Goal: Task Accomplishment & Management: Use online tool/utility

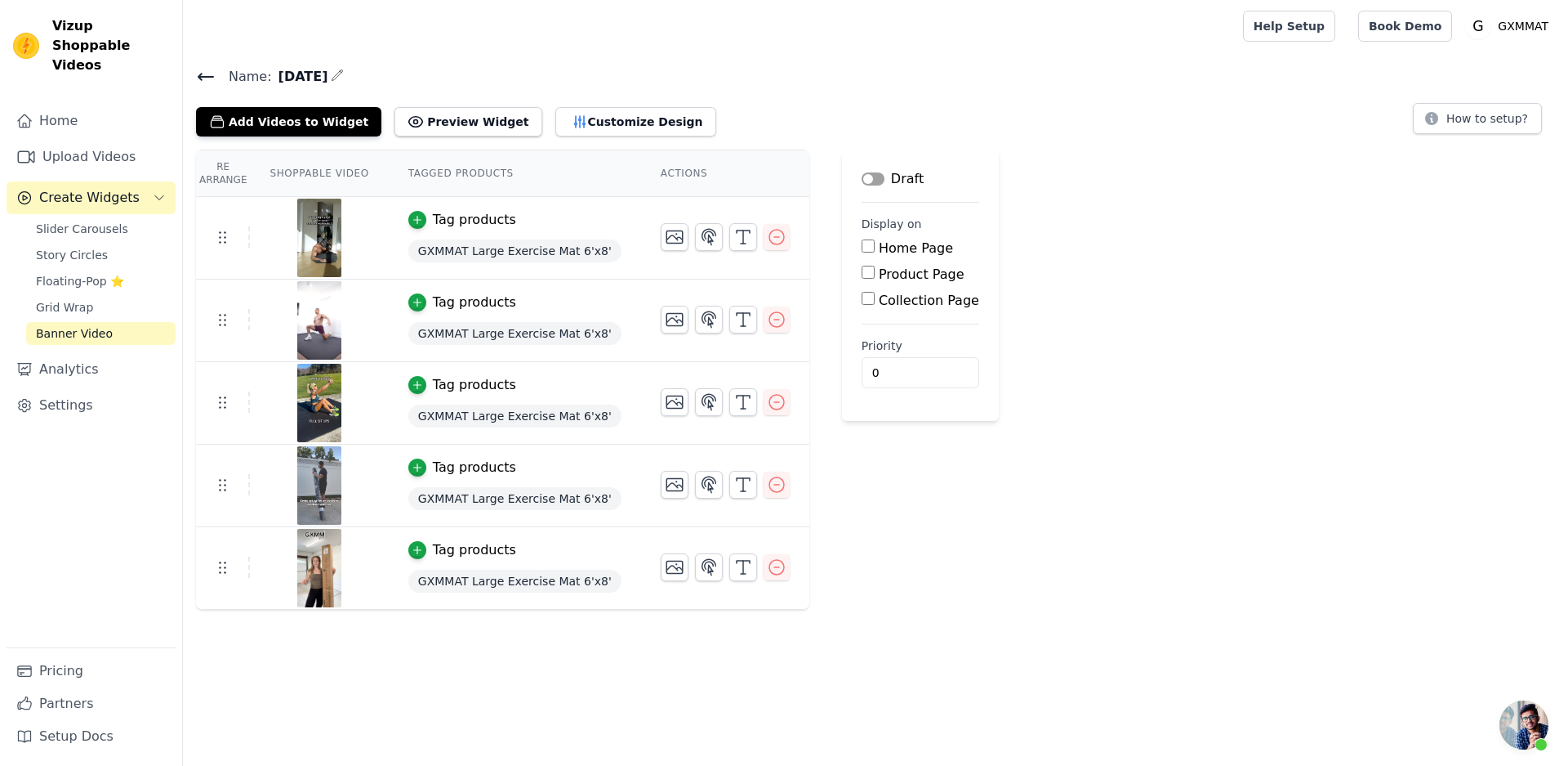
scroll to position [3, 0]
click at [61, 221] on span "Slider Carousels" at bounding box center [81, 228] width 92 height 16
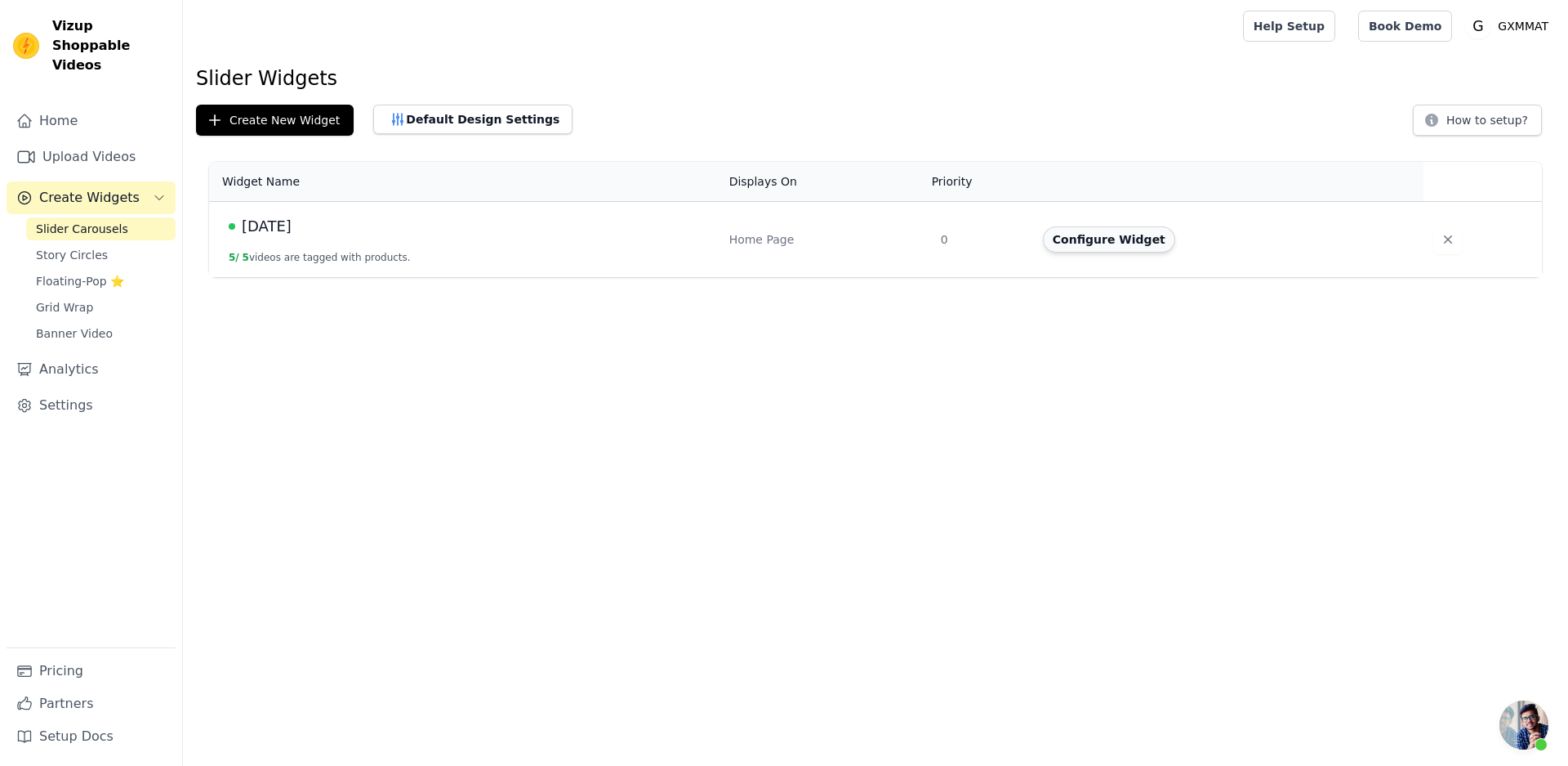
click at [1076, 228] on button "Configure Widget" at bounding box center [1109, 240] width 133 height 27
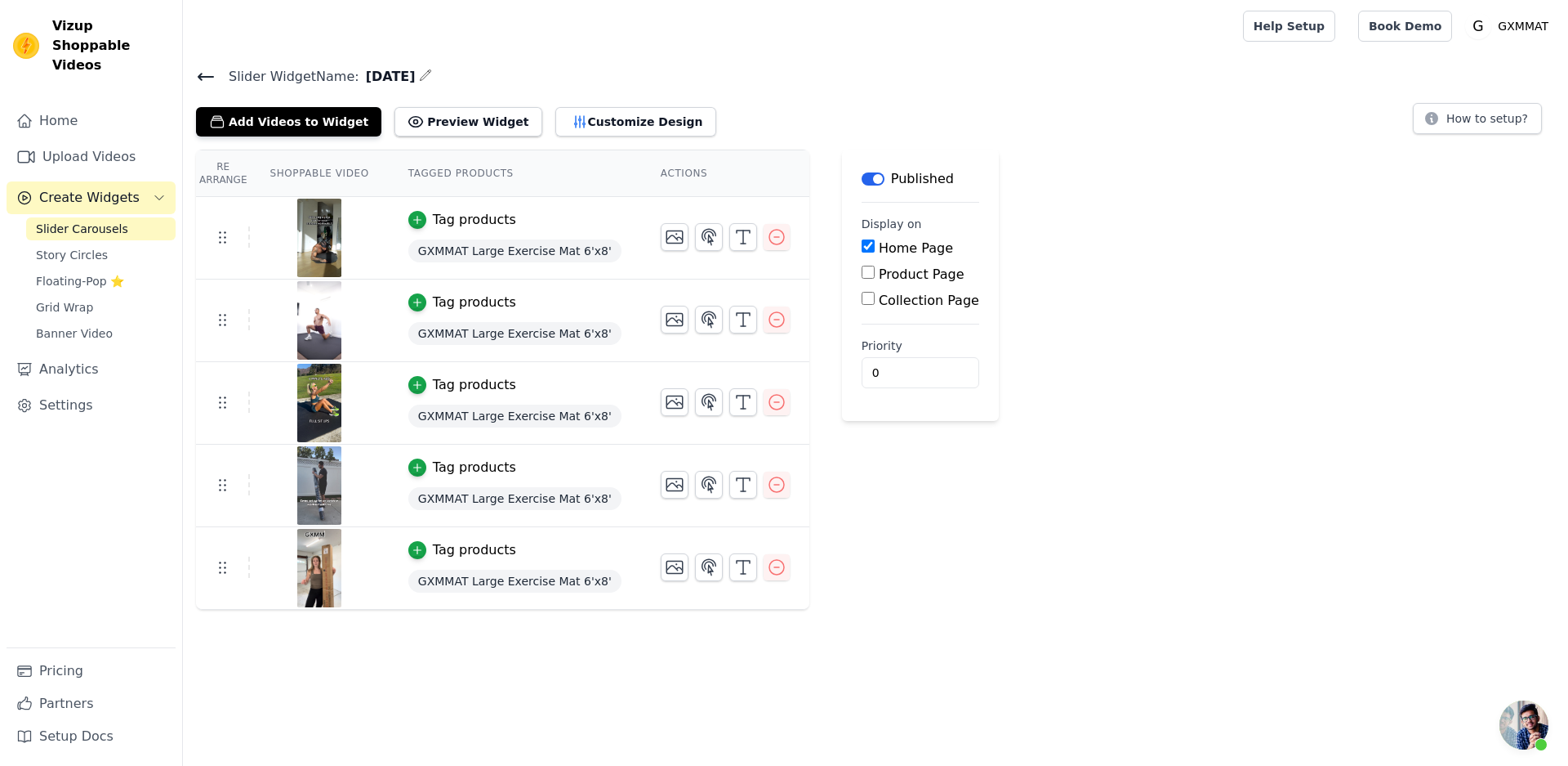
click at [862, 272] on input "Product Page" at bounding box center [869, 272] width 13 height 13
checkbox input "true"
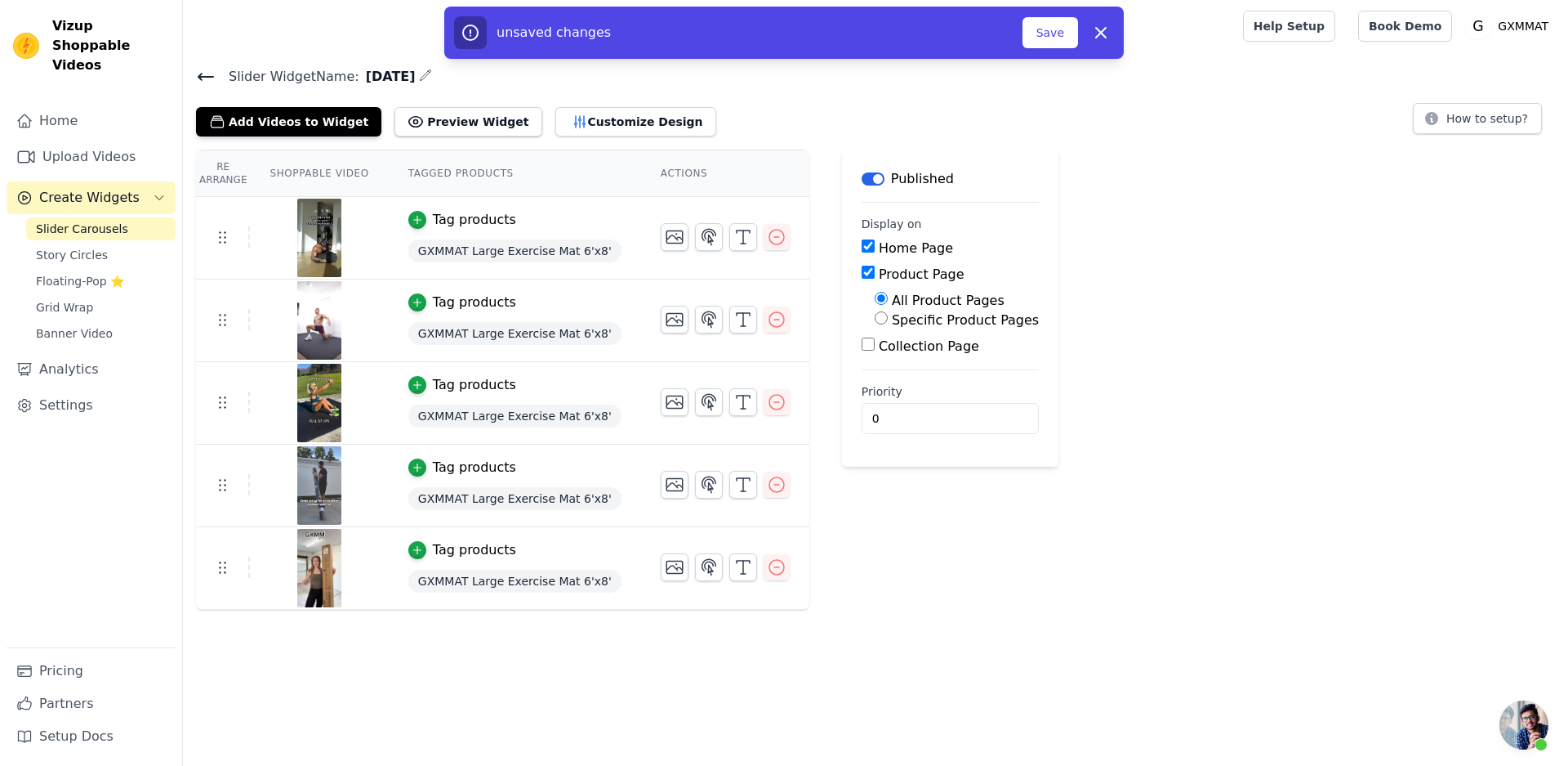
click at [993, 324] on label "Specific Product Pages" at bounding box center [965, 319] width 147 height 15
click at [888, 324] on input "Specific Product Pages" at bounding box center [881, 318] width 13 height 13
radio input "true"
click at [946, 360] on button "Select Products" at bounding box center [929, 356] width 110 height 27
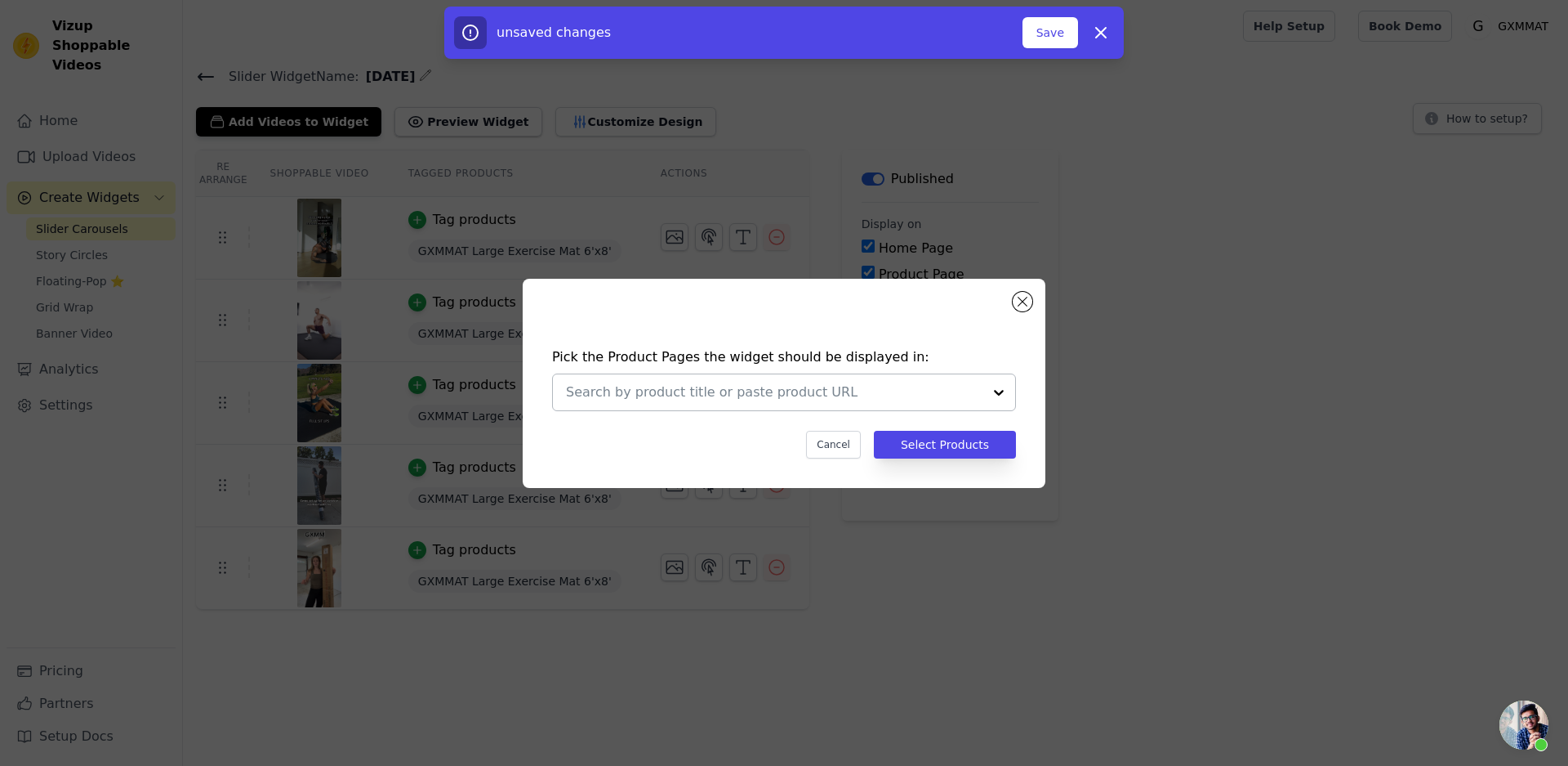
click at [1000, 393] on div at bounding box center [999, 392] width 32 height 36
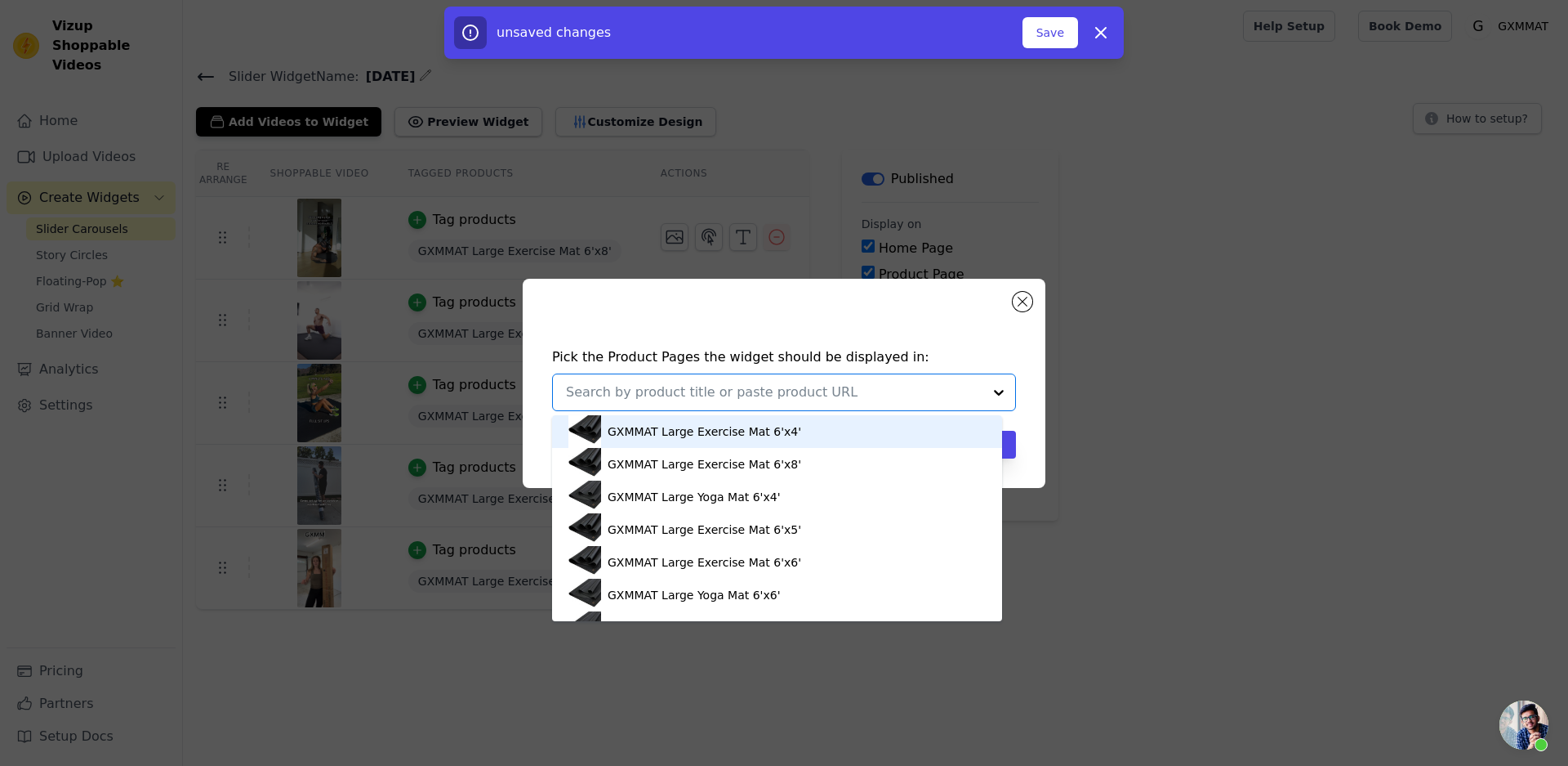
click at [797, 433] on div "GXMMAT Large Exercise Mat 6'x4'" at bounding box center [777, 431] width 418 height 32
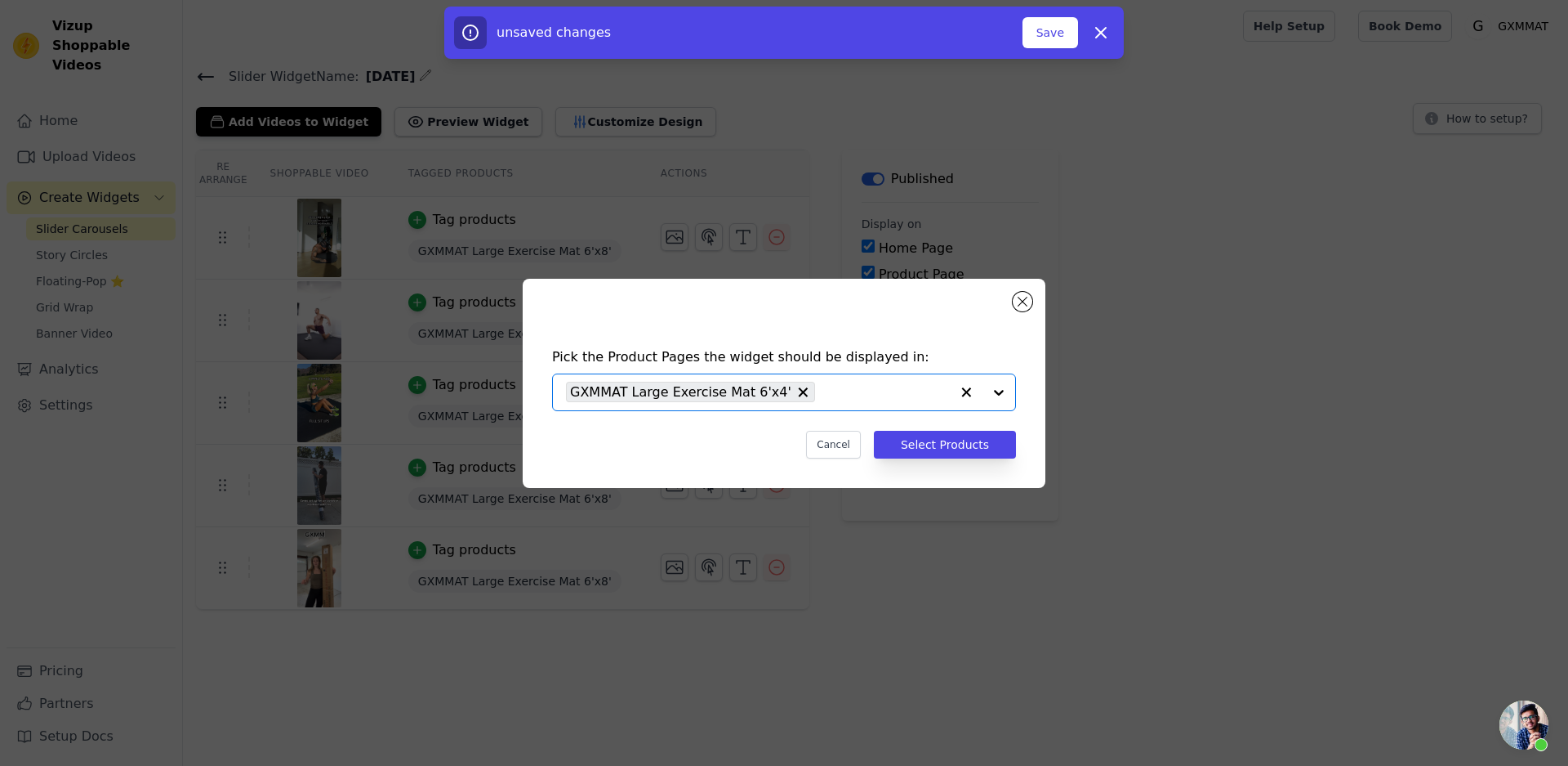
click at [1000, 392] on div at bounding box center [982, 392] width 65 height 36
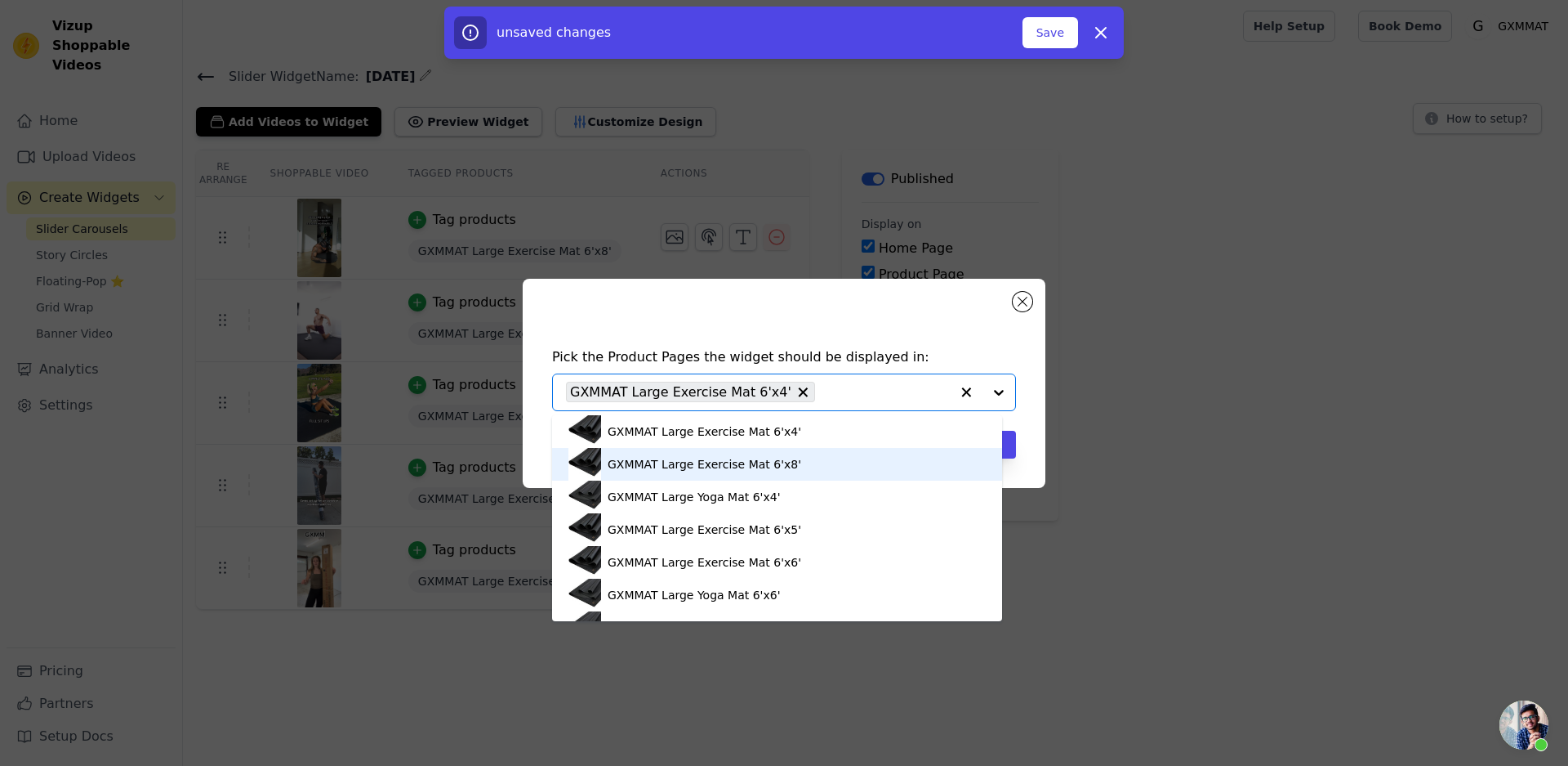
click at [829, 463] on div "GXMMAT Large Exercise Mat 6'x8'" at bounding box center [777, 464] width 418 height 32
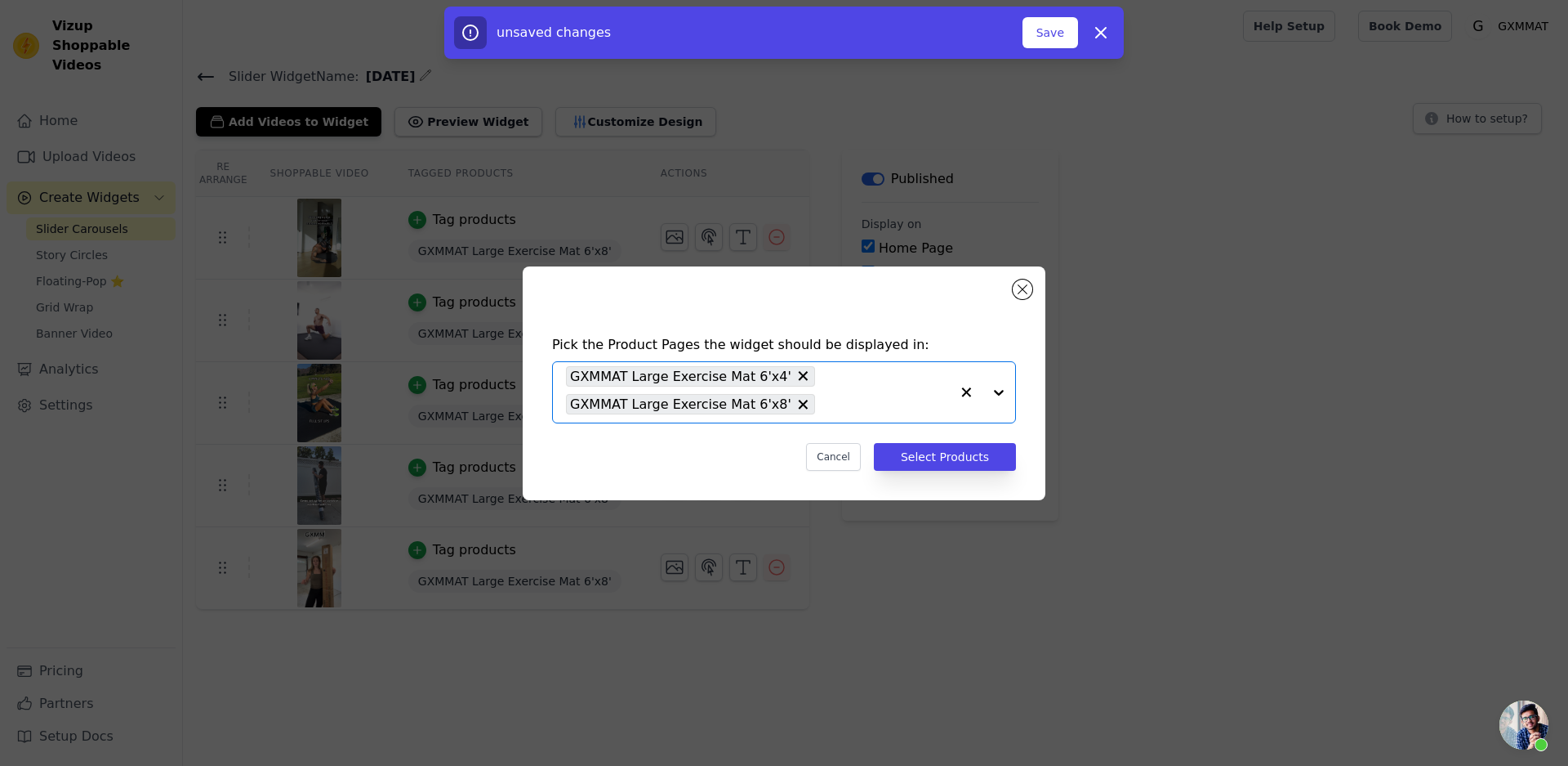
click at [992, 390] on div at bounding box center [982, 392] width 65 height 61
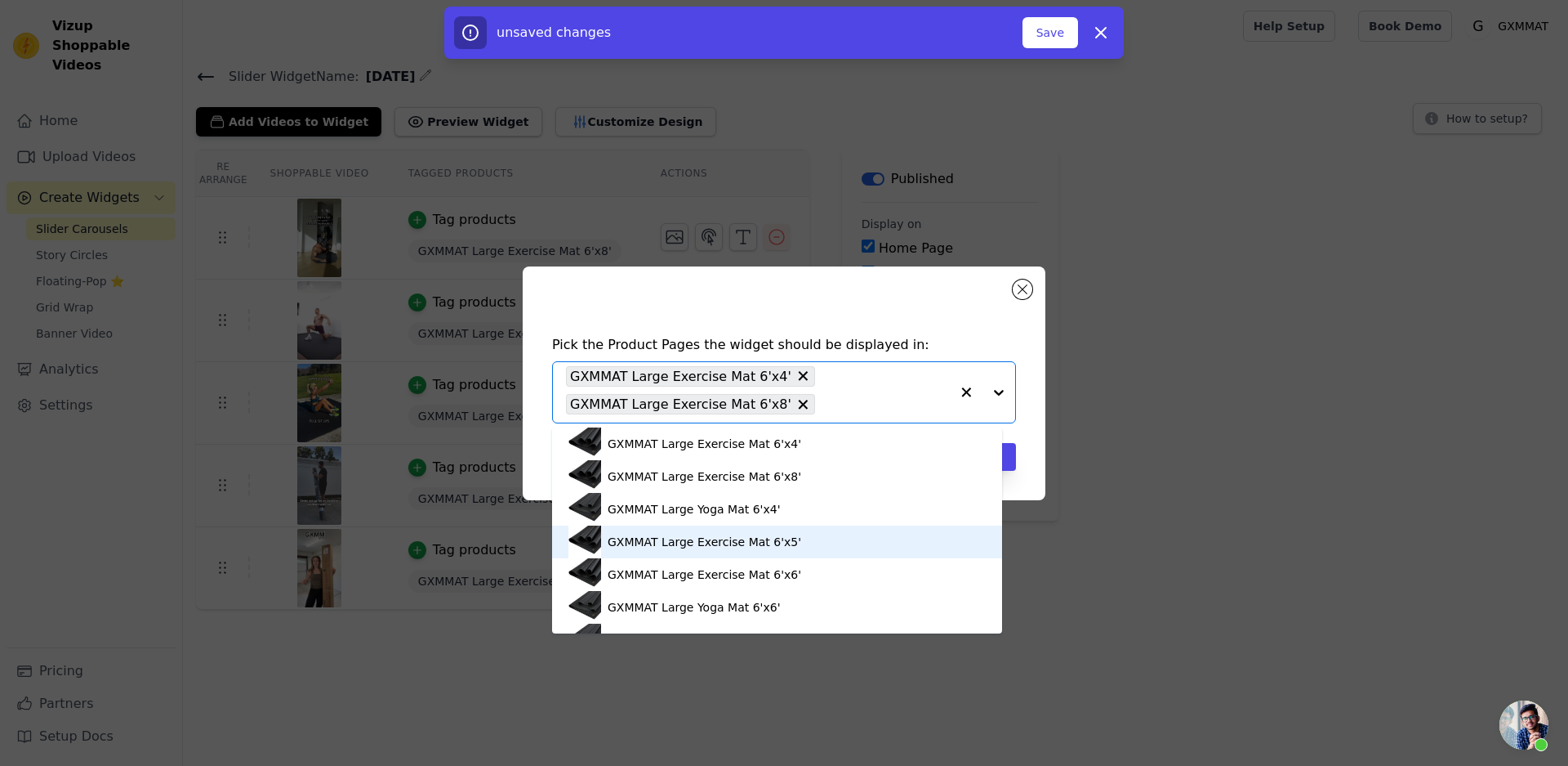
drag, startPoint x: 785, startPoint y: 507, endPoint x: 794, endPoint y: 549, distance: 43.0
click at [794, 549] on div "GXMMAT Large Exercise Mat 6'x4' GXMMAT Large Exercise Mat 6'x8' GXMMAT Large Yo…" at bounding box center [777, 530] width 450 height 206
click at [790, 541] on div "GXMMAT Large Exercise Mat 6'x5'" at bounding box center [704, 541] width 193 height 16
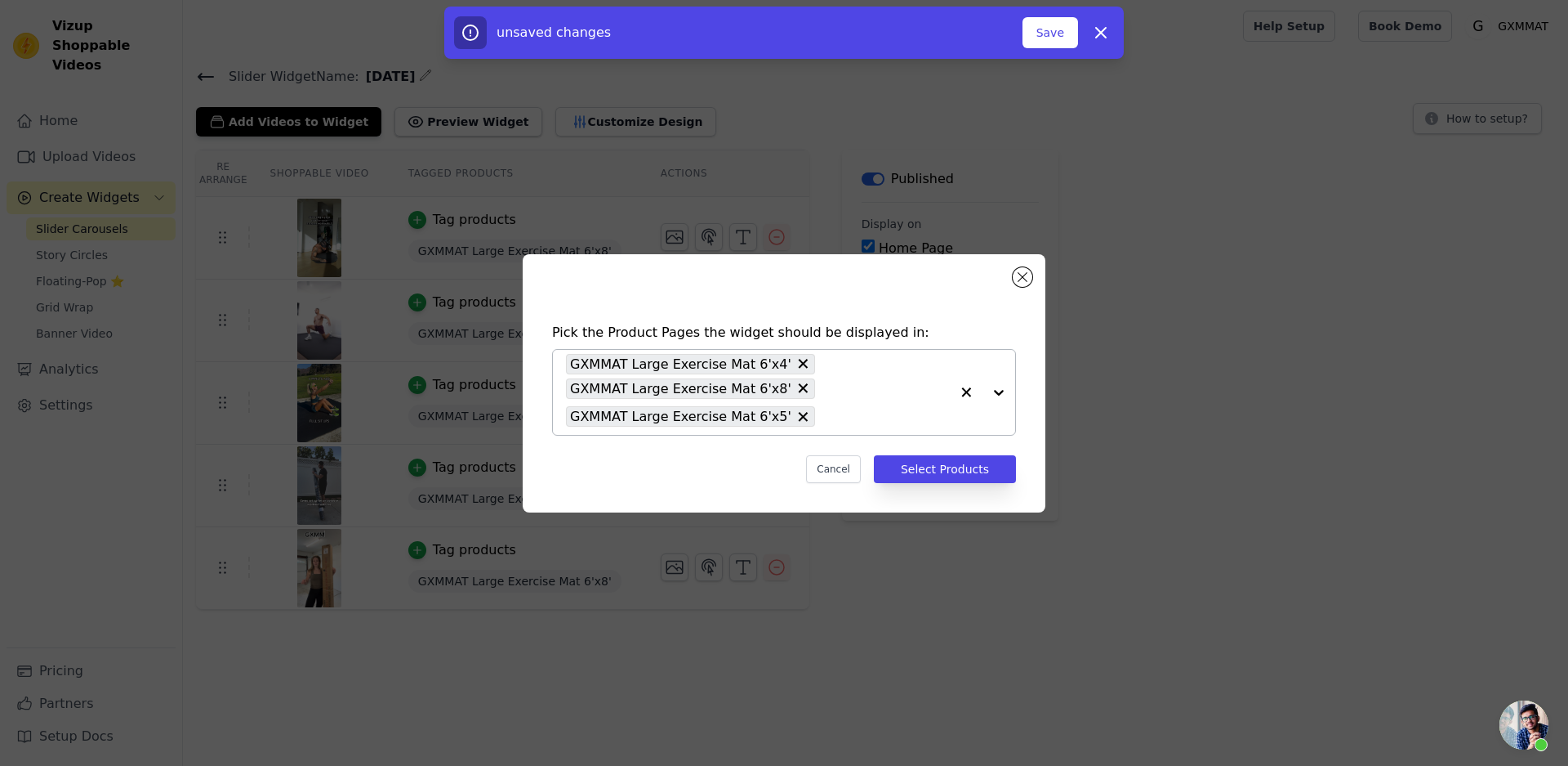
click at [1003, 390] on div at bounding box center [982, 392] width 65 height 85
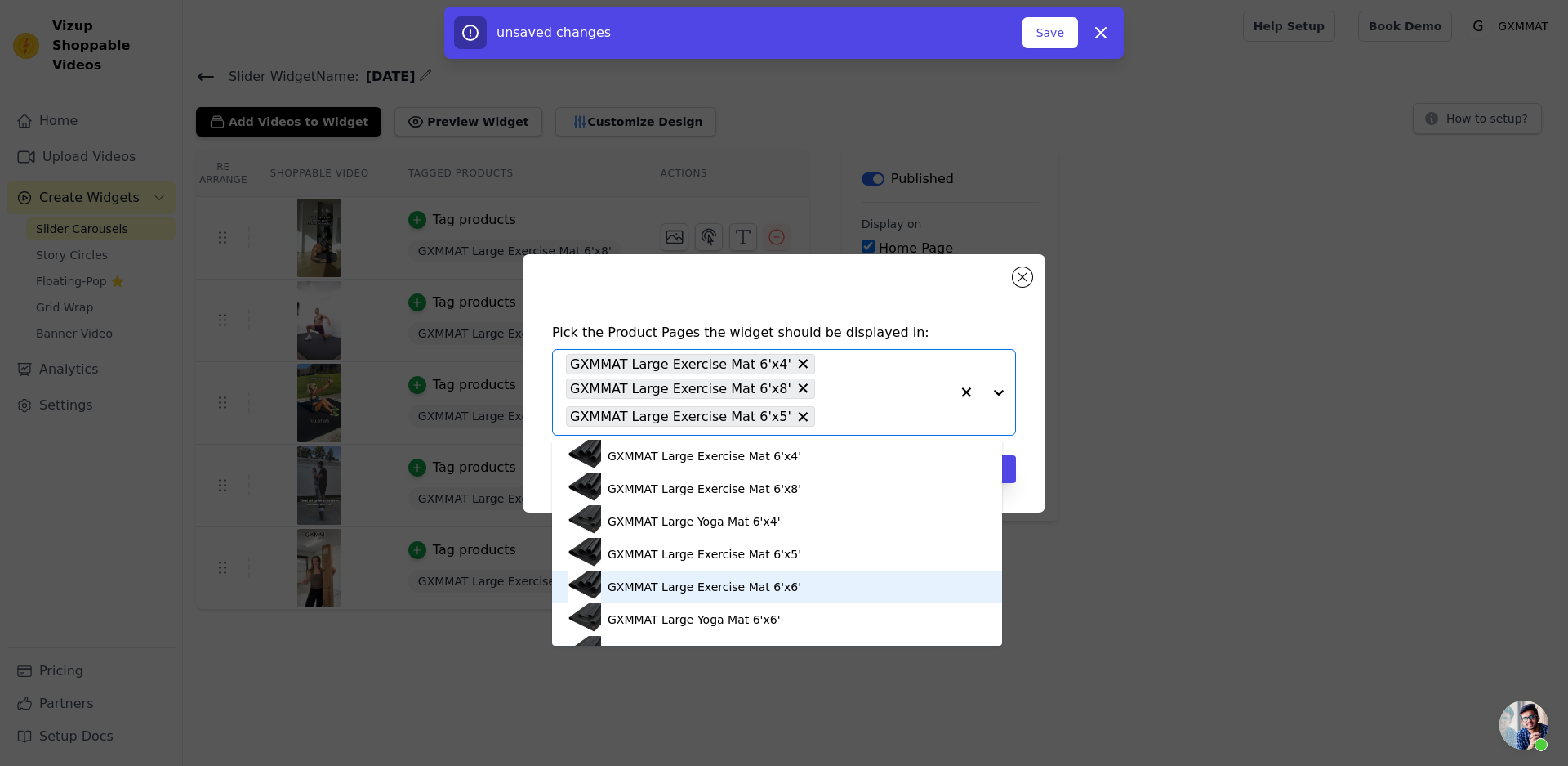
click at [789, 586] on div "GXMMAT Large Exercise Mat 6'x6'" at bounding box center [704, 586] width 193 height 16
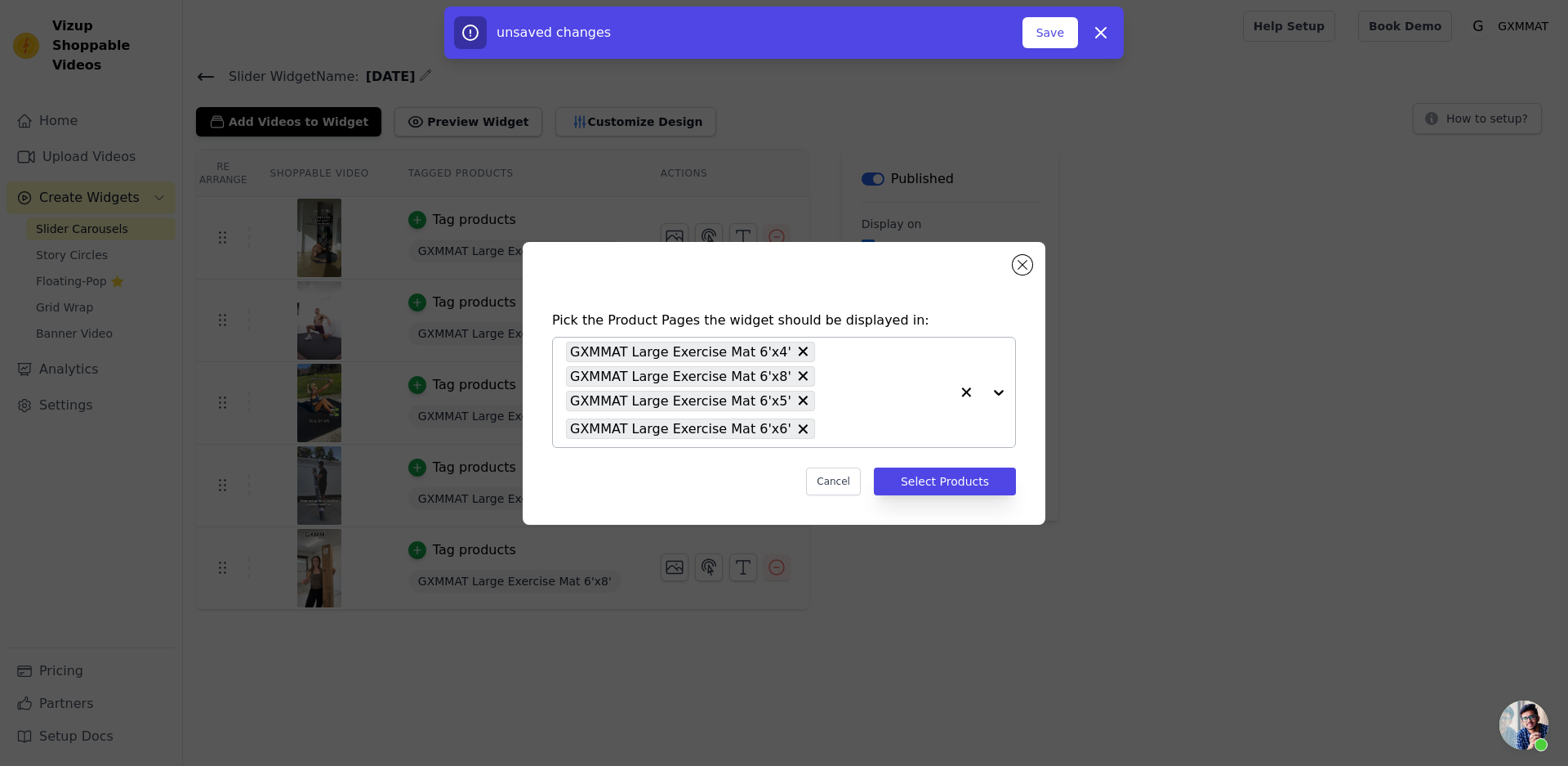
click at [997, 392] on div at bounding box center [982, 392] width 65 height 110
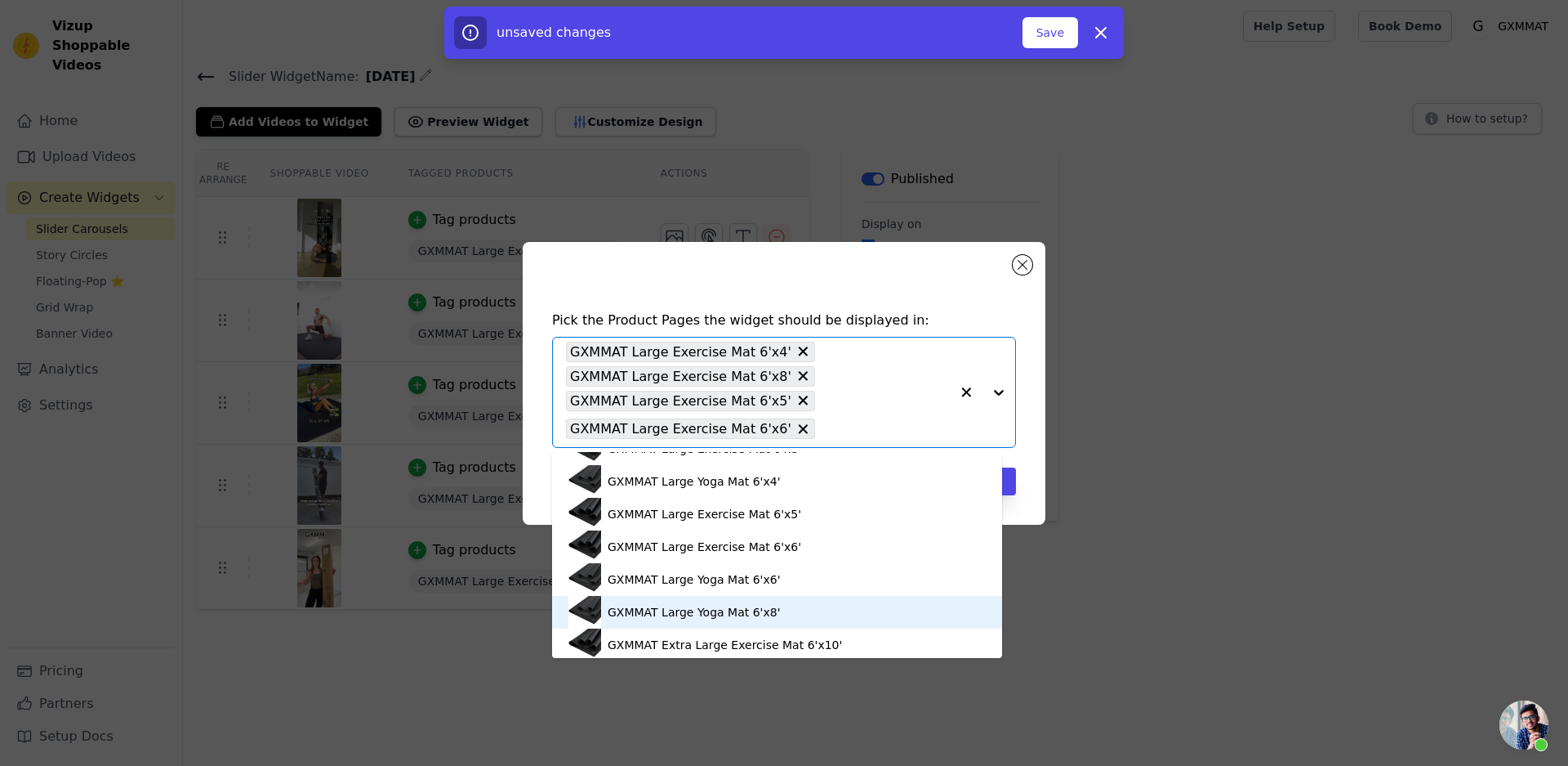
scroll to position [82, 0]
click at [830, 612] on div "GXMMAT Extra Large Exercise Mat 6'x10'" at bounding box center [724, 615] width 234 height 16
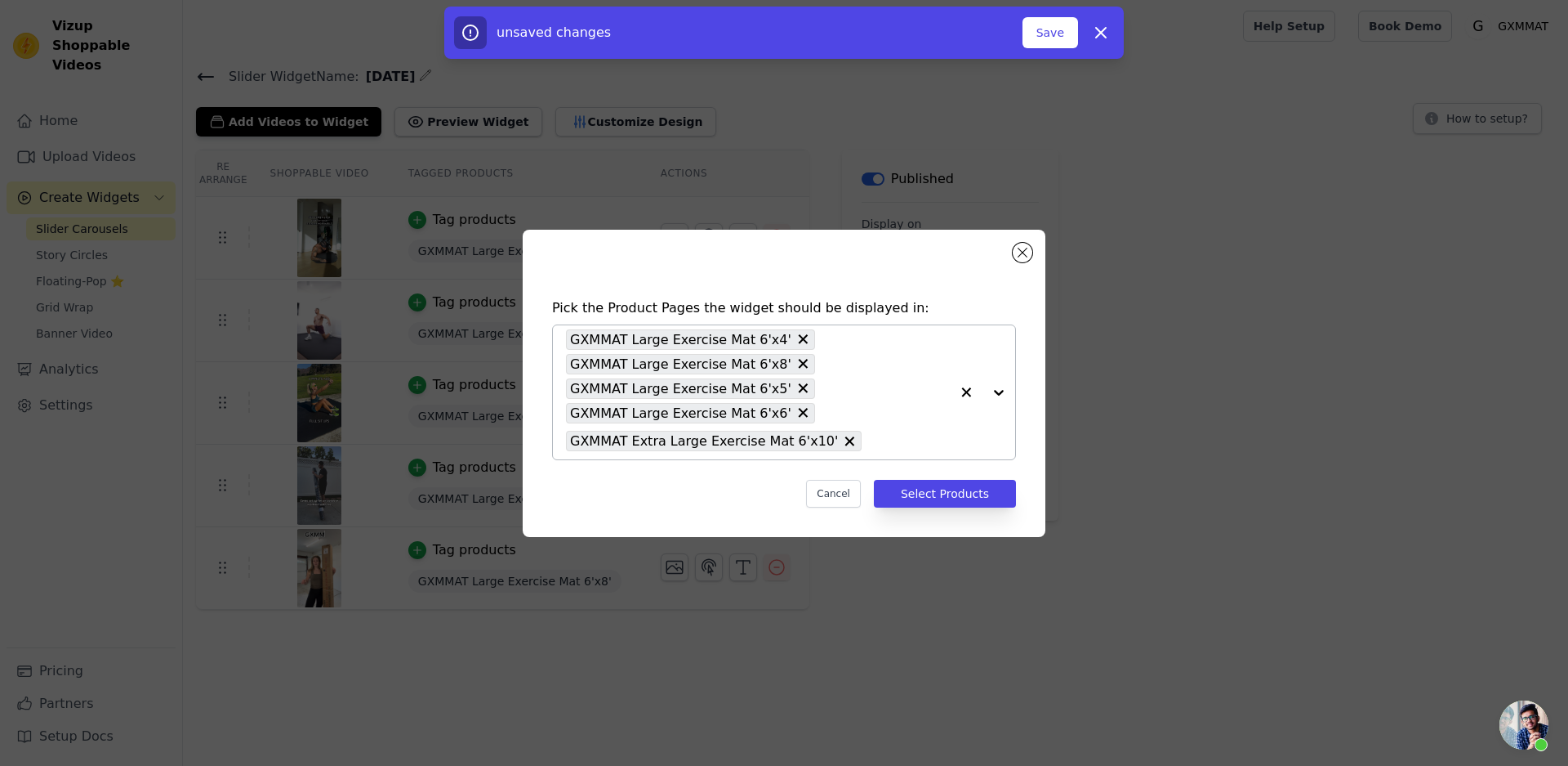
click at [993, 389] on div at bounding box center [982, 392] width 65 height 134
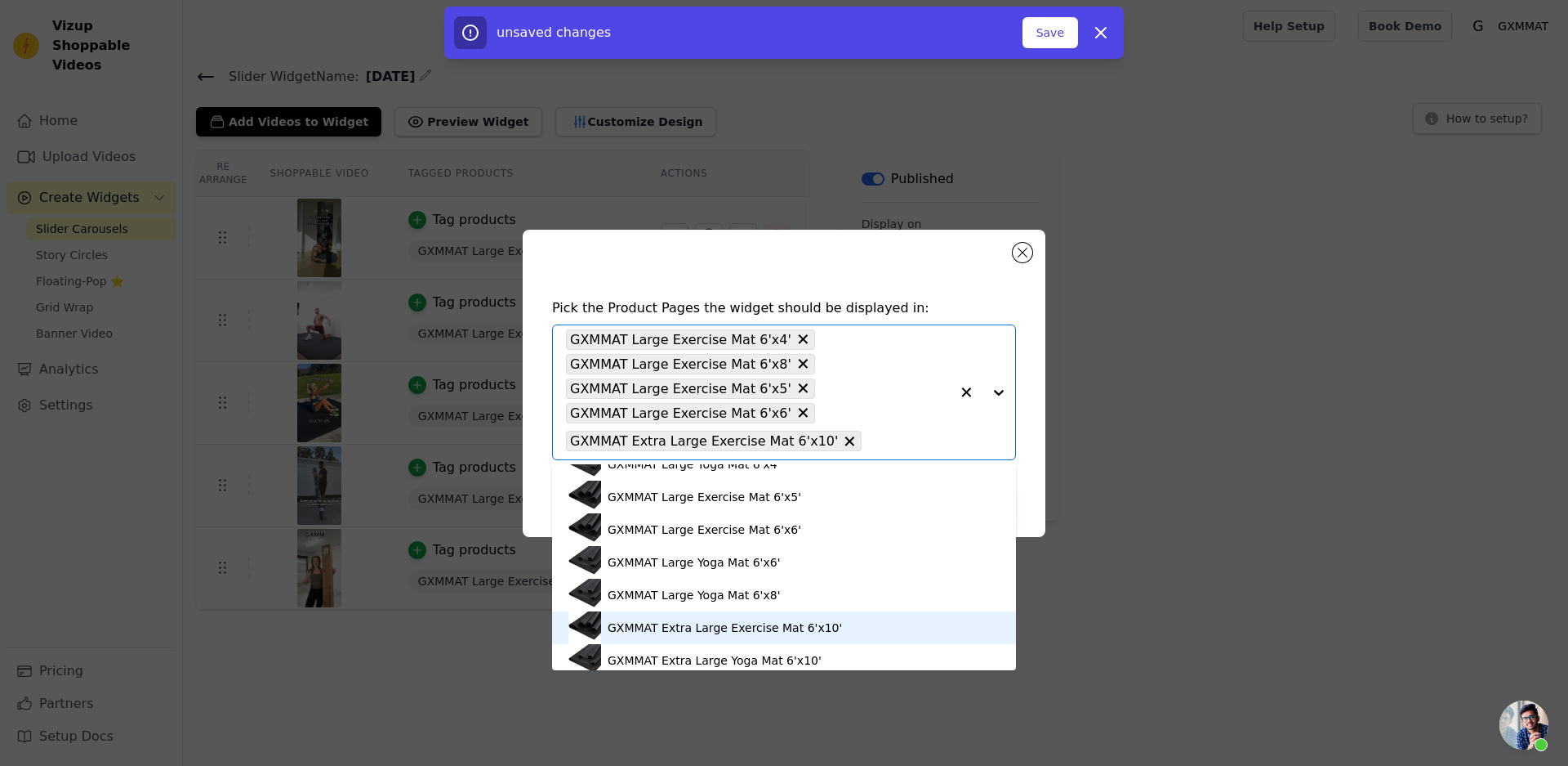
click at [810, 627] on div "GXMMAT Extra Large Exercise Mat 6'x10'" at bounding box center [724, 628] width 234 height 16
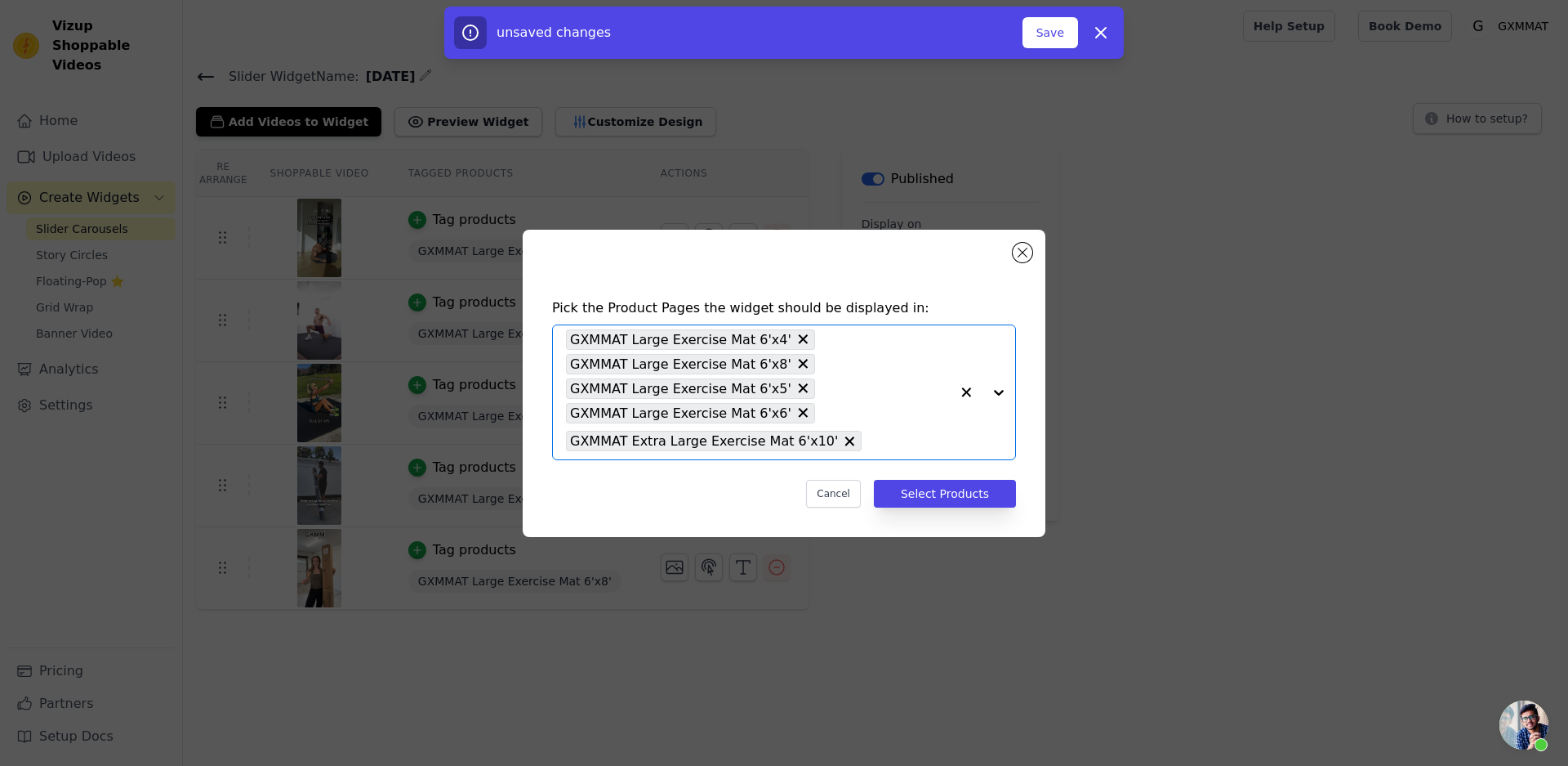
click at [997, 393] on div at bounding box center [982, 392] width 65 height 134
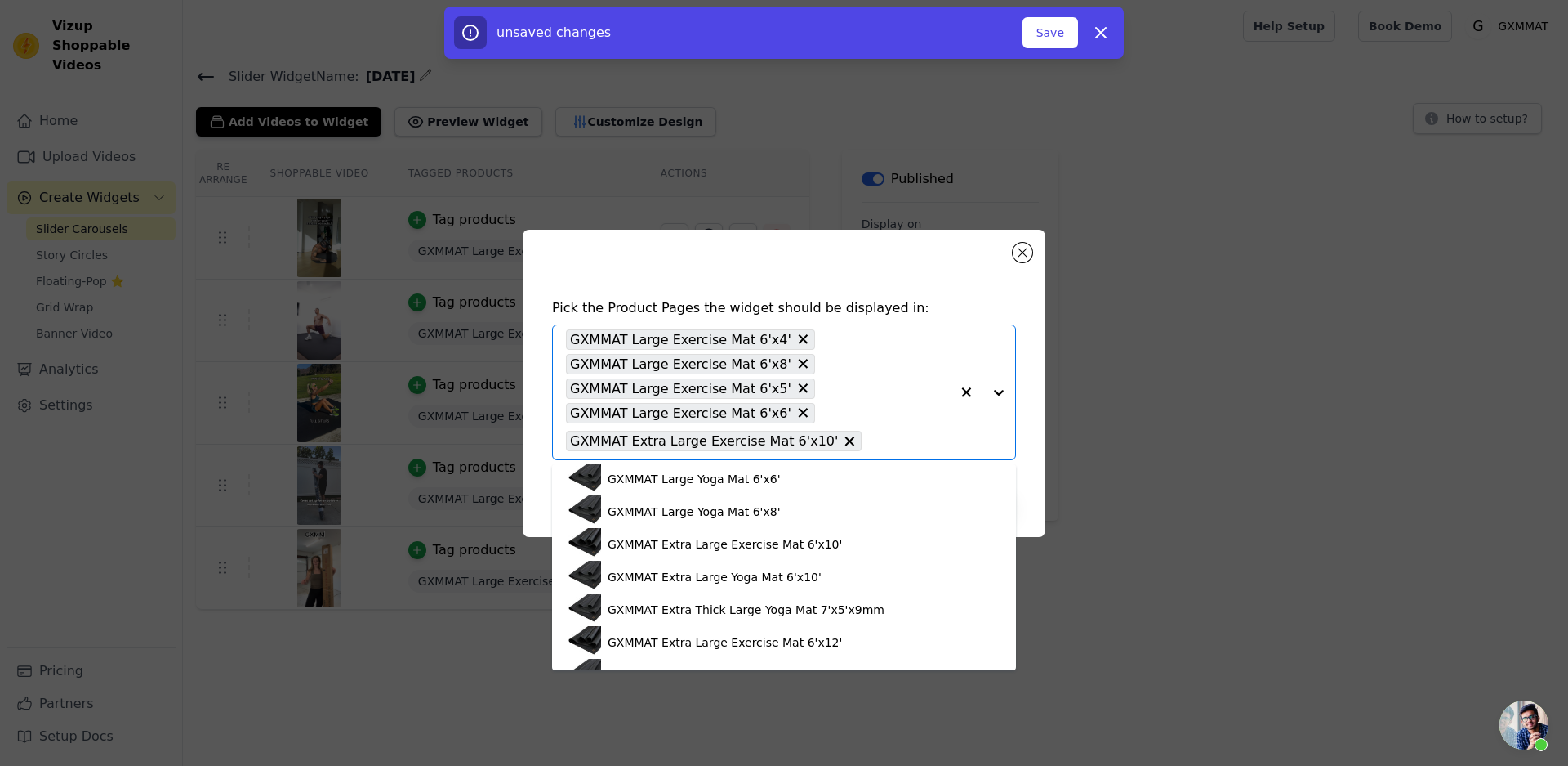
scroll to position [163, 0]
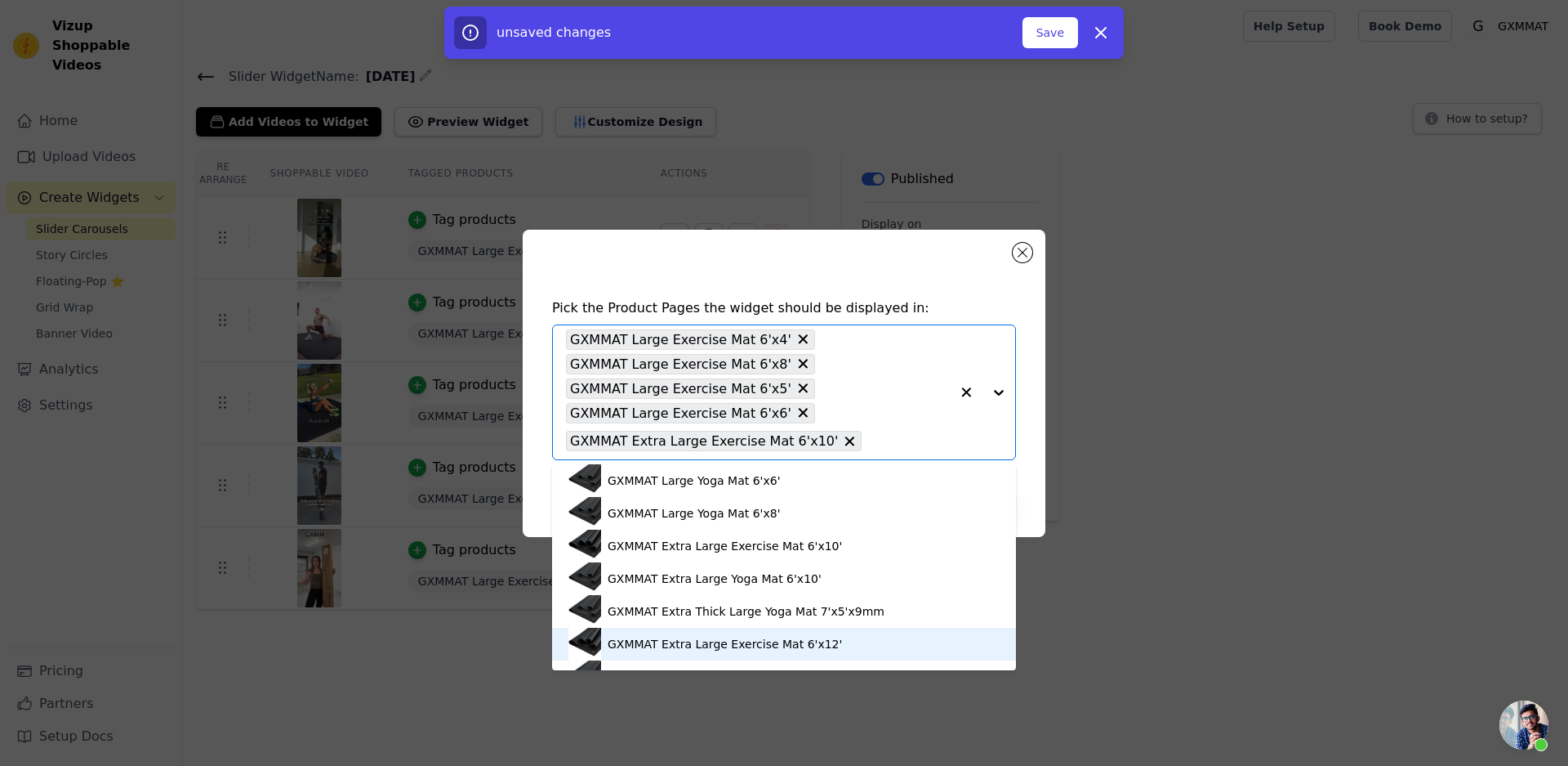
click at [805, 642] on div "GXMMAT Extra Large Exercise Mat 6'x12'" at bounding box center [724, 644] width 234 height 16
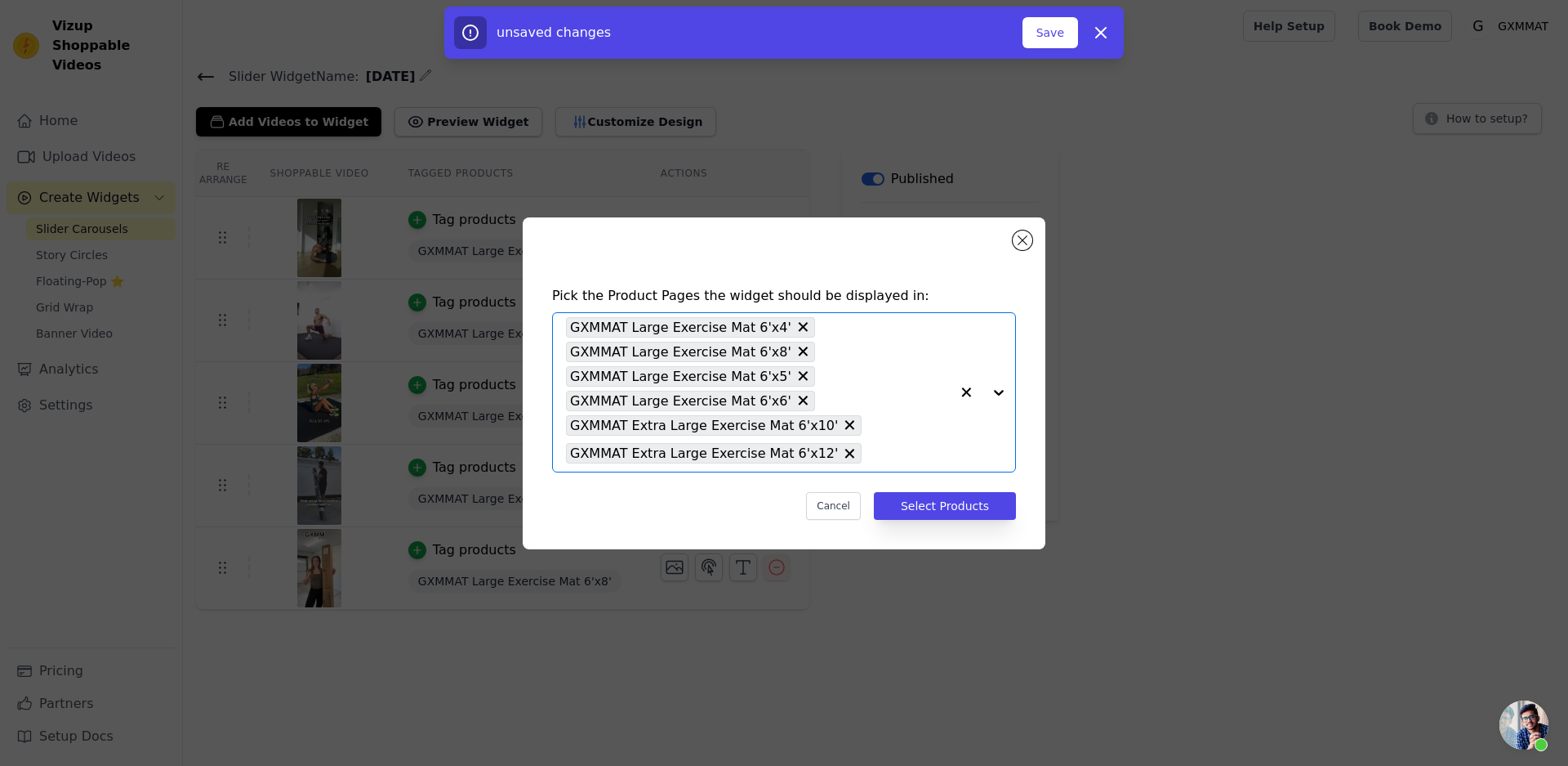
click at [993, 394] on div at bounding box center [982, 392] width 65 height 158
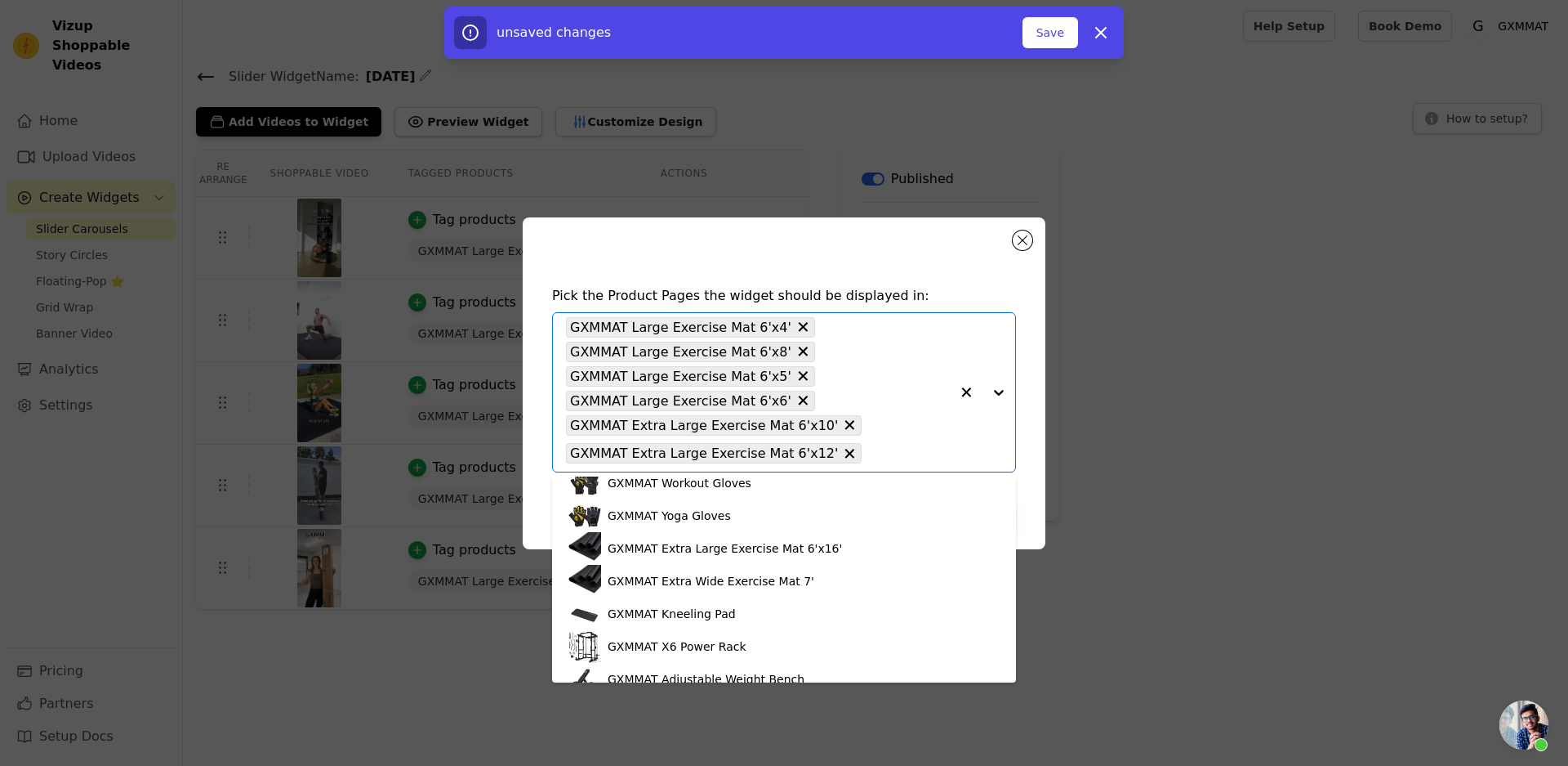
scroll to position [409, 0]
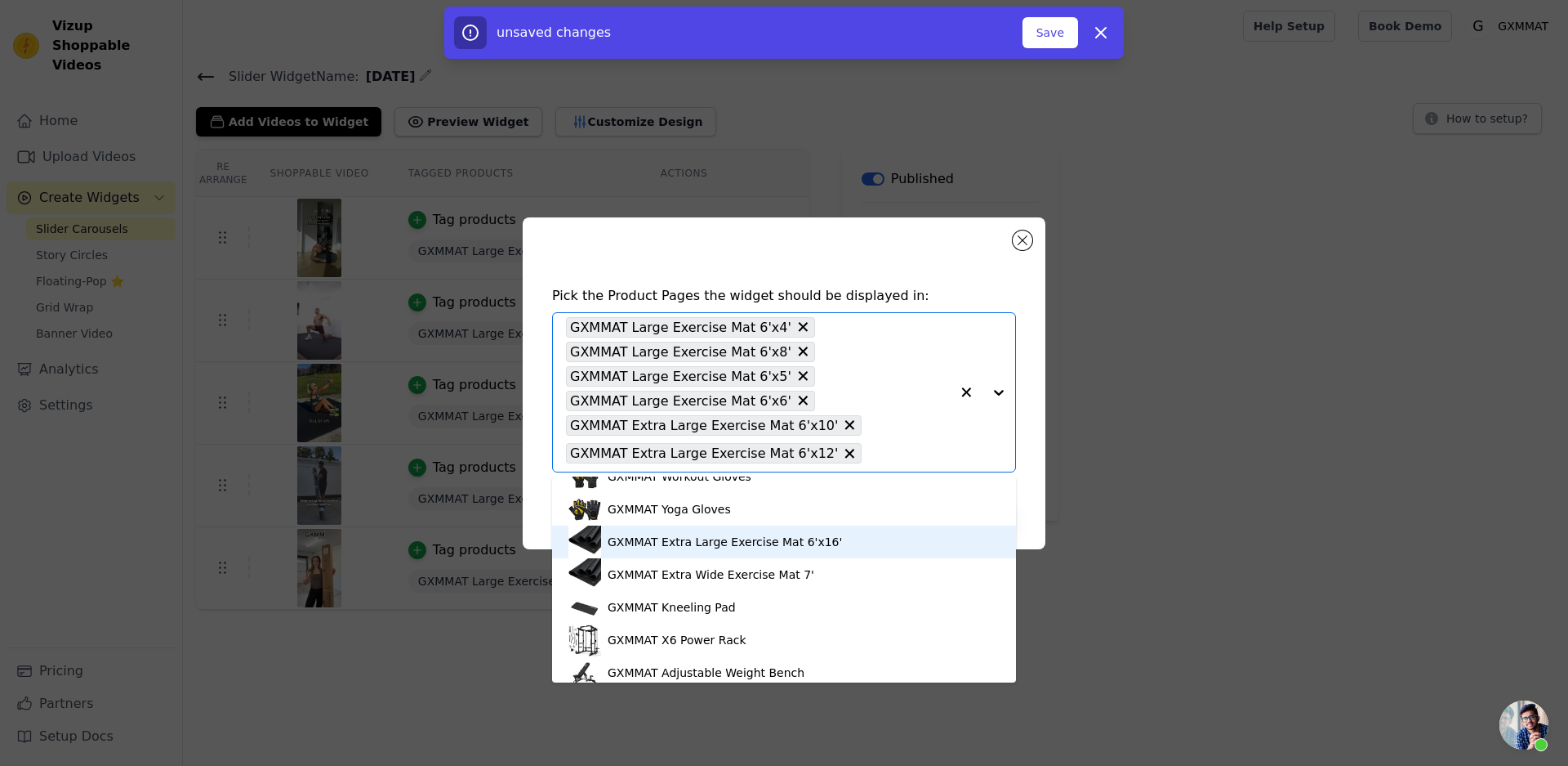
click at [802, 539] on div "GXMMAT Extra Large Exercise Mat 6'x16'" at bounding box center [724, 541] width 234 height 16
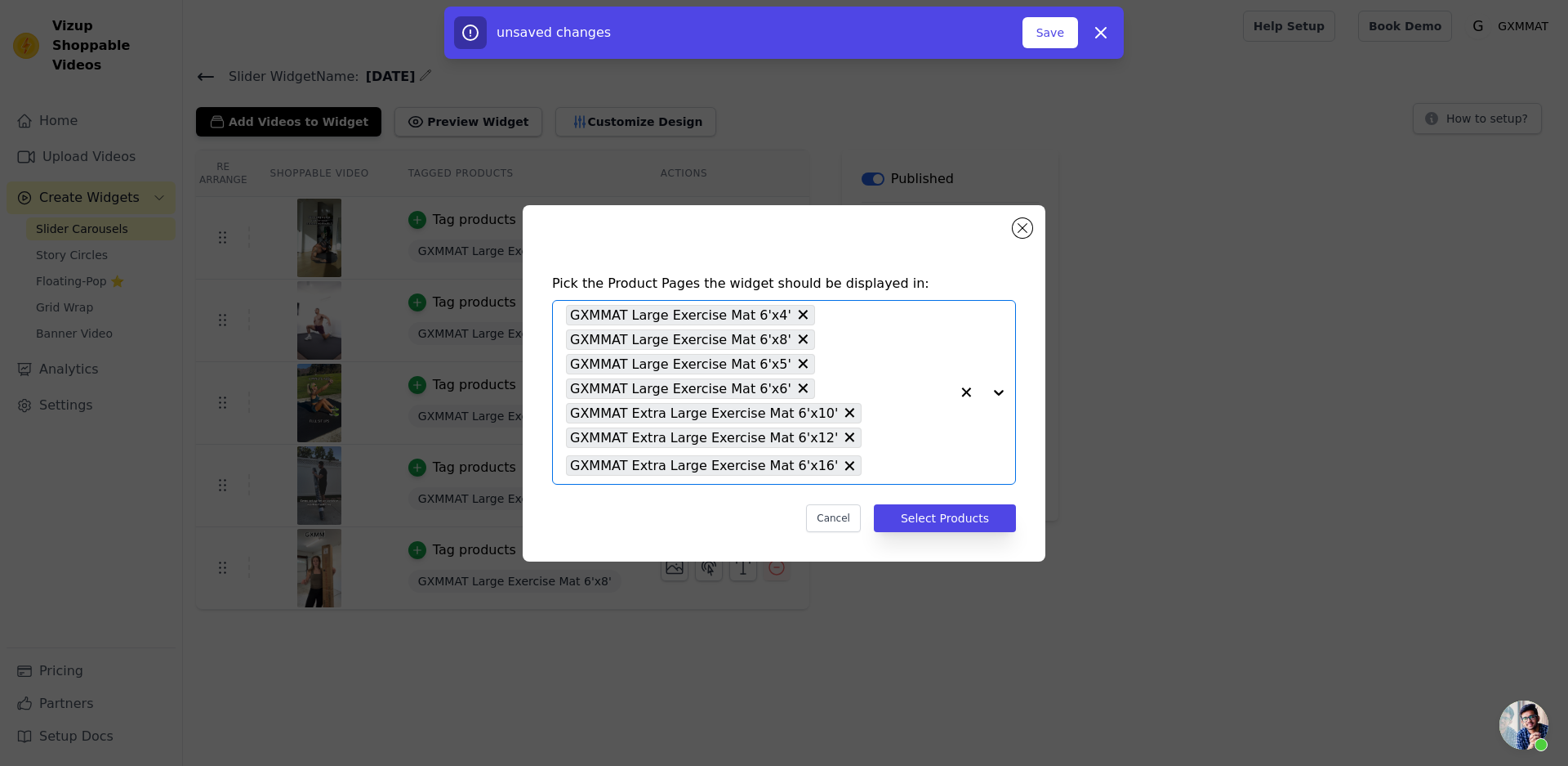
drag, startPoint x: 989, startPoint y: 392, endPoint x: 983, endPoint y: 407, distance: 16.2
click at [989, 392] on div at bounding box center [982, 392] width 65 height 183
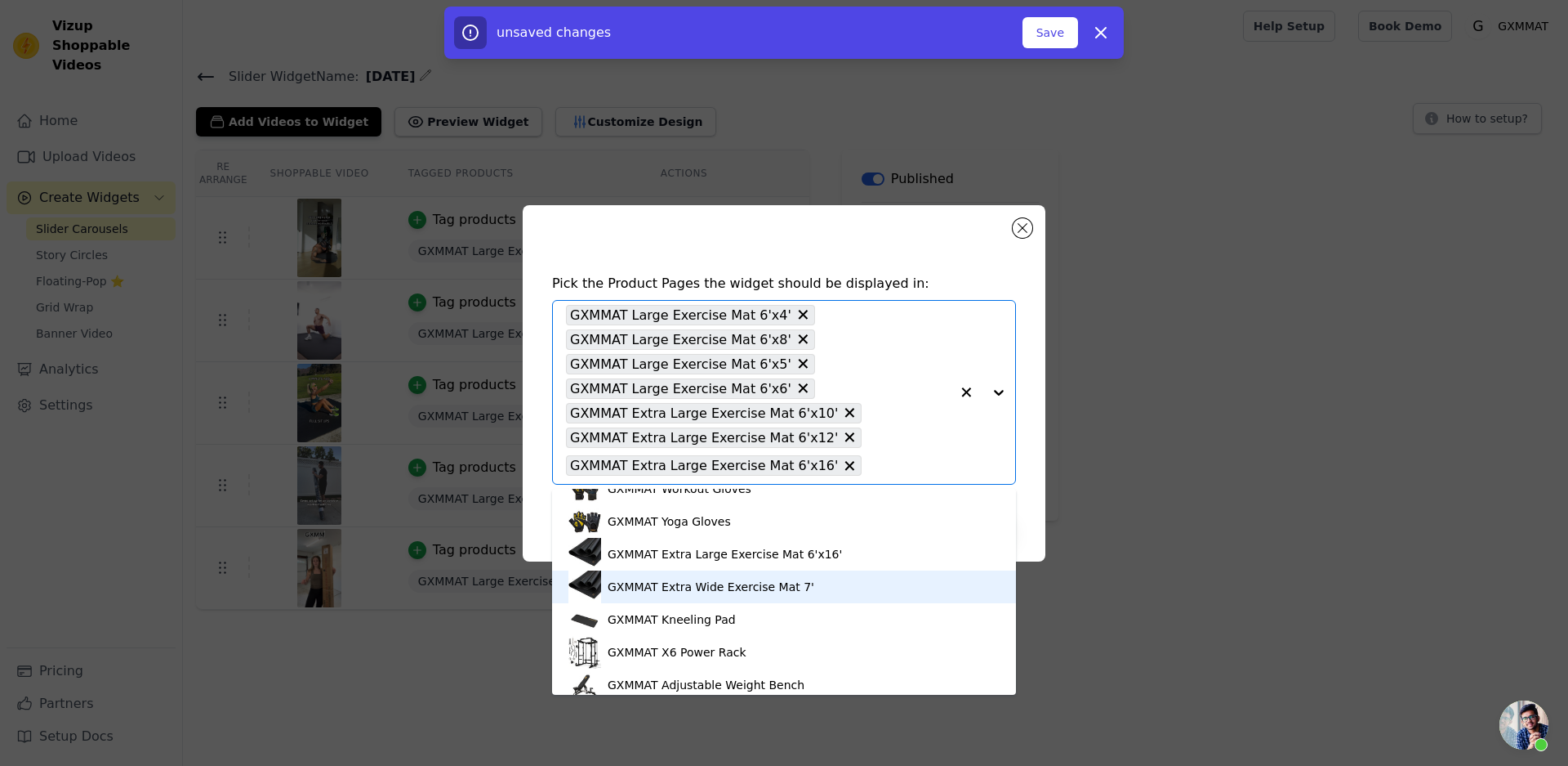
click at [791, 590] on div "GXMMAT Extra Wide Exercise Mat 7'" at bounding box center [711, 586] width 207 height 16
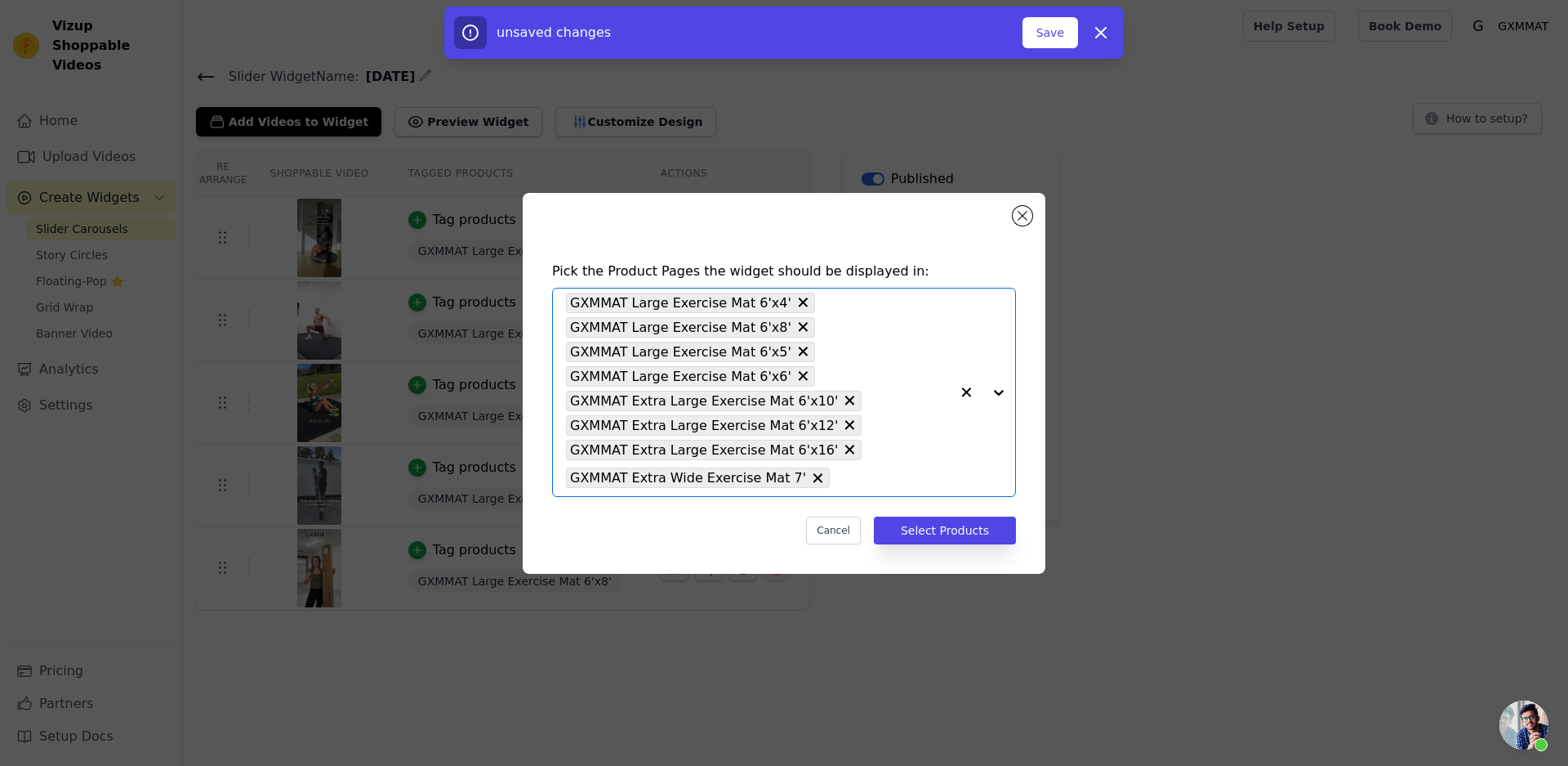
click at [1003, 392] on div at bounding box center [982, 392] width 65 height 208
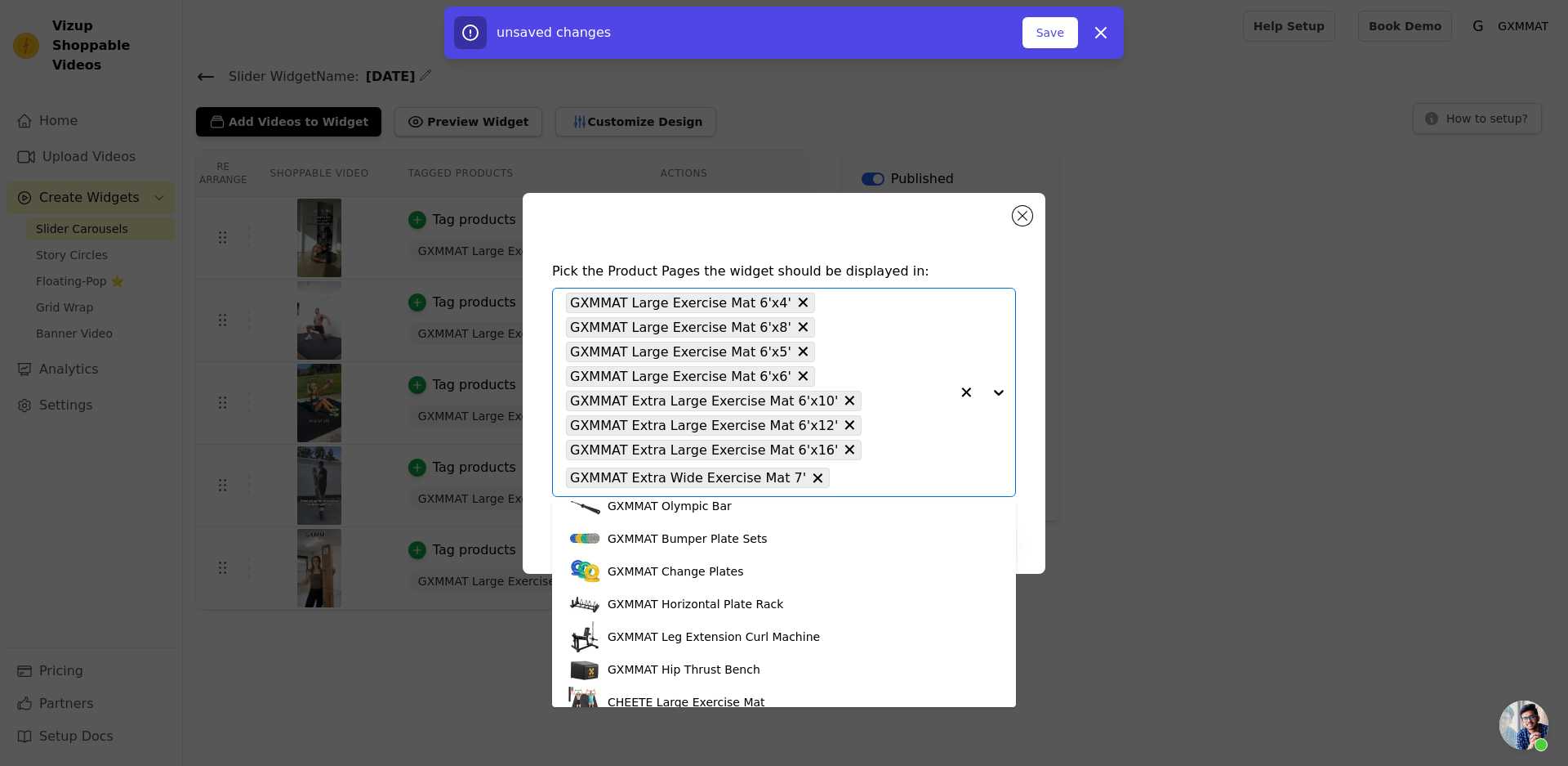
scroll to position [682, 0]
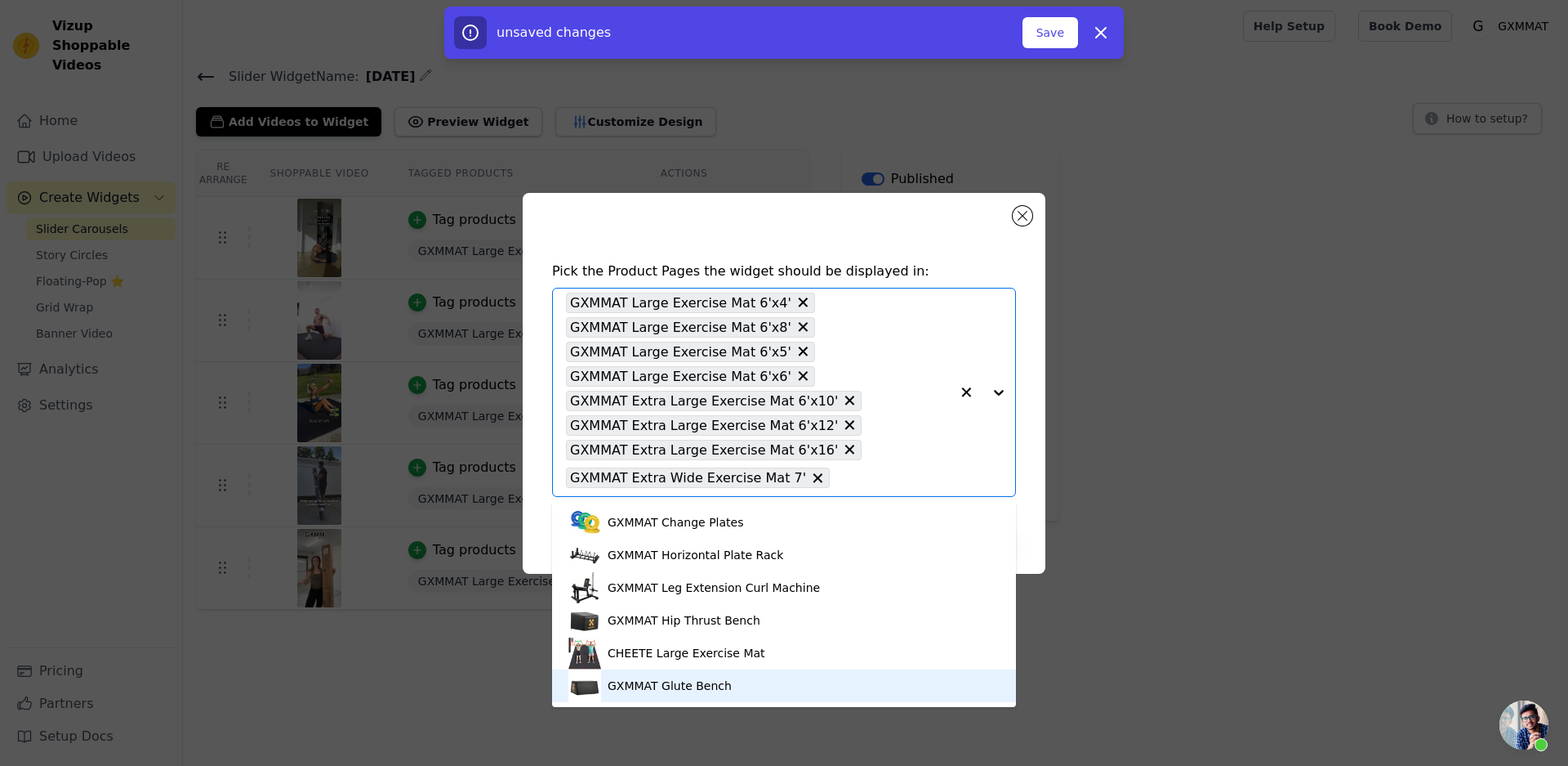
click at [1188, 534] on div "Pick the Product Pages the widget should be displayed in: GXMMAT Large Exercise…" at bounding box center [784, 383] width 1516 height 433
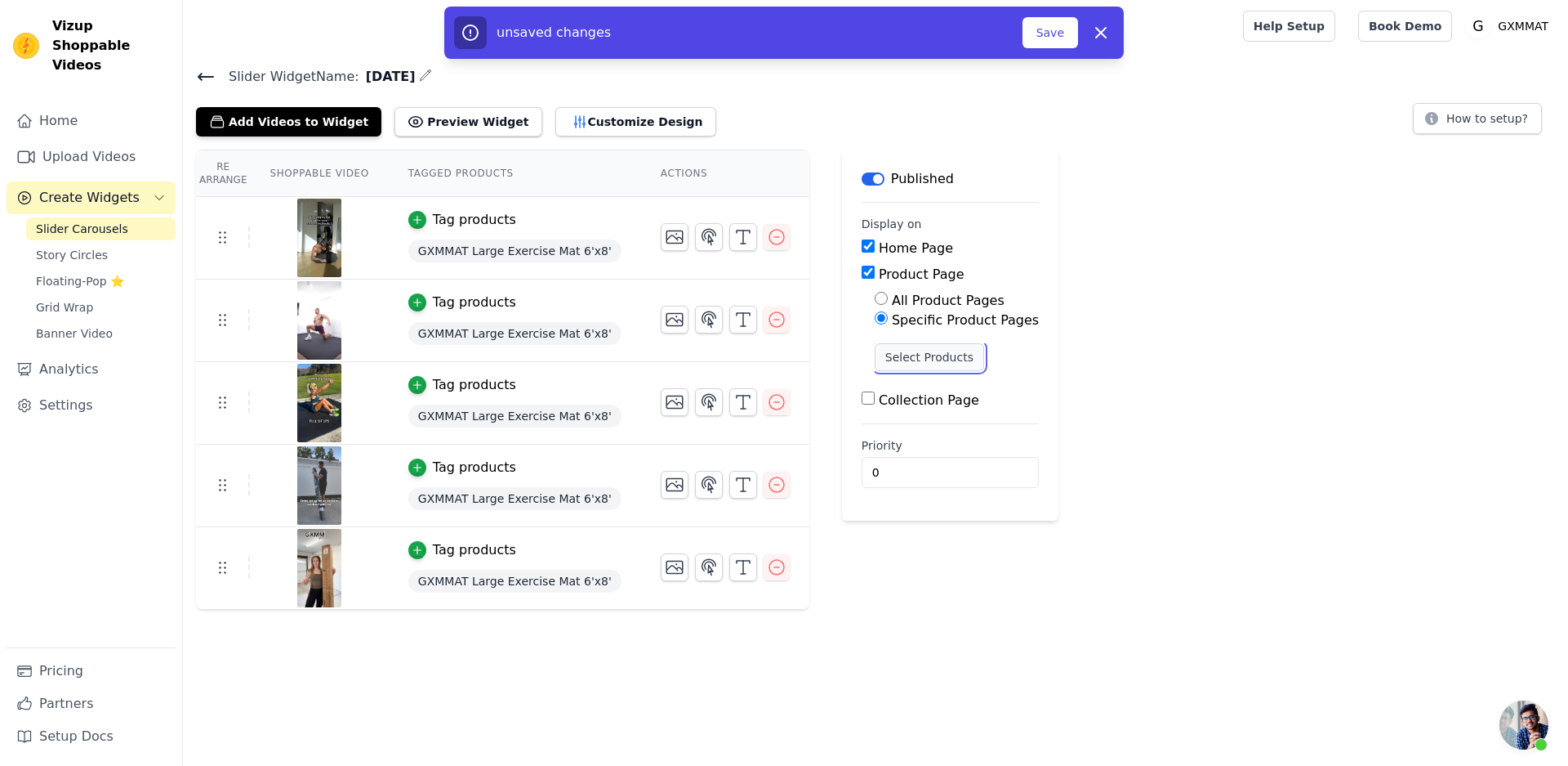
click at [946, 357] on button "Select Products" at bounding box center [929, 356] width 110 height 27
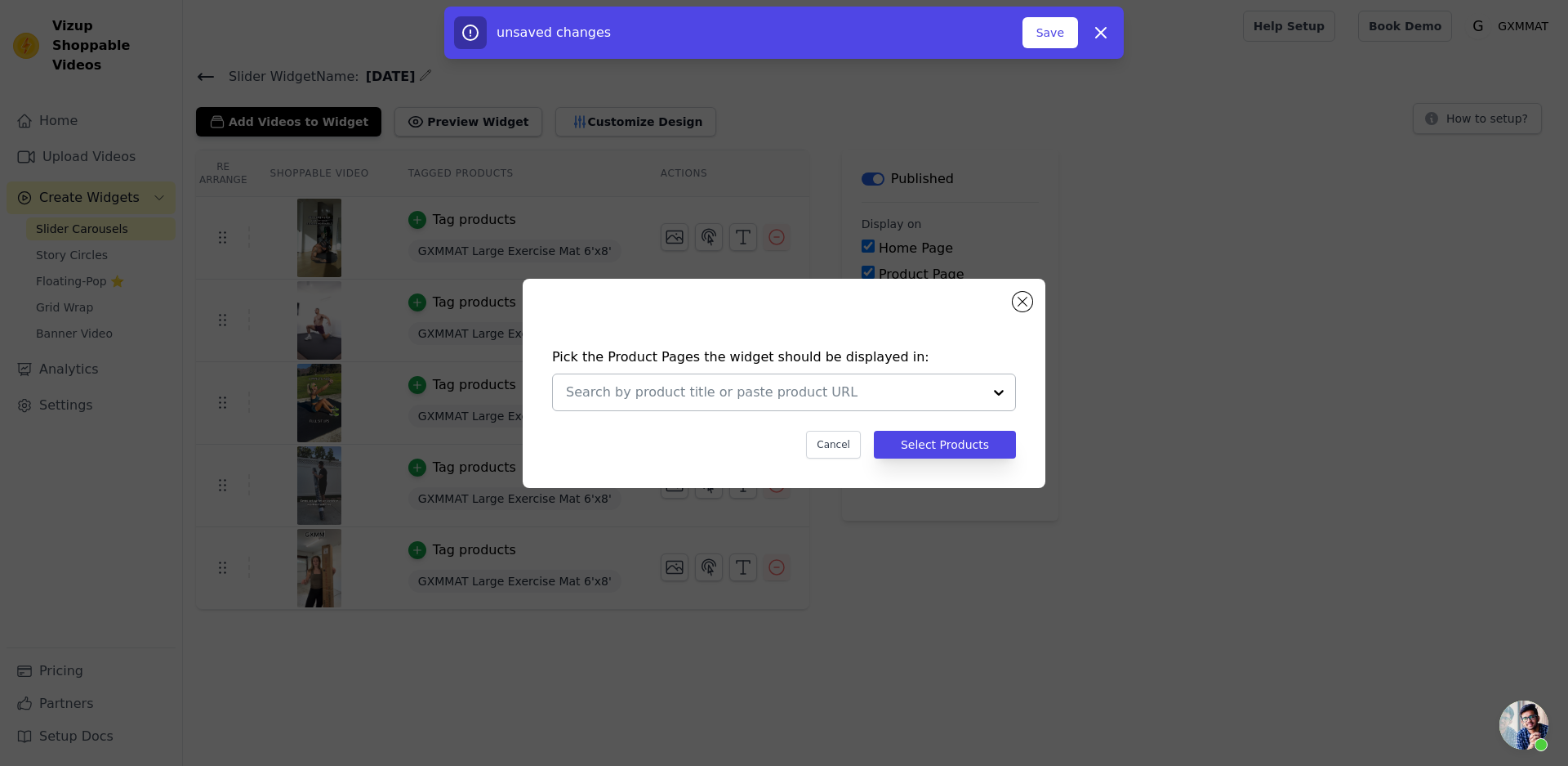
click at [1000, 393] on div at bounding box center [999, 392] width 32 height 36
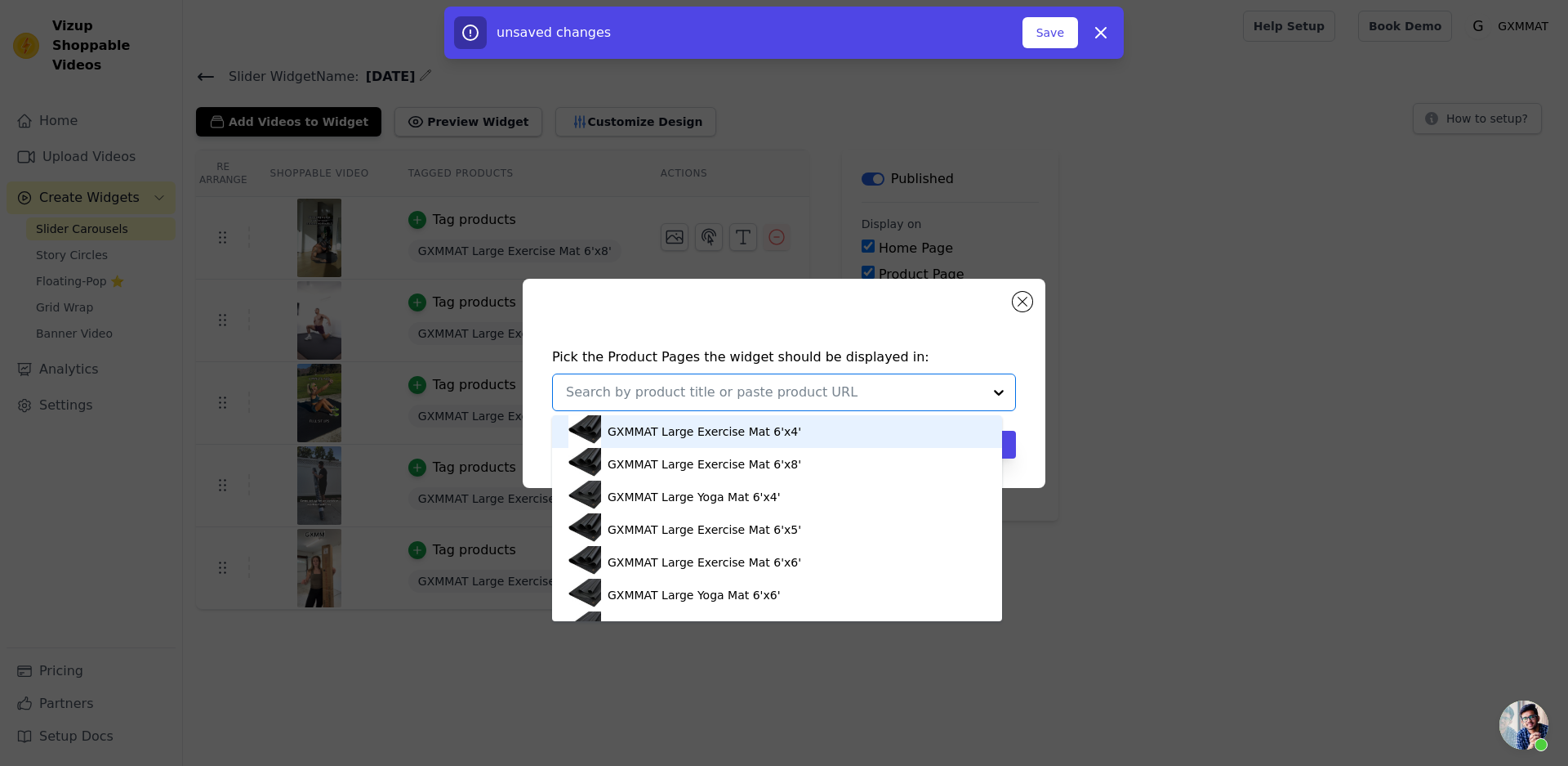
click at [735, 429] on div "GXMMAT Large Exercise Mat 6'x4'" at bounding box center [704, 431] width 193 height 16
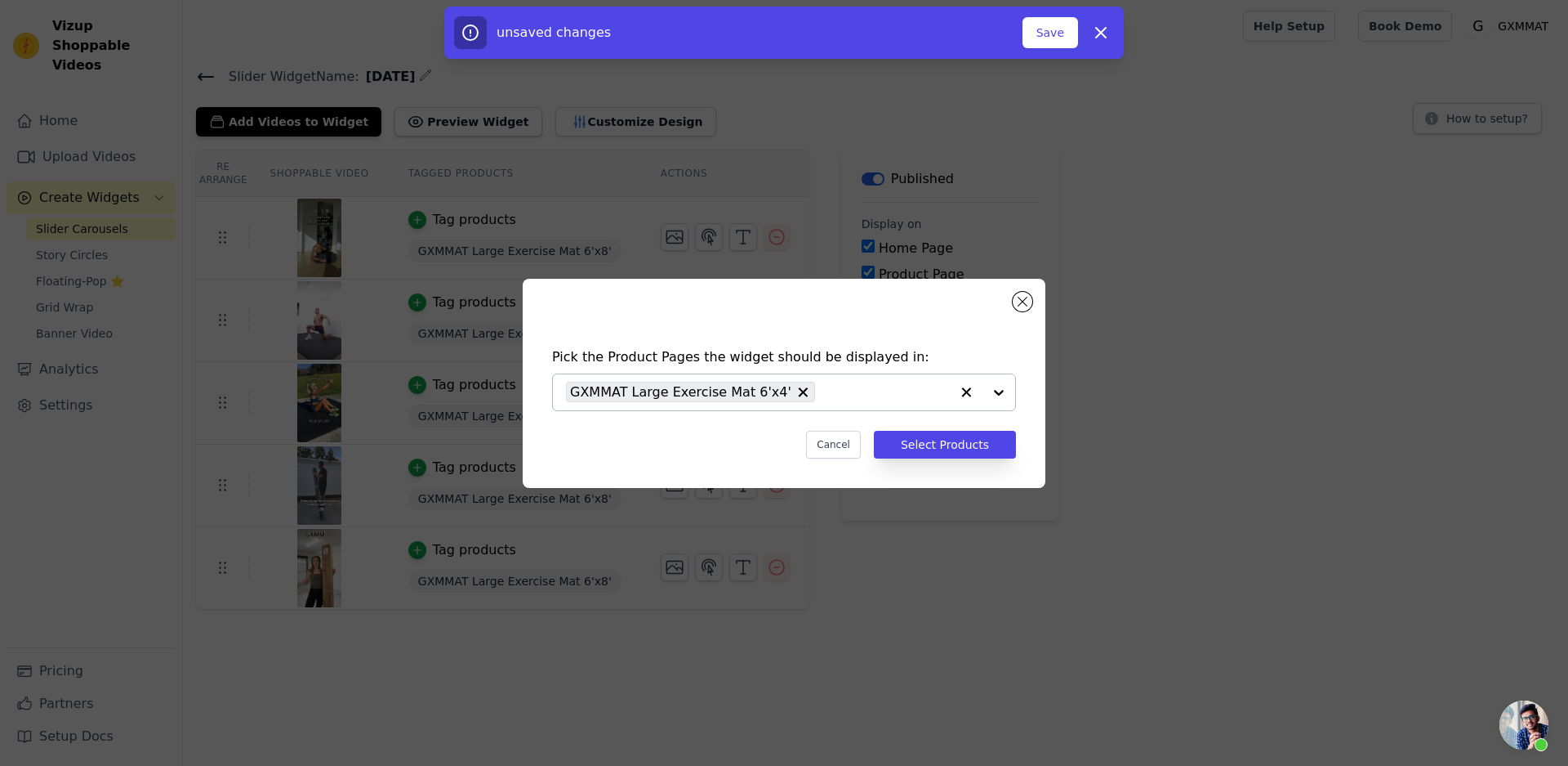
click at [999, 392] on div at bounding box center [982, 392] width 65 height 36
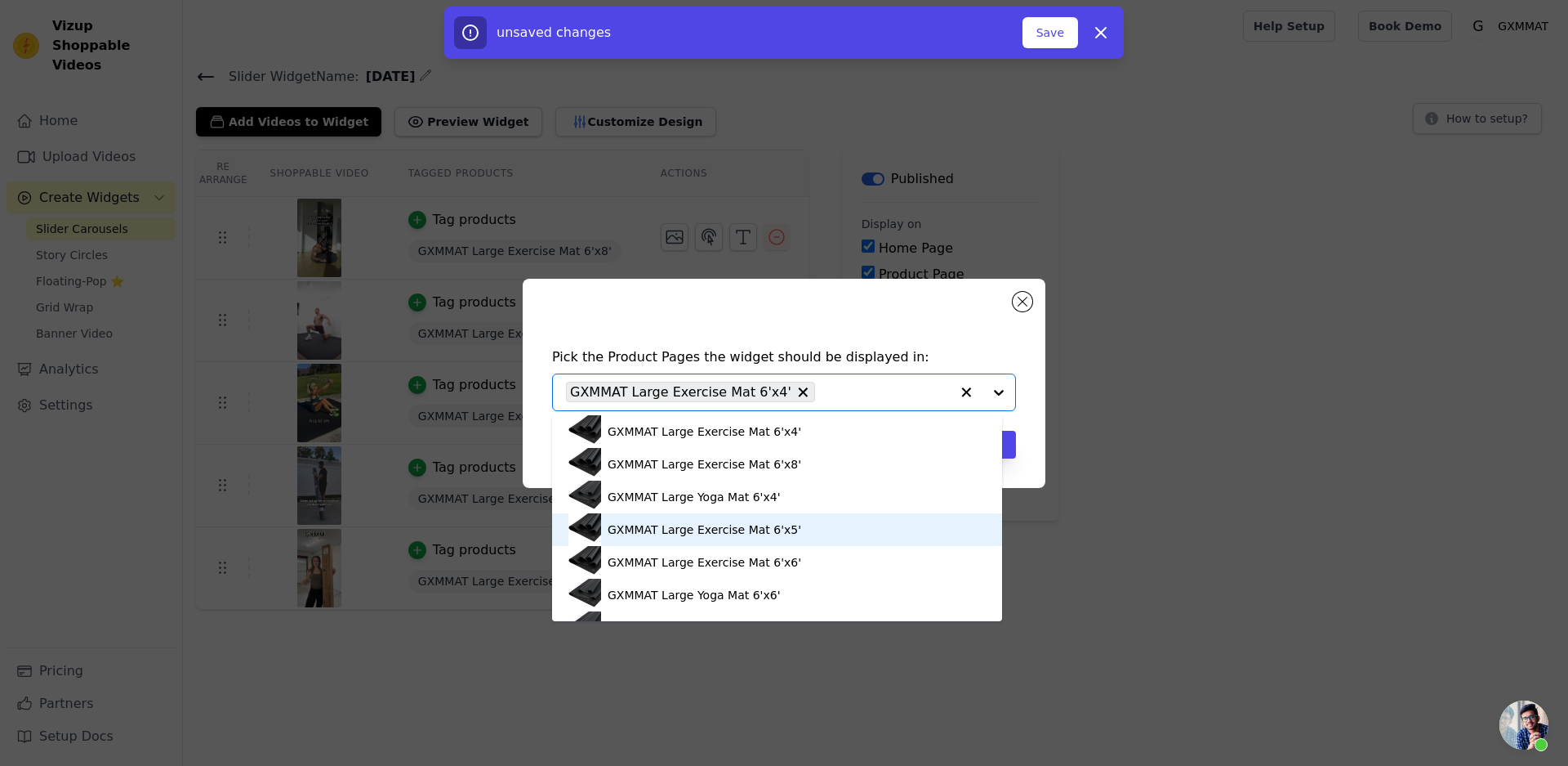
click at [815, 525] on div "GXMMAT Large Exercise Mat 6'x5'" at bounding box center [777, 529] width 418 height 32
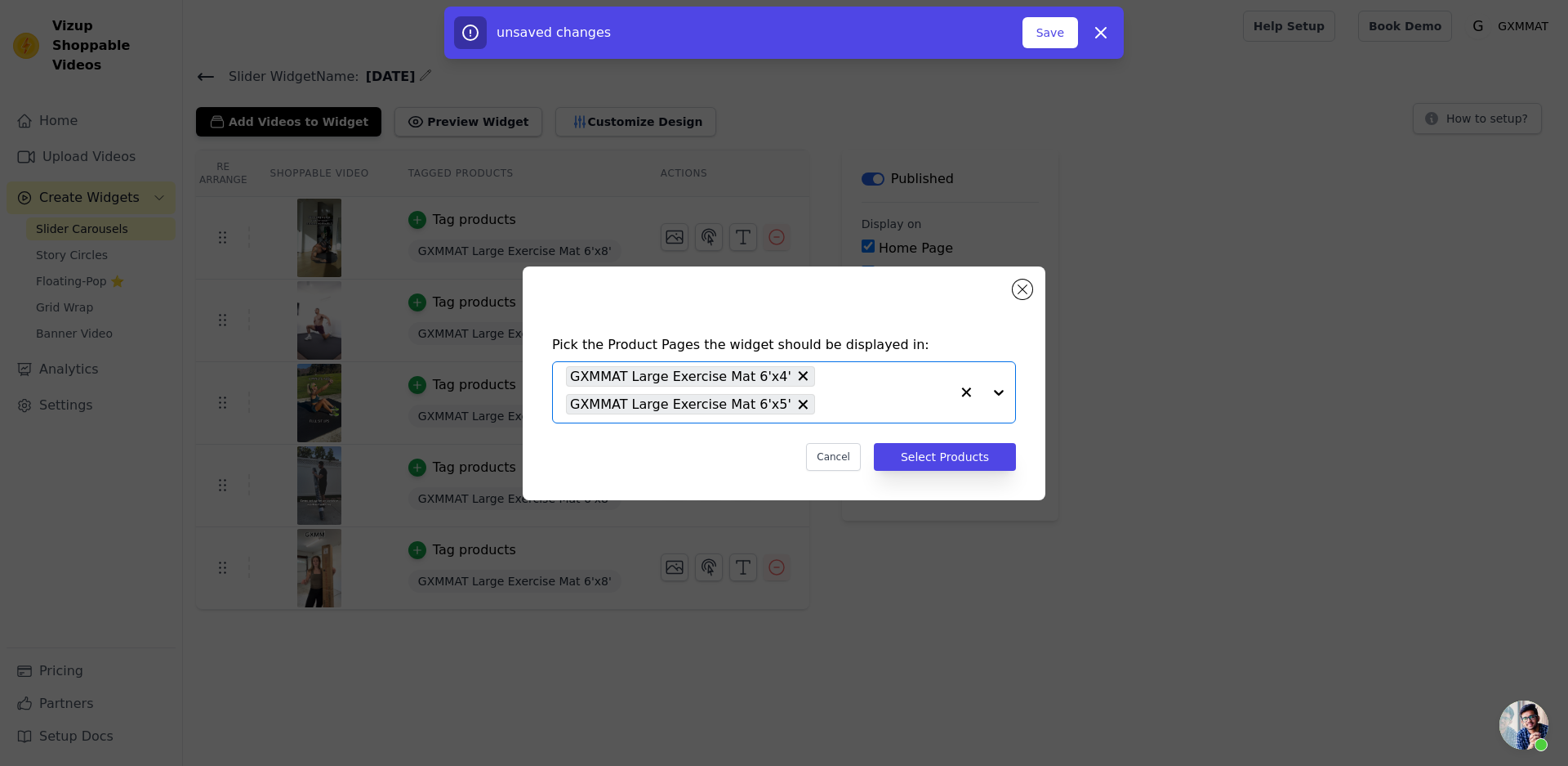
click at [997, 392] on div at bounding box center [982, 392] width 65 height 61
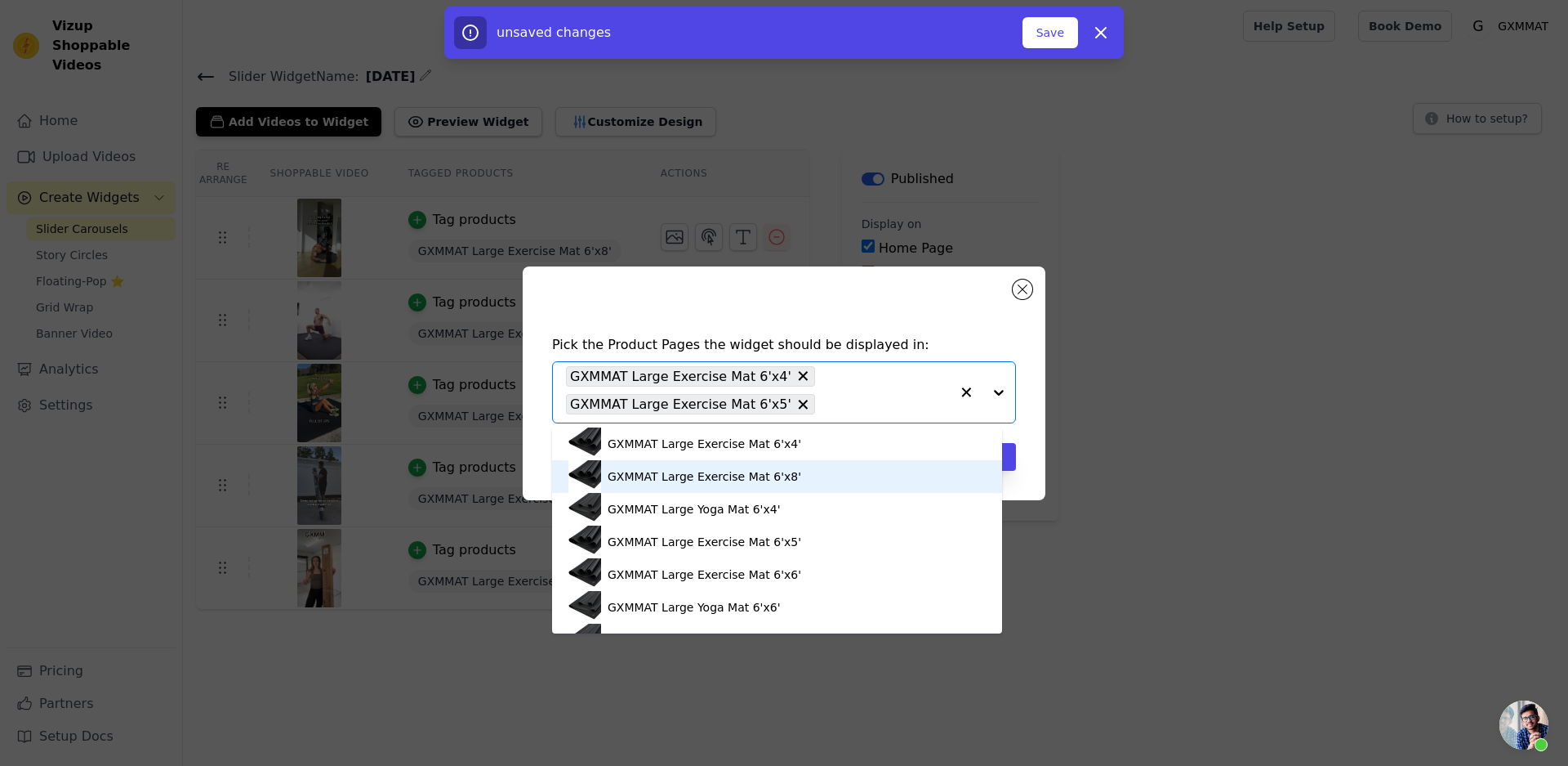
click at [785, 479] on div "GXMMAT Large Exercise Mat 6'x8'" at bounding box center [704, 476] width 193 height 16
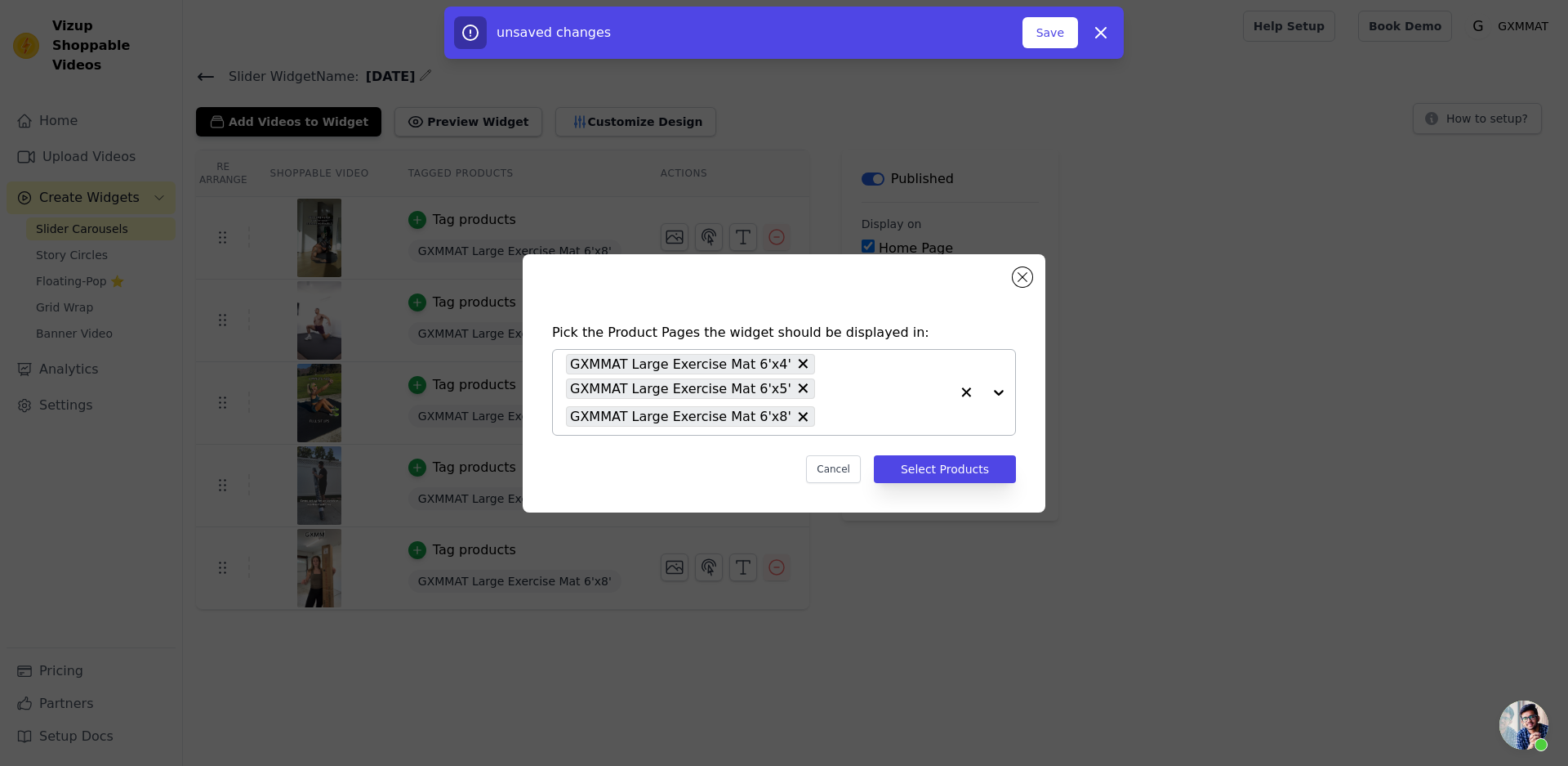
click at [987, 392] on div at bounding box center [982, 392] width 65 height 85
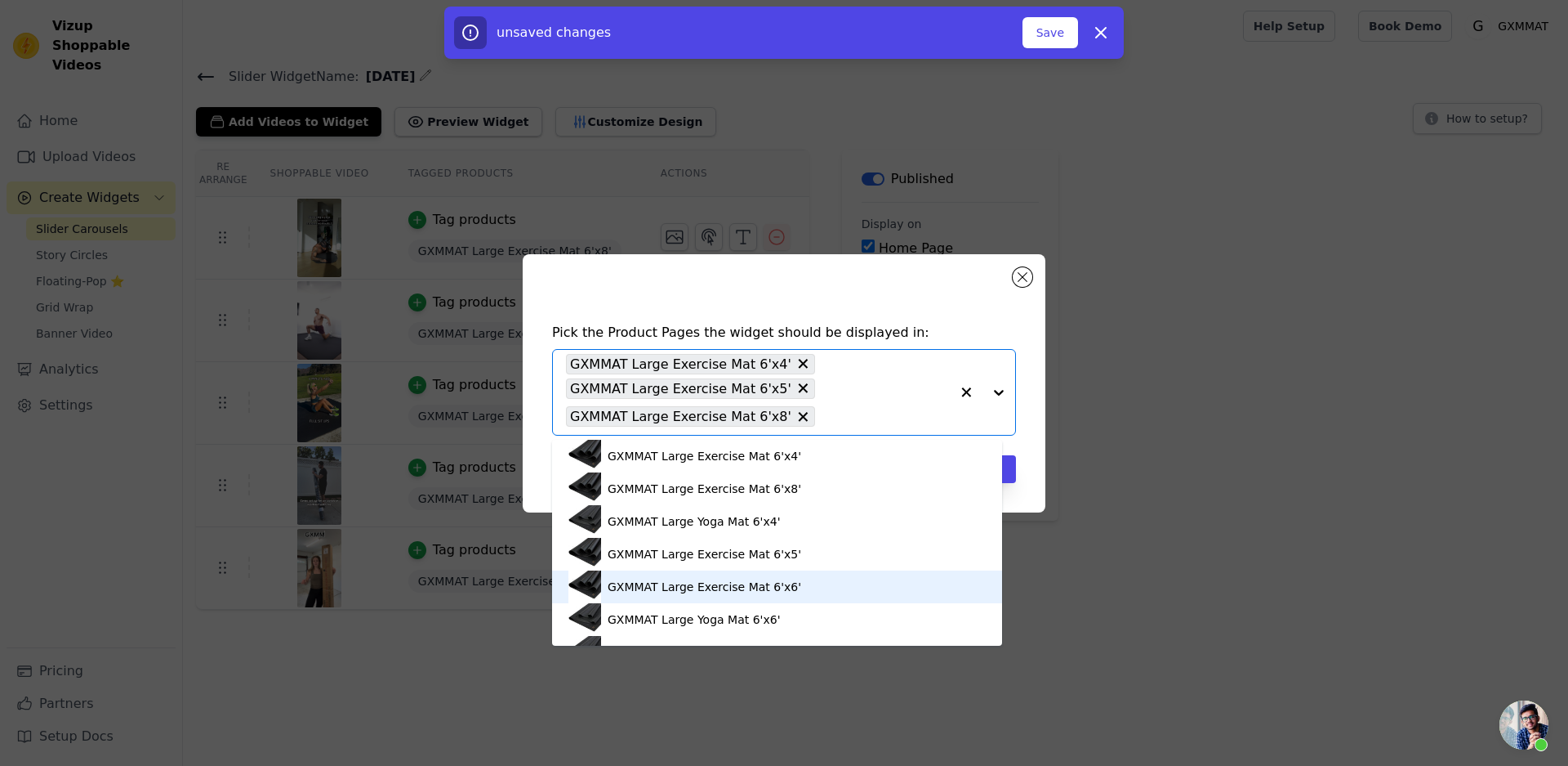
click at [788, 577] on div "GXMMAT Large Exercise Mat 6'x6'" at bounding box center [777, 587] width 418 height 32
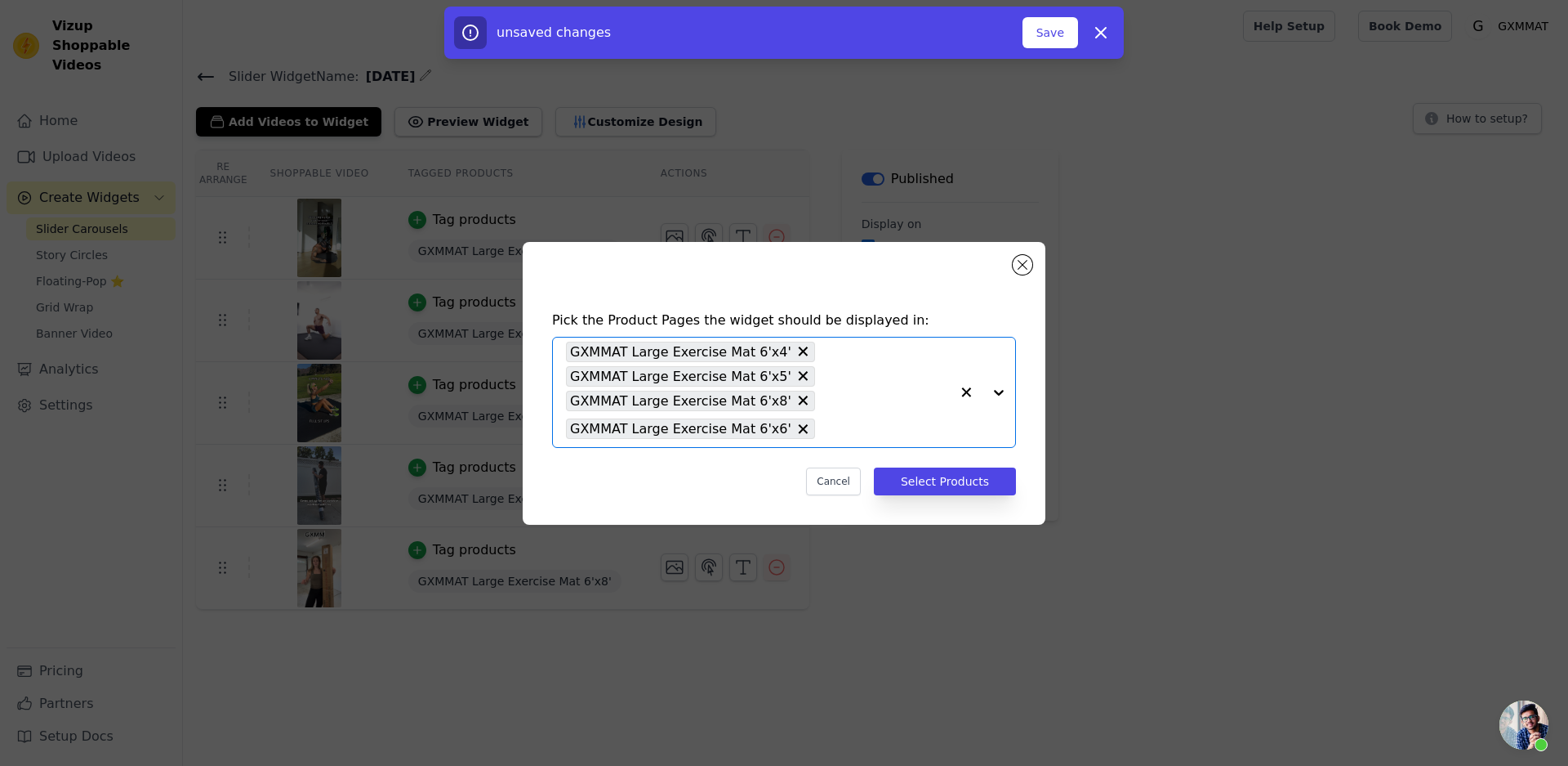
click at [1004, 395] on div at bounding box center [982, 392] width 65 height 110
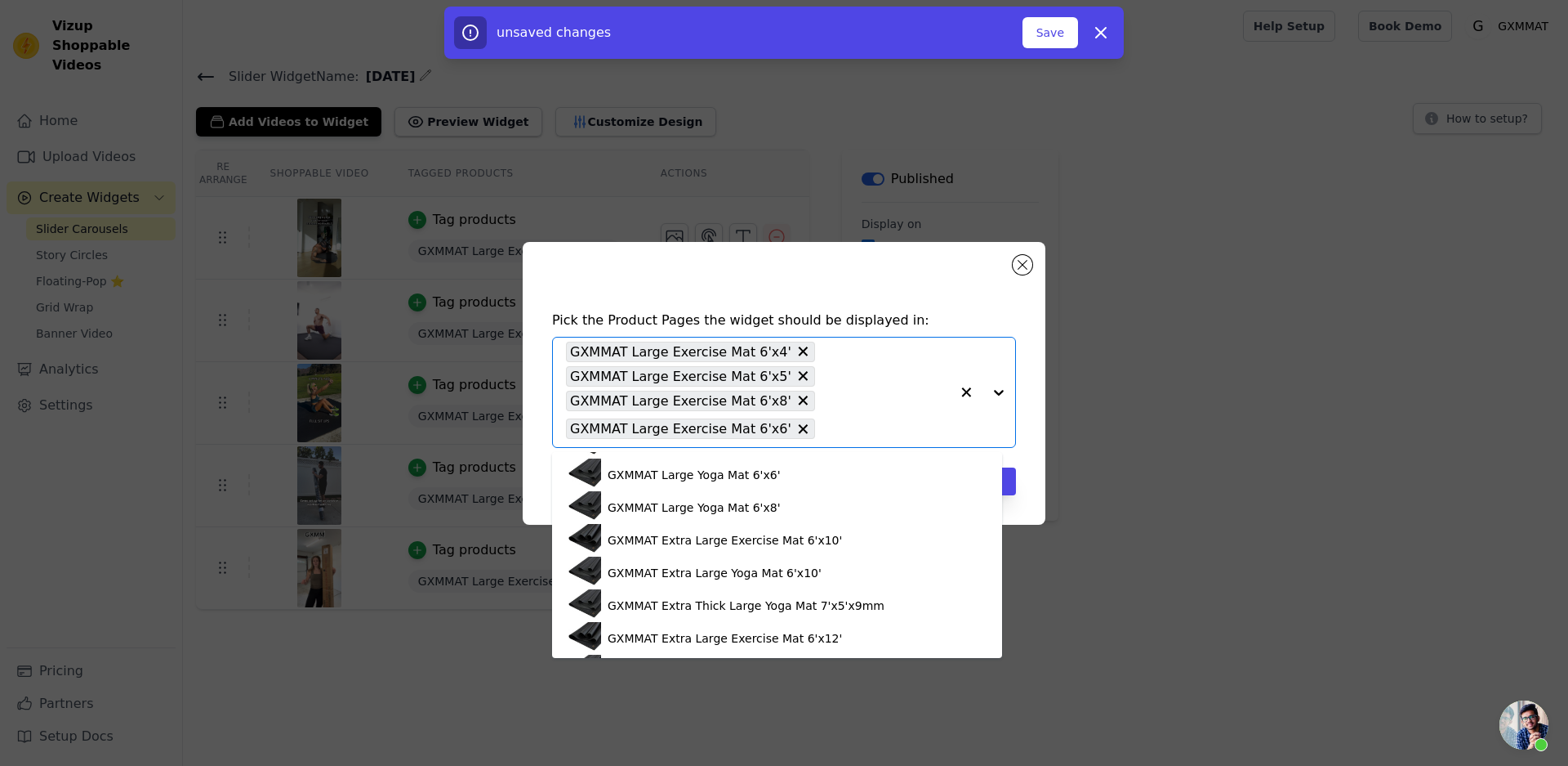
scroll to position [163, 0]
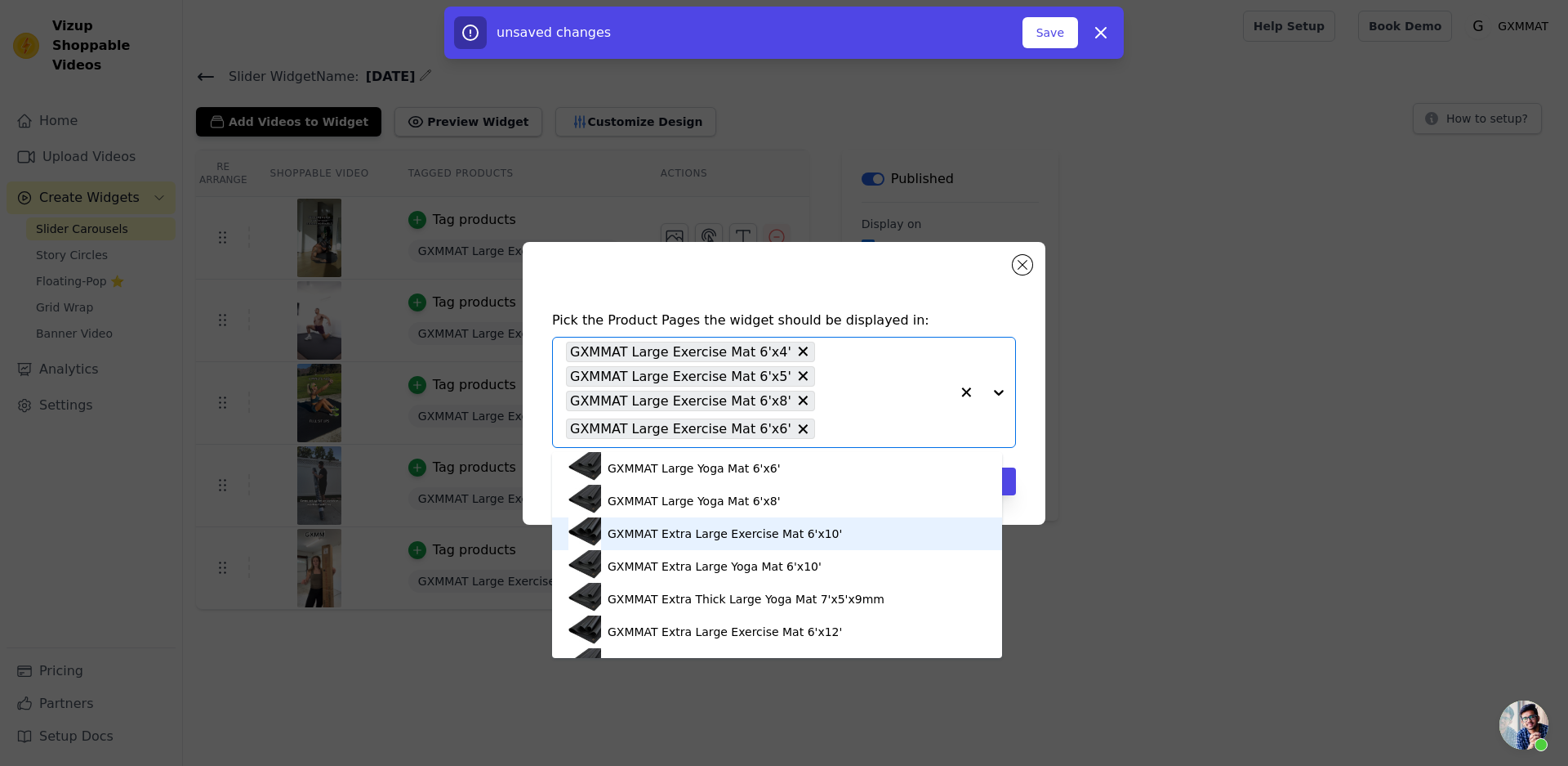
click at [807, 527] on div "GXMMAT Extra Large Exercise Mat 6'x10'" at bounding box center [724, 533] width 234 height 16
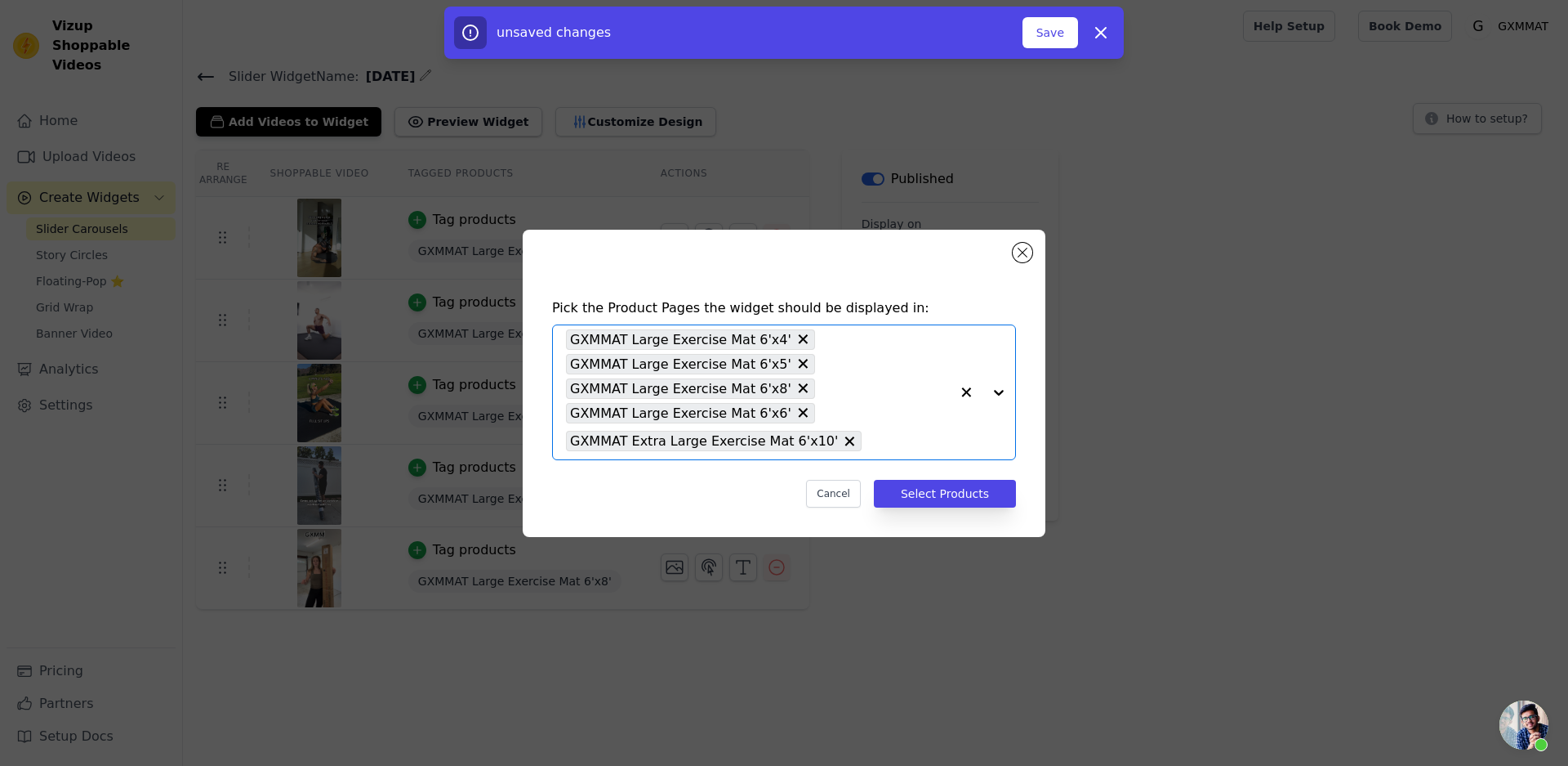
click at [987, 387] on div at bounding box center [982, 392] width 65 height 134
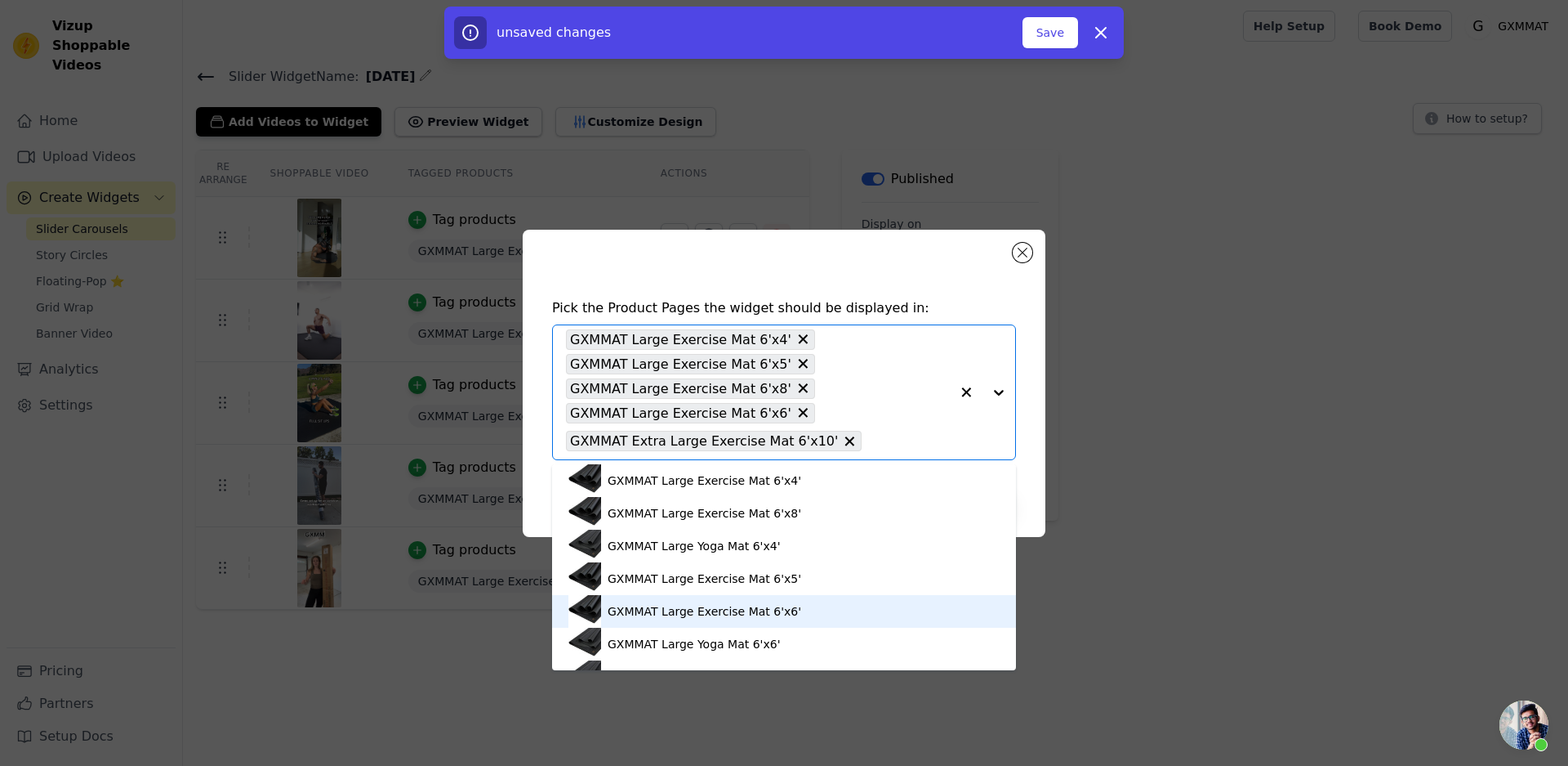
scroll to position [327, 0]
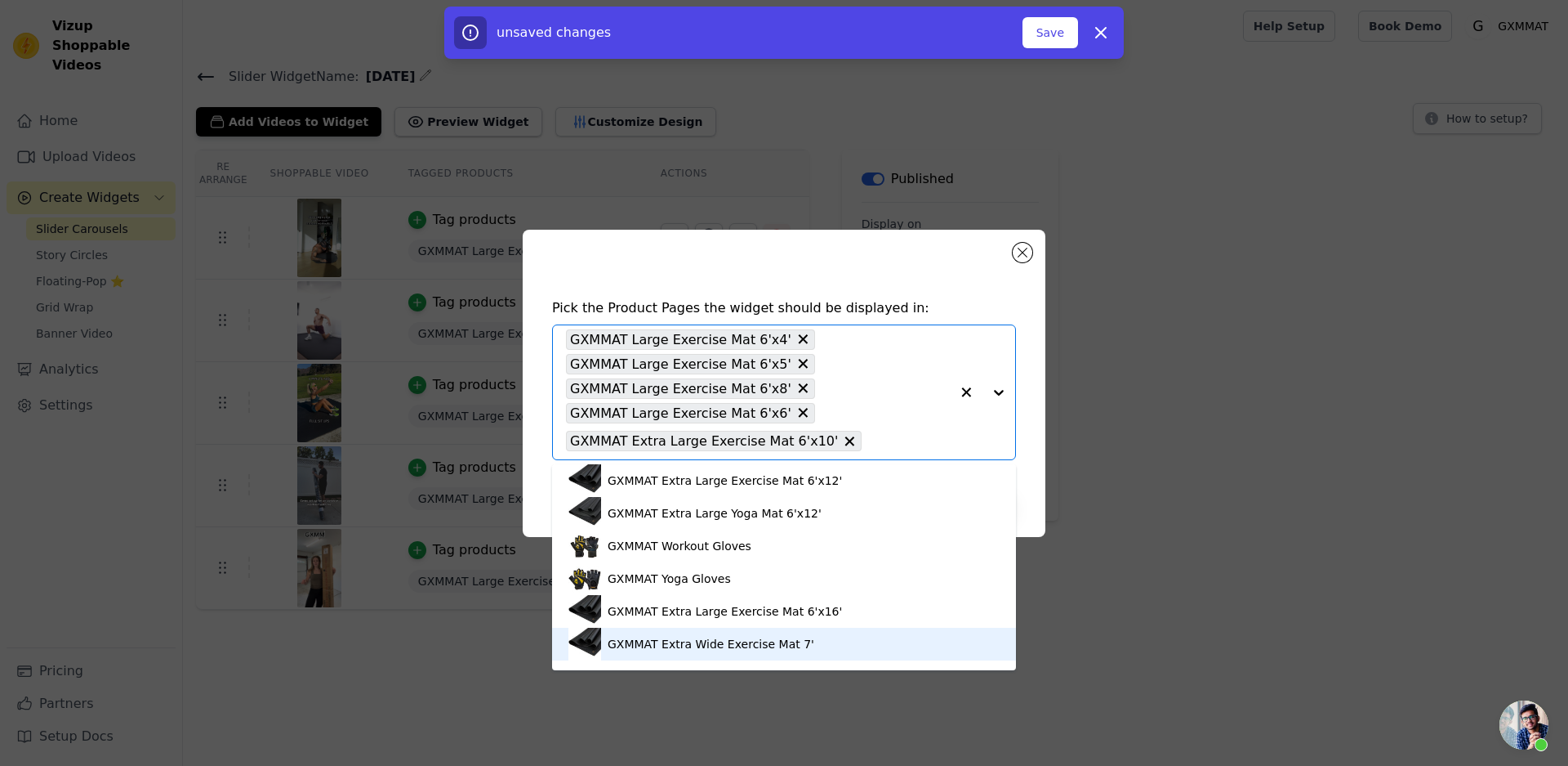
drag, startPoint x: 781, startPoint y: 641, endPoint x: 827, endPoint y: 614, distance: 53.3
click at [781, 642] on div "GXMMAT Extra Wide Exercise Mat 7'" at bounding box center [711, 644] width 207 height 16
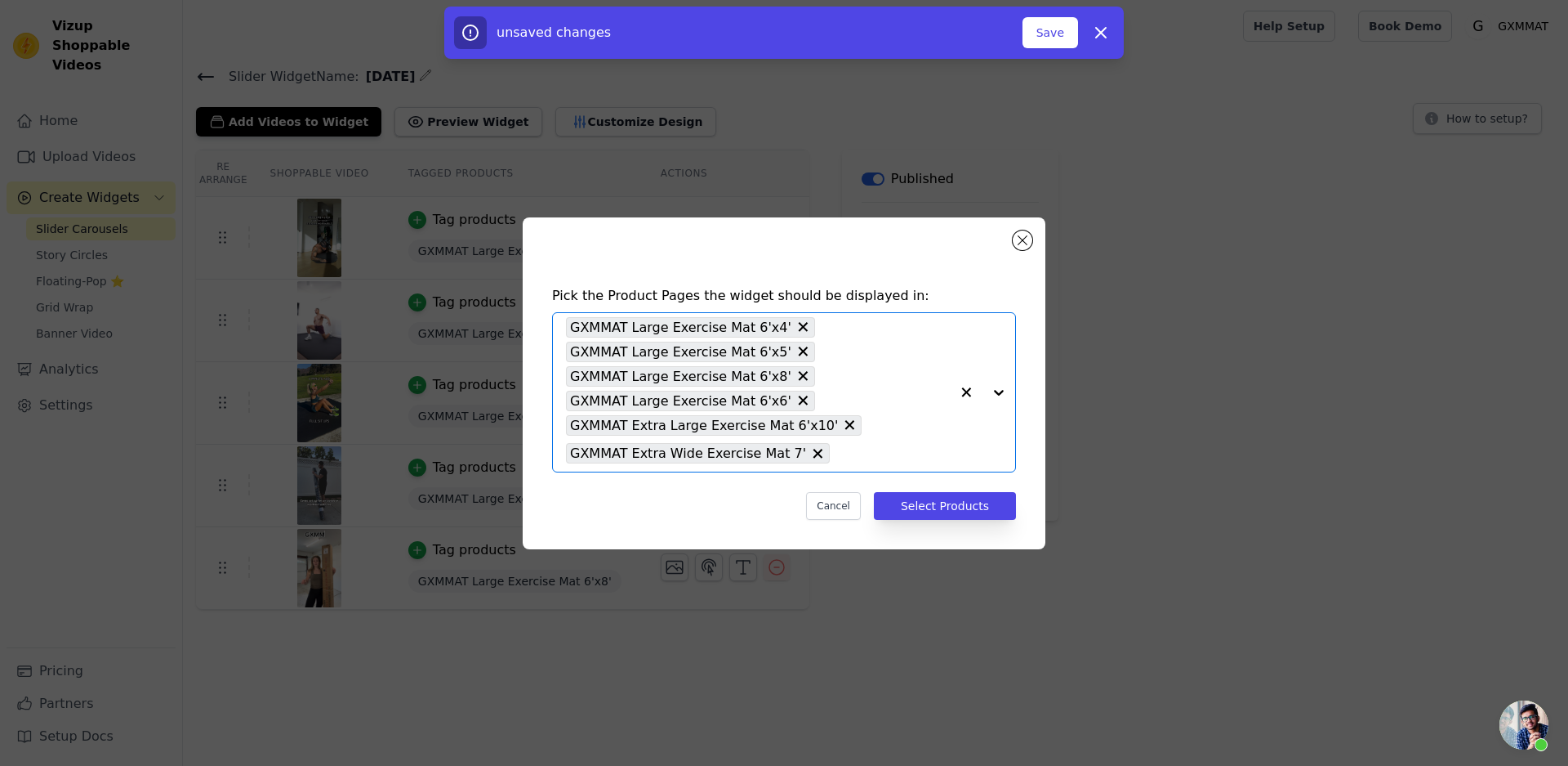
click at [995, 398] on div at bounding box center [982, 392] width 65 height 158
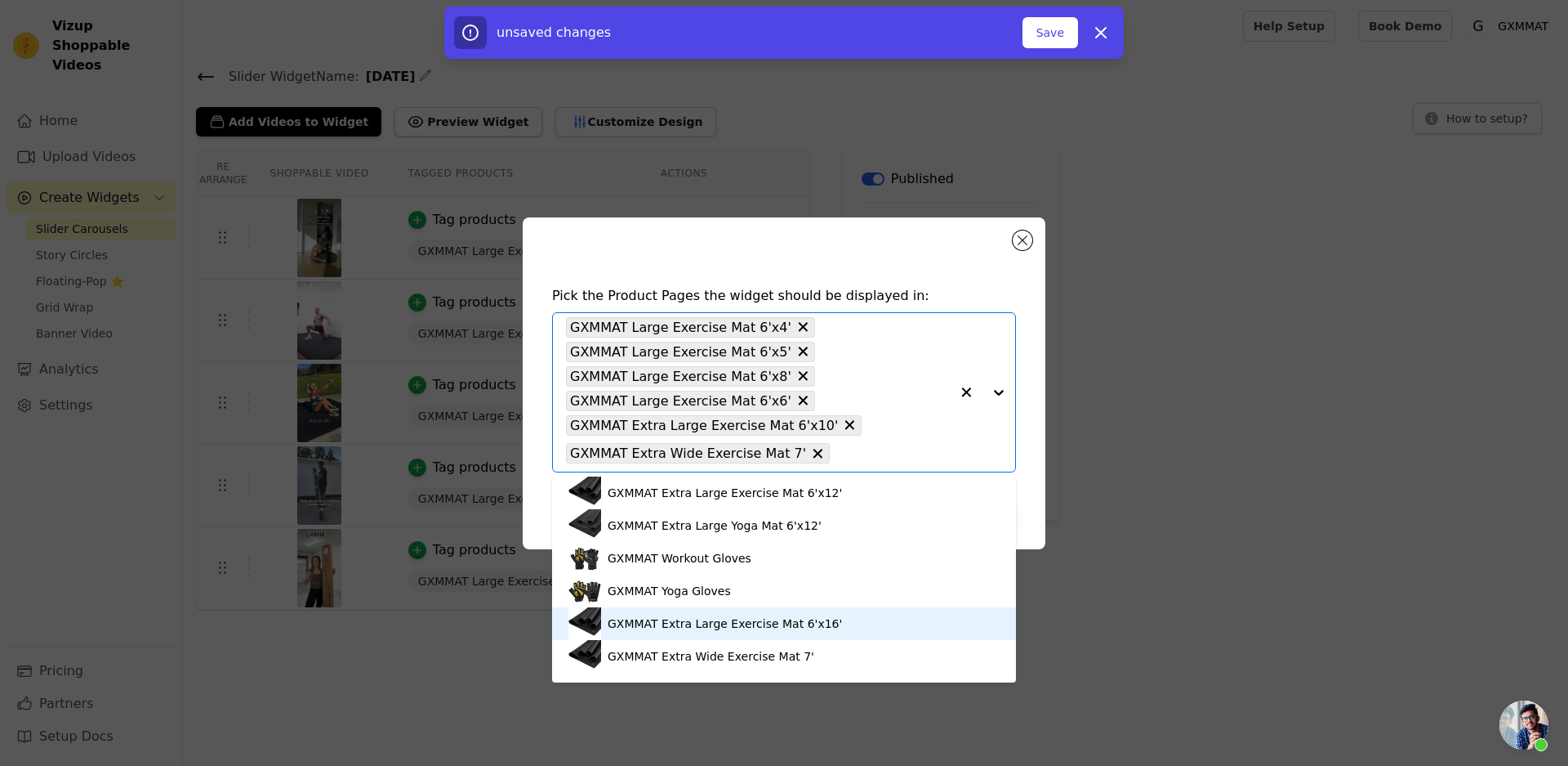
click at [830, 622] on div "GXMMAT Extra Large Exercise Mat 6'x16'" at bounding box center [724, 623] width 234 height 16
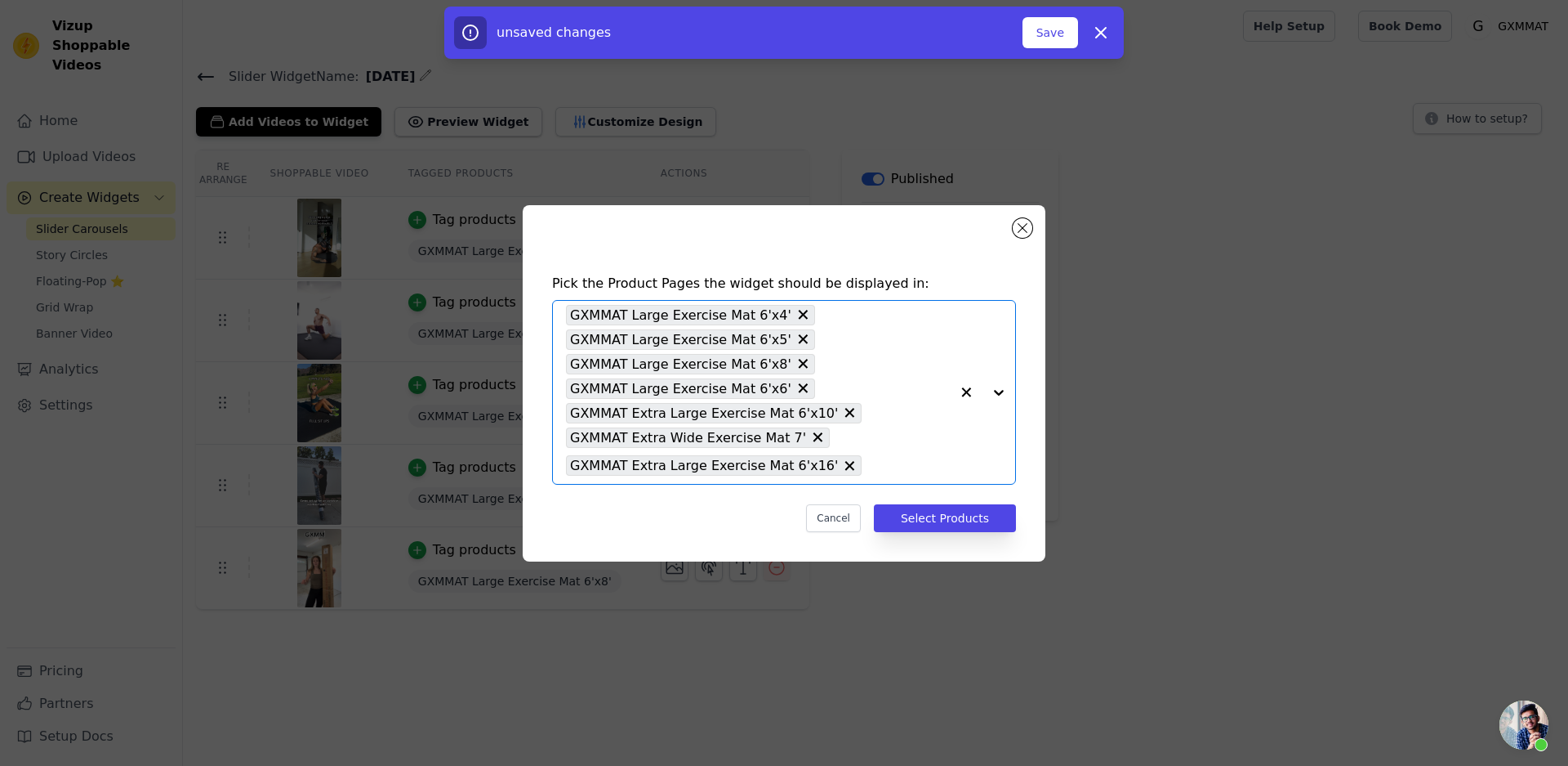
click at [1003, 390] on div at bounding box center [982, 392] width 65 height 183
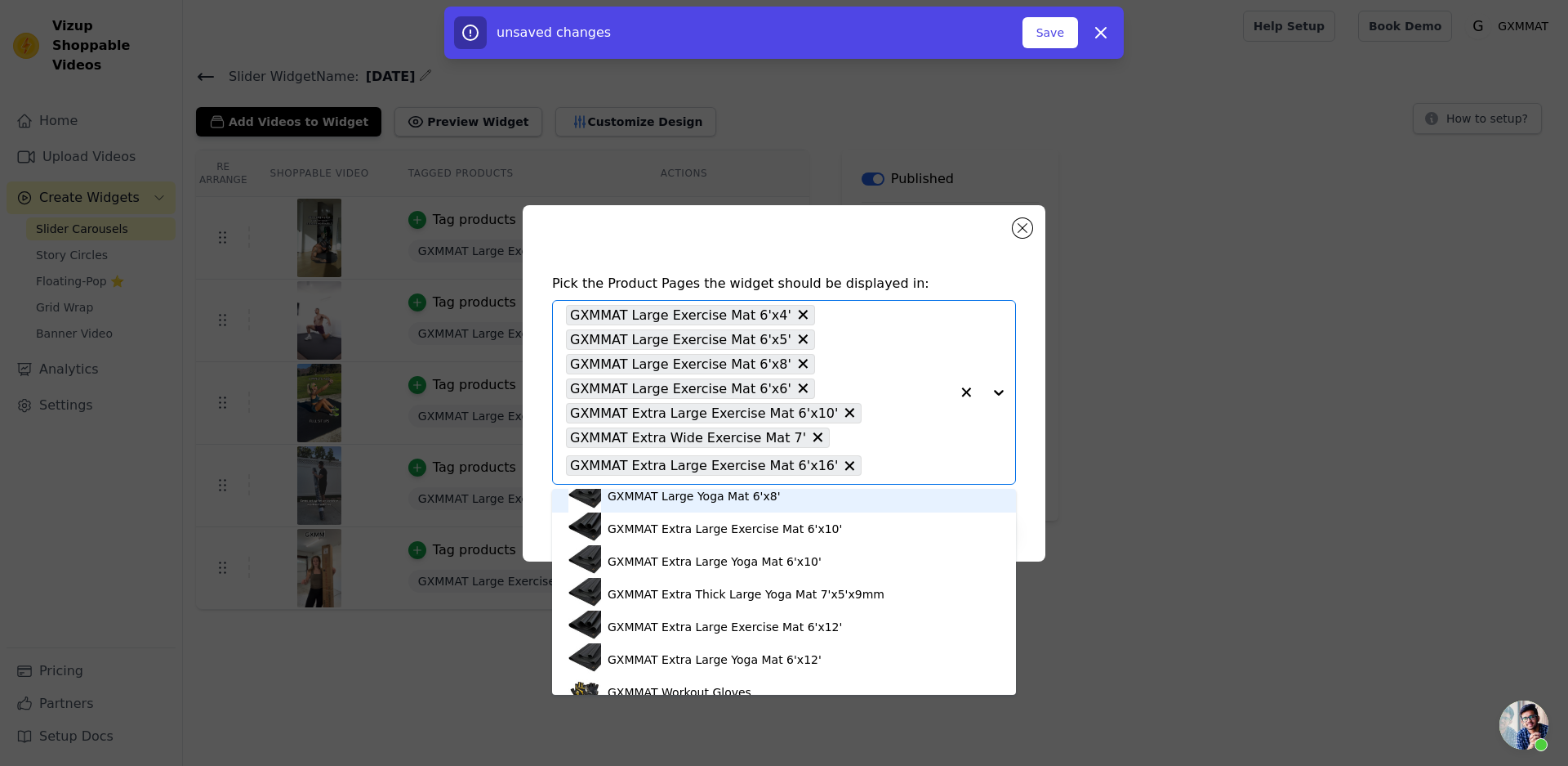
scroll to position [246, 0]
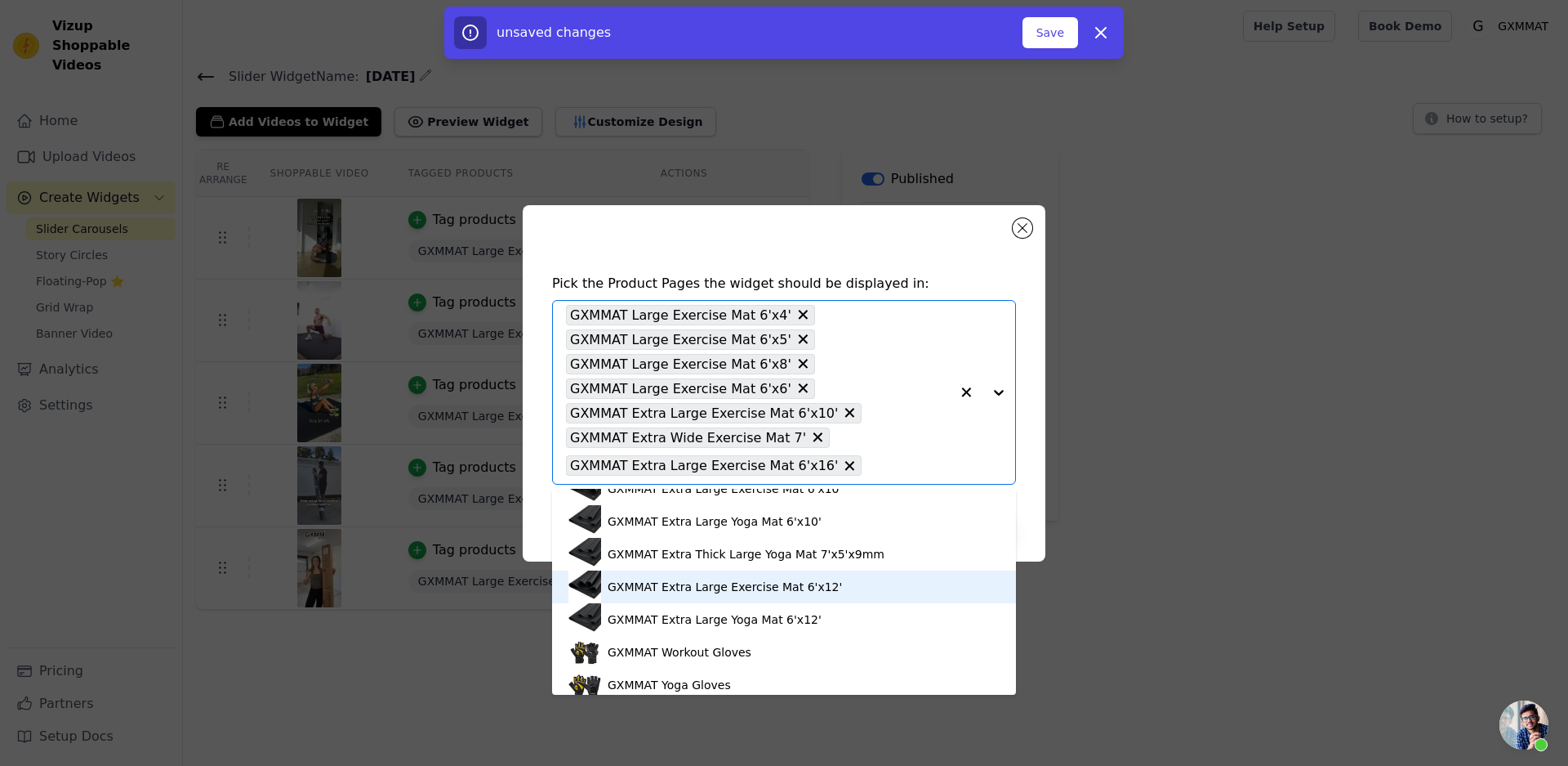
click at [815, 587] on div "GXMMAT Extra Large Exercise Mat 6'x12'" at bounding box center [724, 586] width 234 height 16
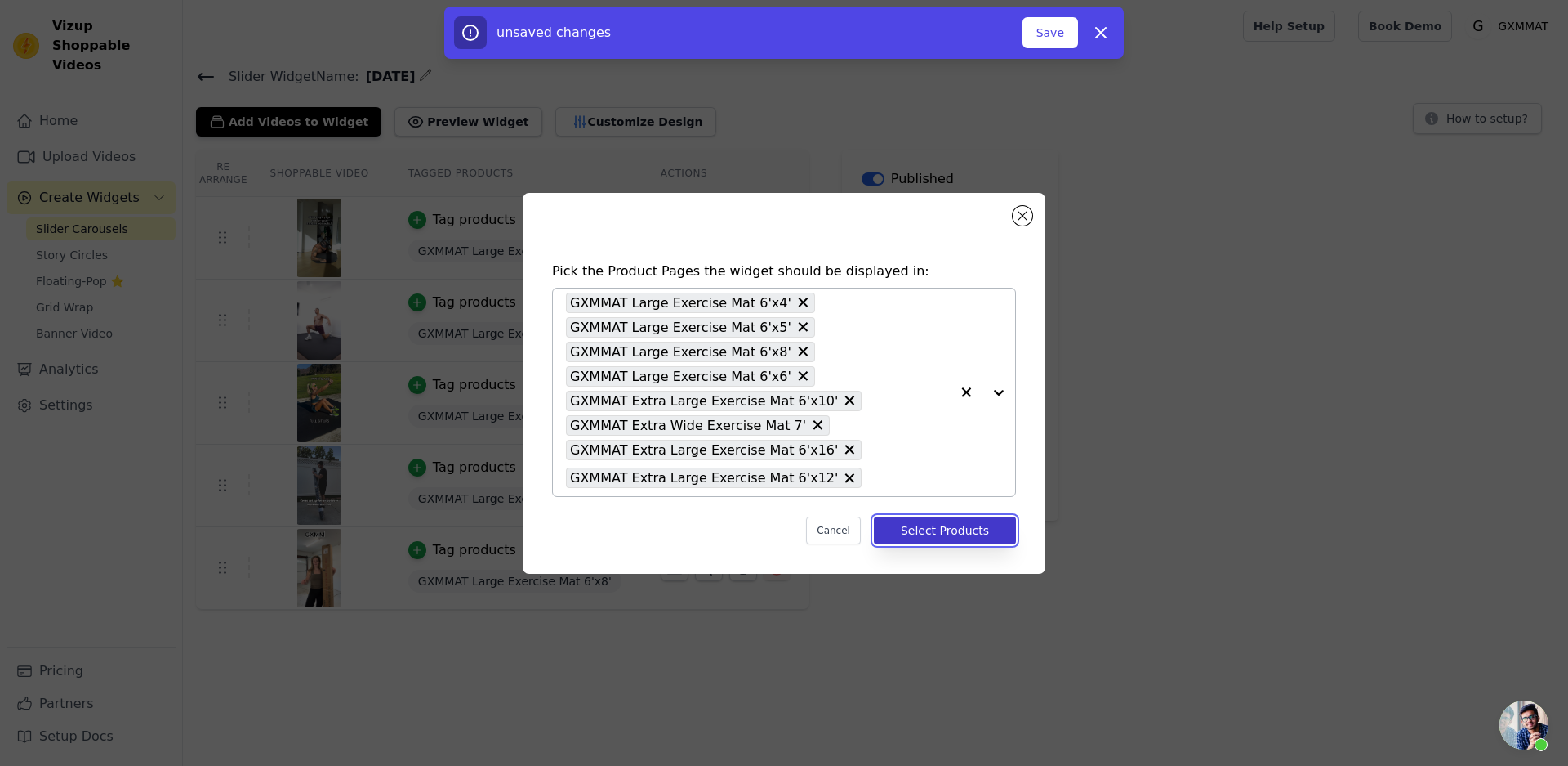
click at [945, 534] on button "Select Products" at bounding box center [946, 530] width 142 height 27
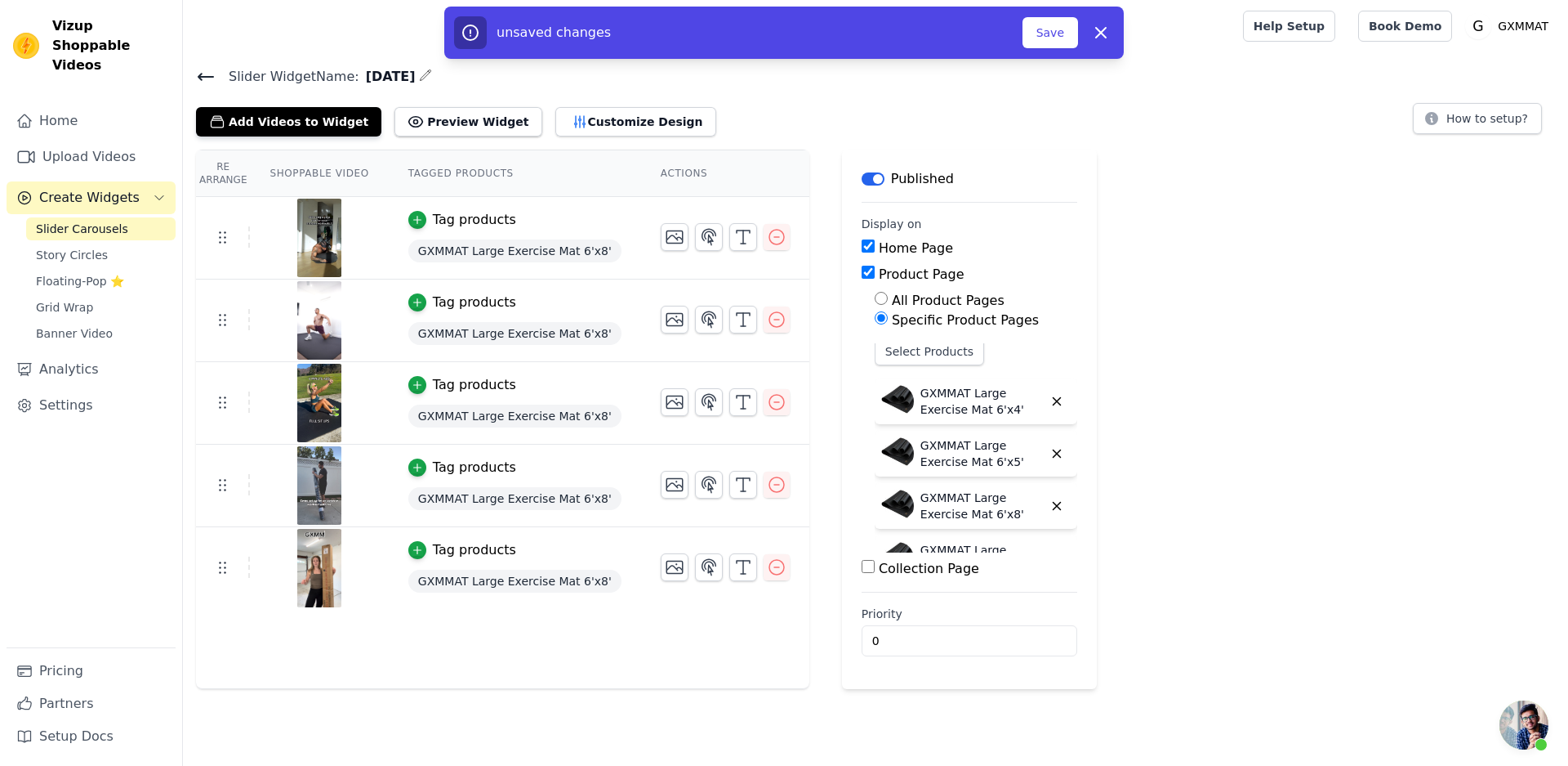
scroll to position [0, 0]
click at [1046, 22] on button "Save" at bounding box center [1050, 32] width 56 height 31
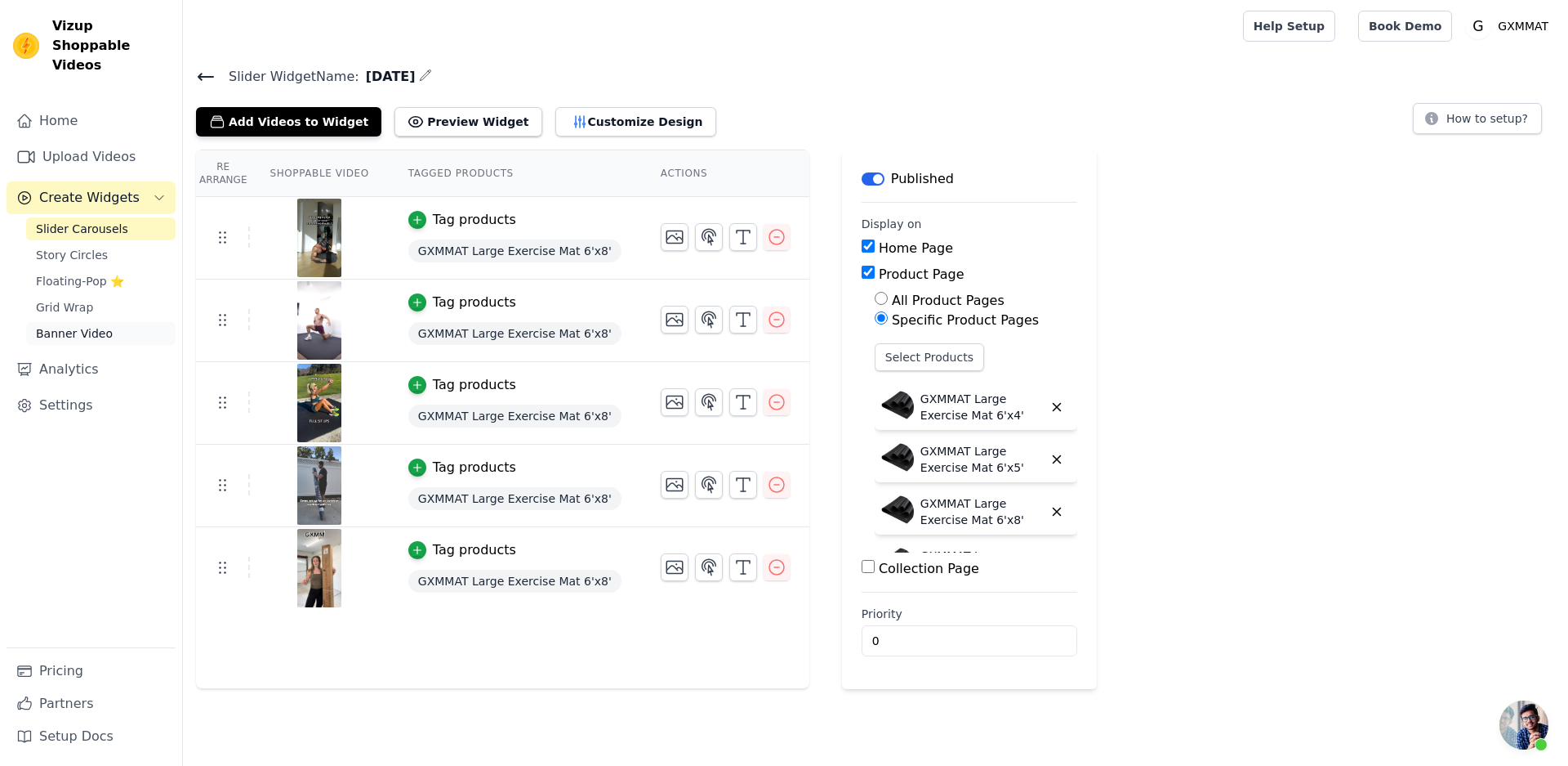
click at [68, 325] on span "Banner Video" at bounding box center [74, 333] width 77 height 16
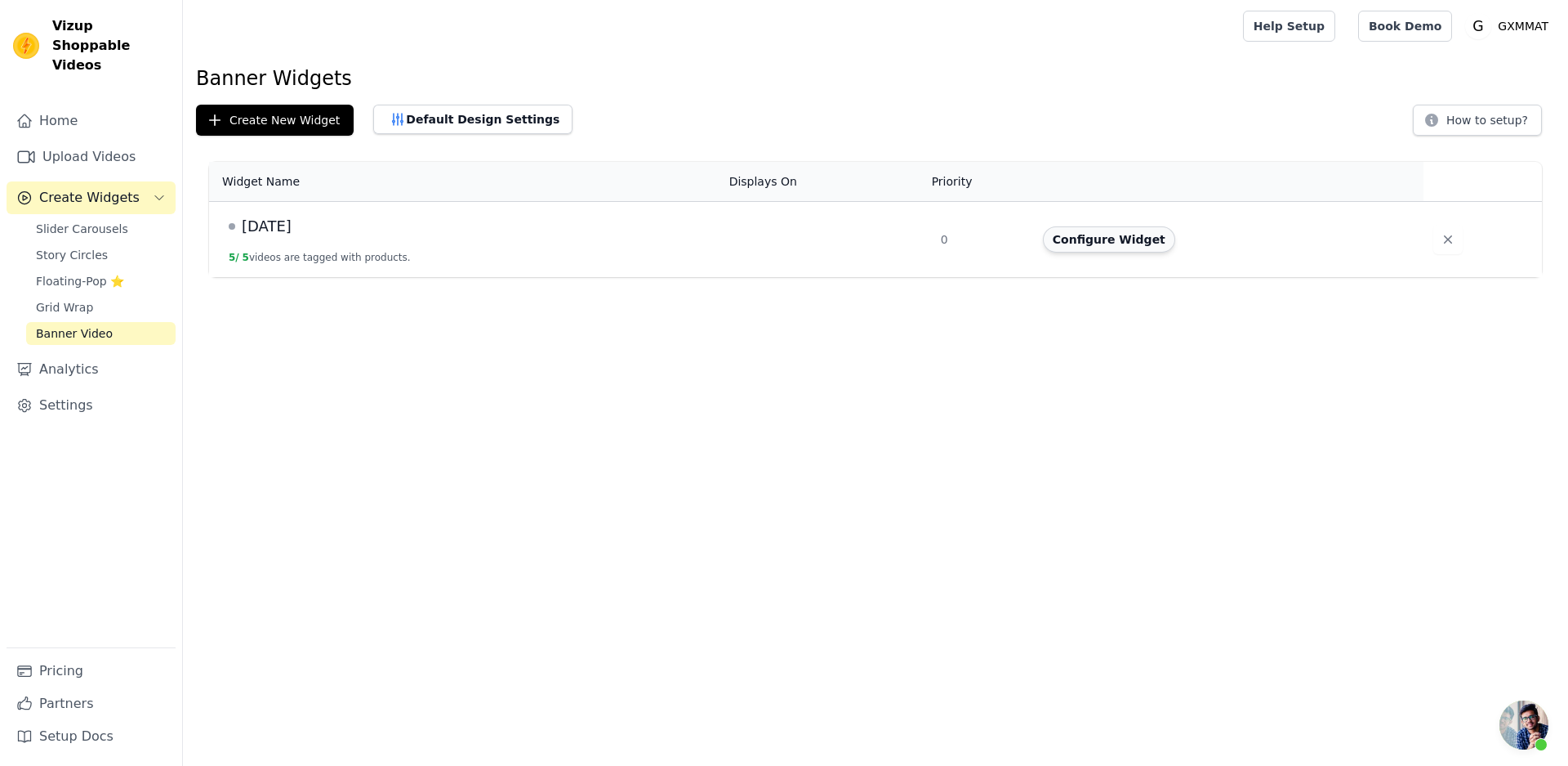
click at [1116, 246] on button "Configure Widget" at bounding box center [1109, 240] width 133 height 27
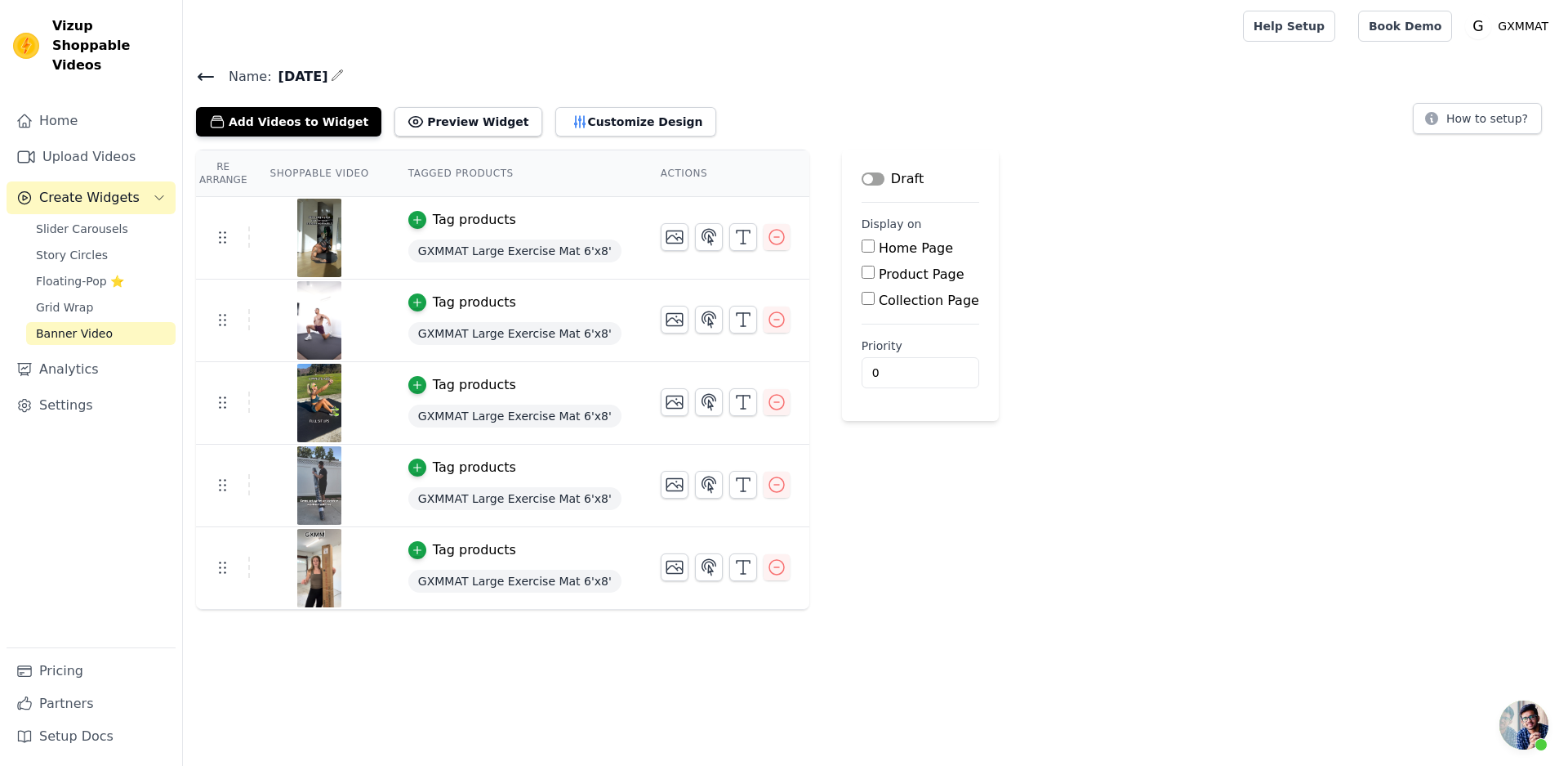
click at [880, 301] on label "Collection Page" at bounding box center [929, 301] width 100 height 15
click at [874, 301] on input "Collection Page" at bounding box center [869, 299] width 13 height 13
checkbox input "true"
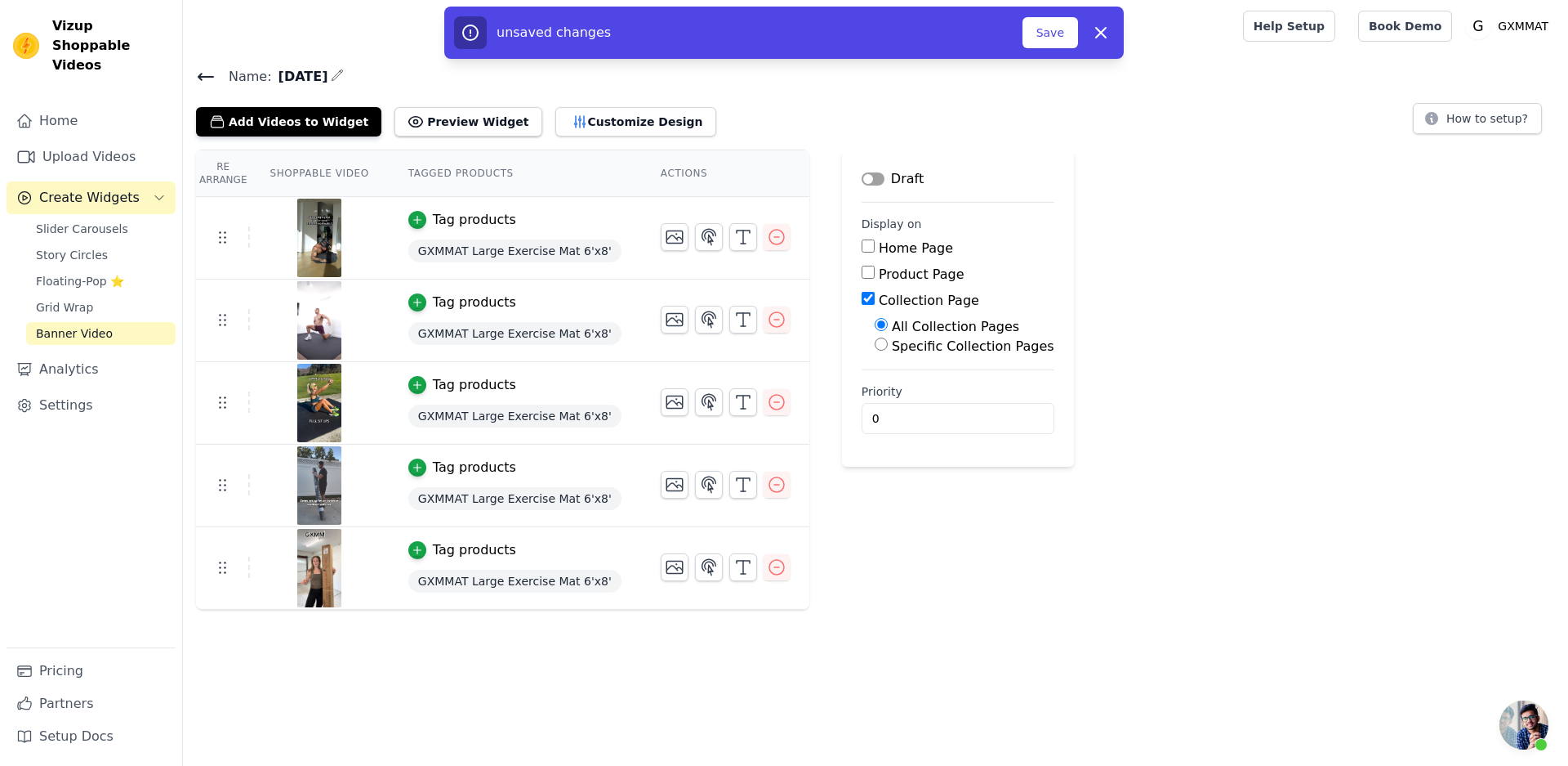
click at [931, 346] on label "Specific Collection Pages" at bounding box center [974, 346] width 163 height 15
click at [888, 346] on input "Specific Collection Pages" at bounding box center [881, 344] width 13 height 13
radio input "true"
click at [960, 385] on button "Select Collection Pages" at bounding box center [951, 383] width 154 height 27
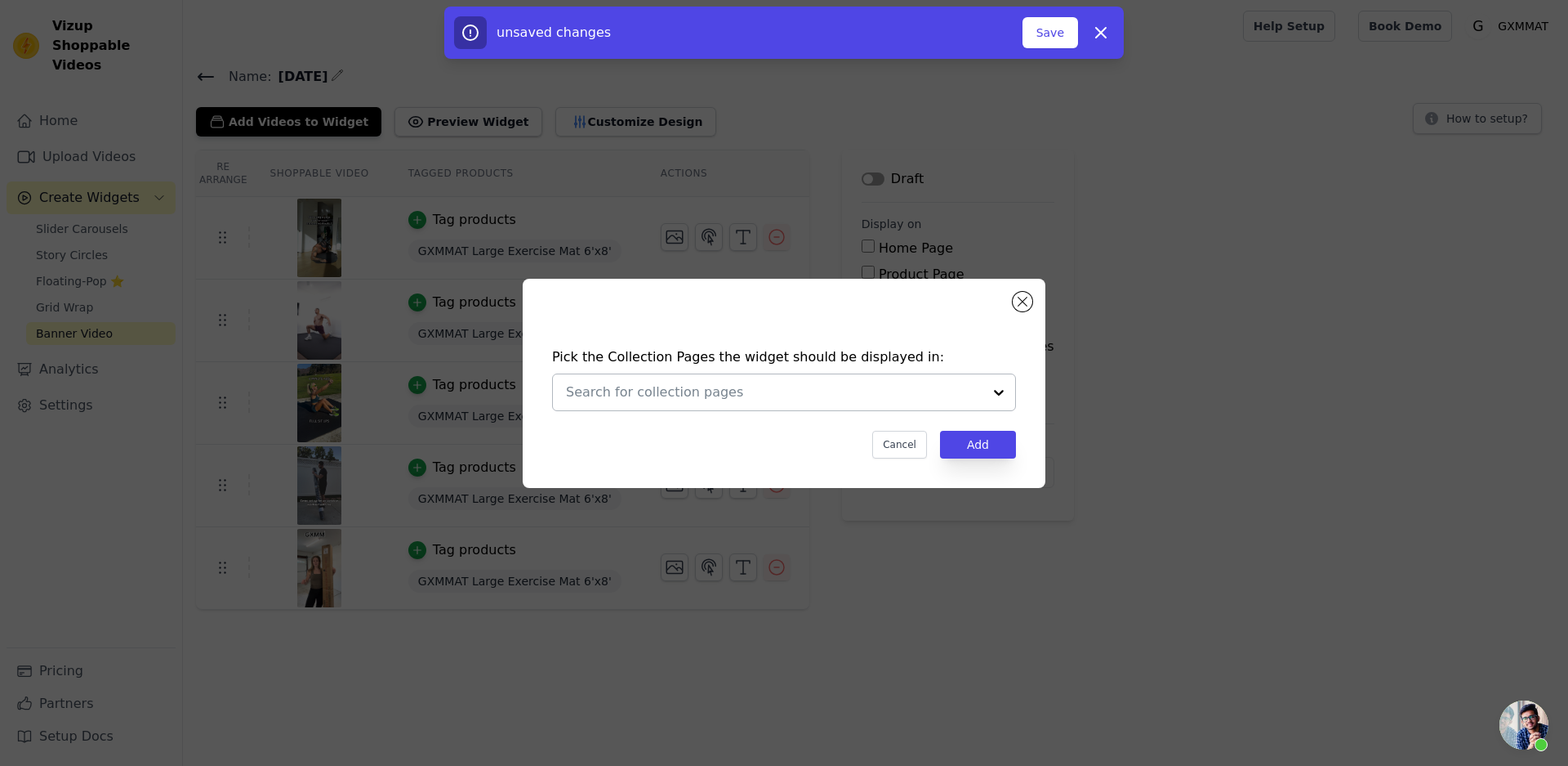
click at [1000, 392] on div at bounding box center [999, 392] width 32 height 36
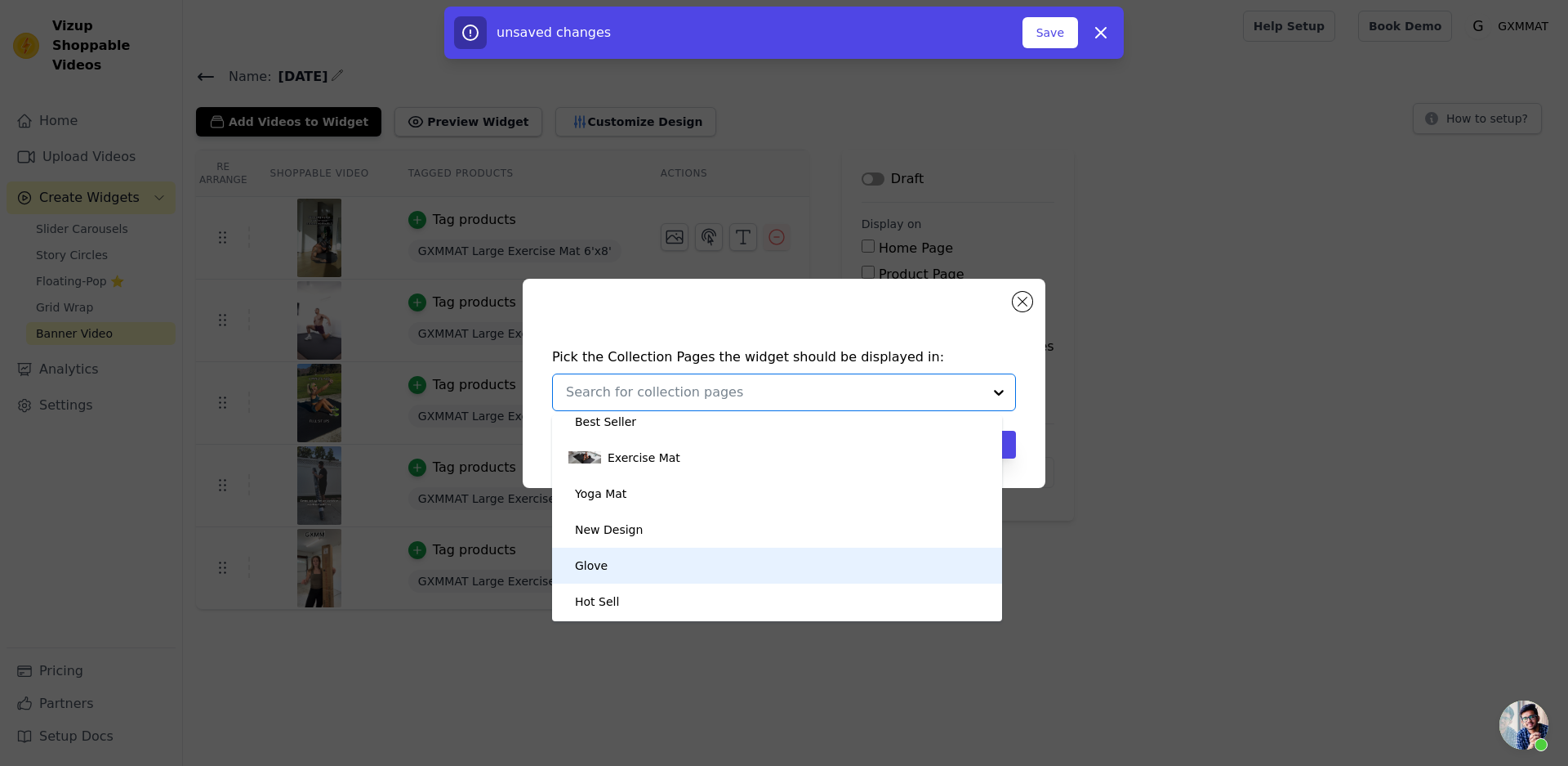
scroll to position [32, 0]
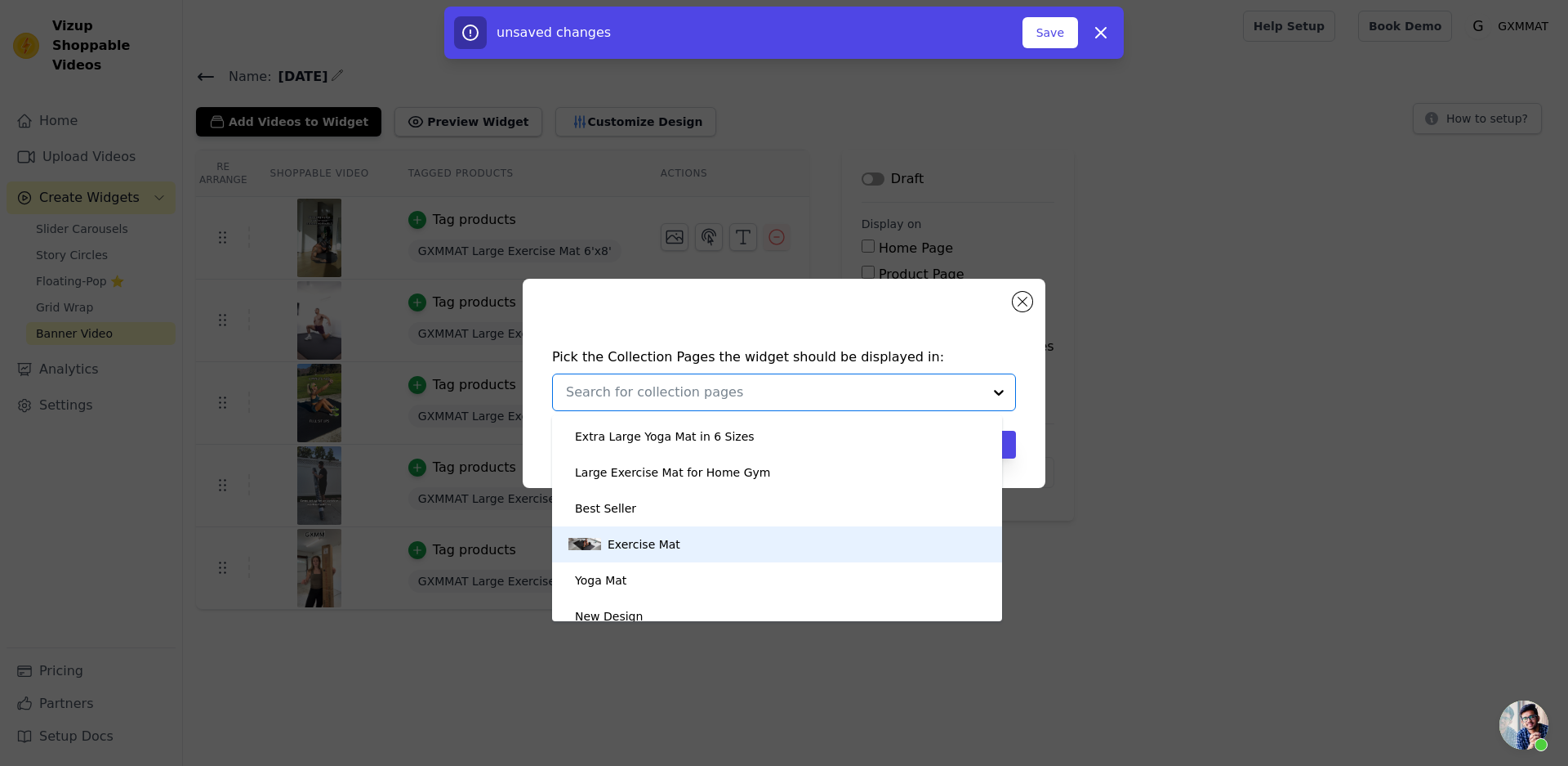
click at [641, 542] on div "Exercise Mat" at bounding box center [643, 544] width 73 height 36
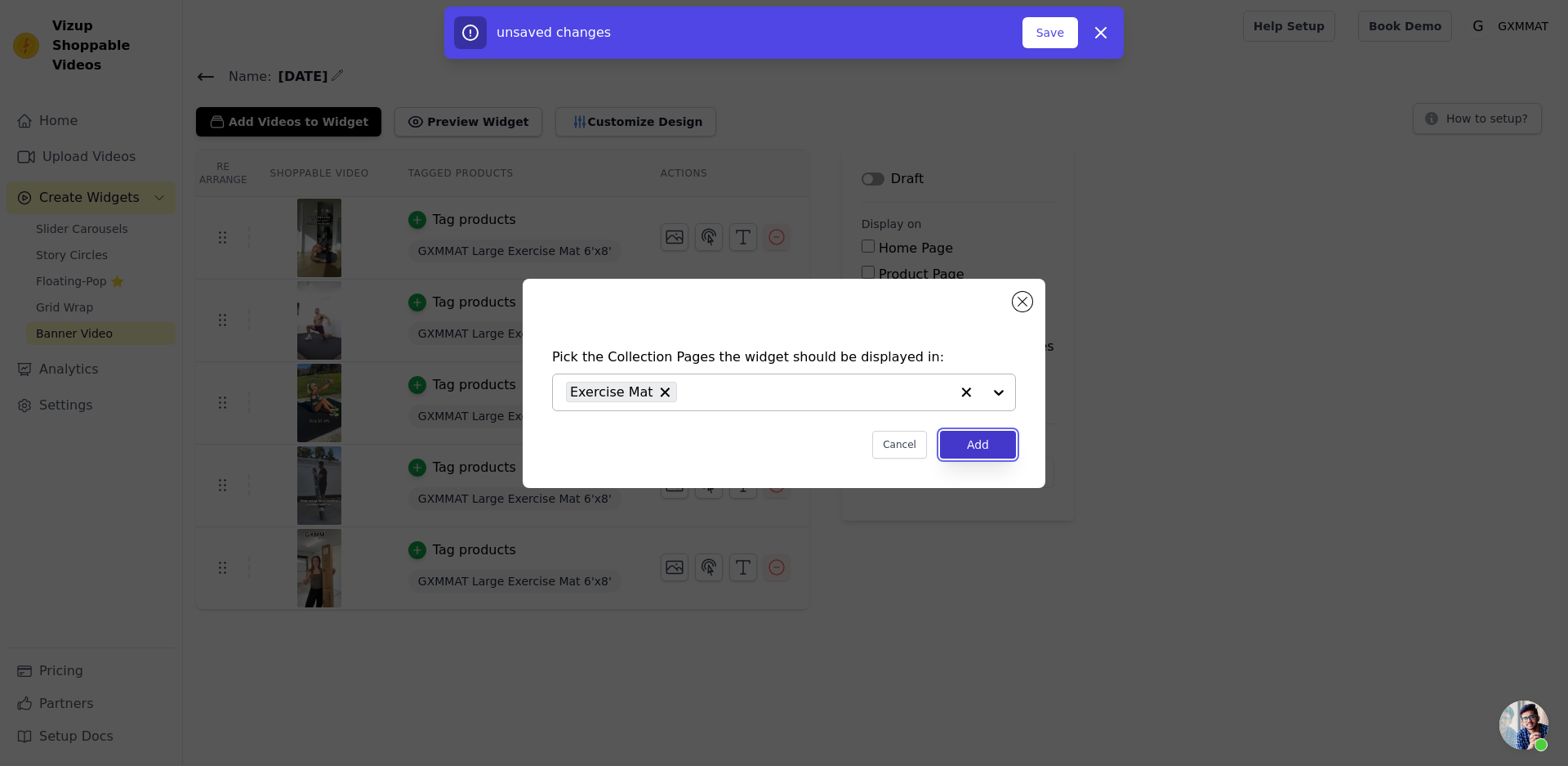
click at [992, 442] on button "Add" at bounding box center [978, 444] width 76 height 27
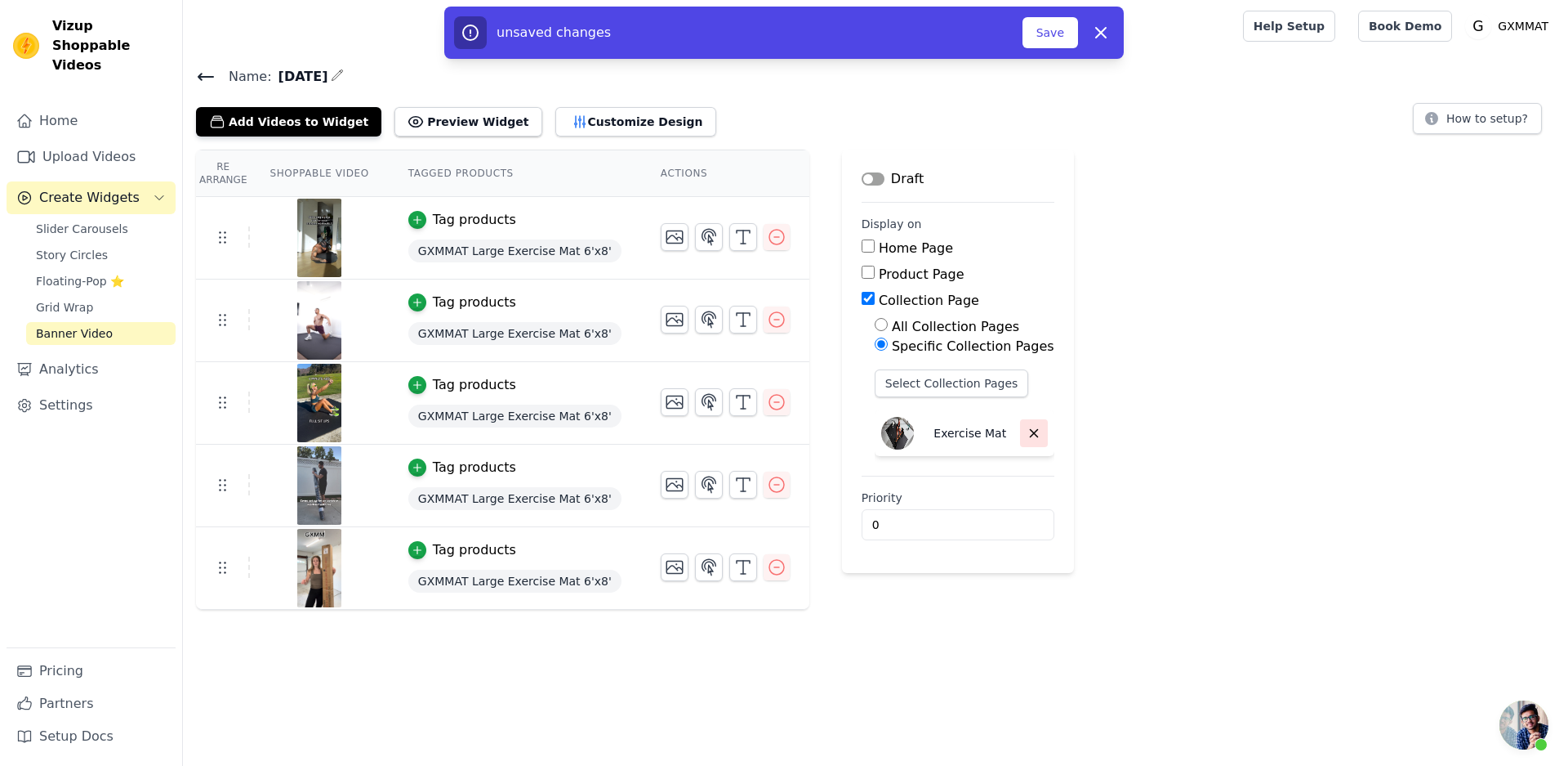
click at [1027, 427] on icon "button" at bounding box center [1035, 433] width 15 height 15
click at [209, 74] on icon at bounding box center [206, 77] width 20 height 20
